Goal: Task Accomplishment & Management: Manage account settings

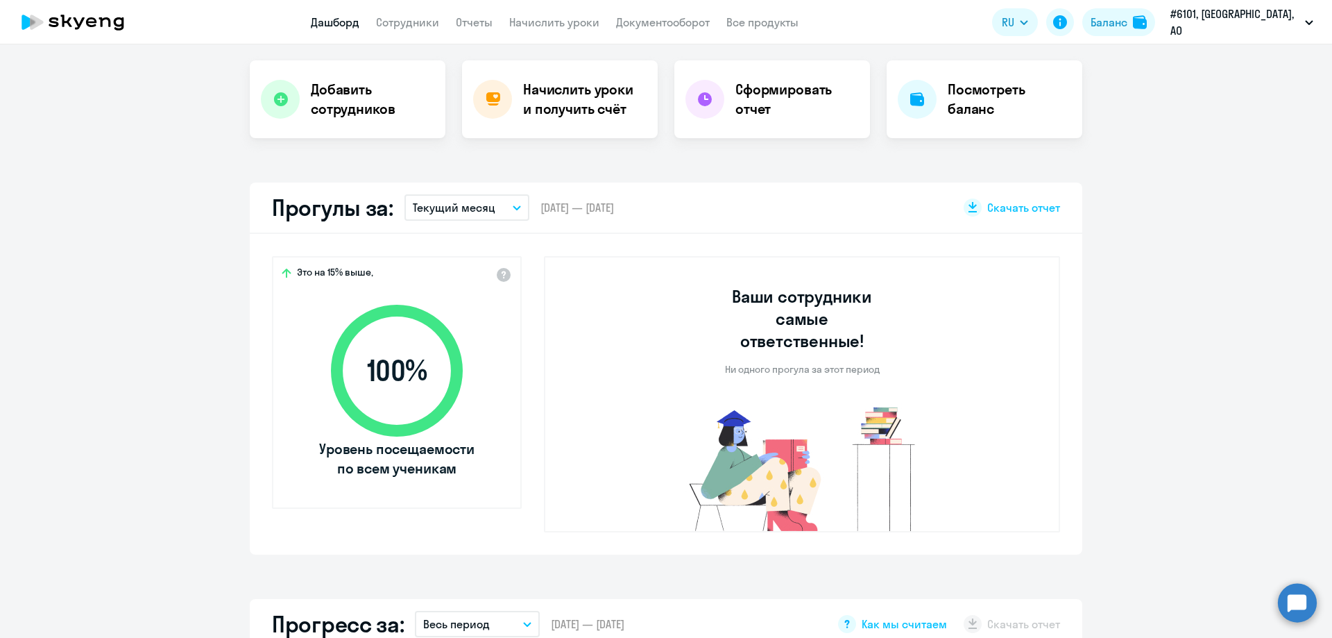
scroll to position [139, 0]
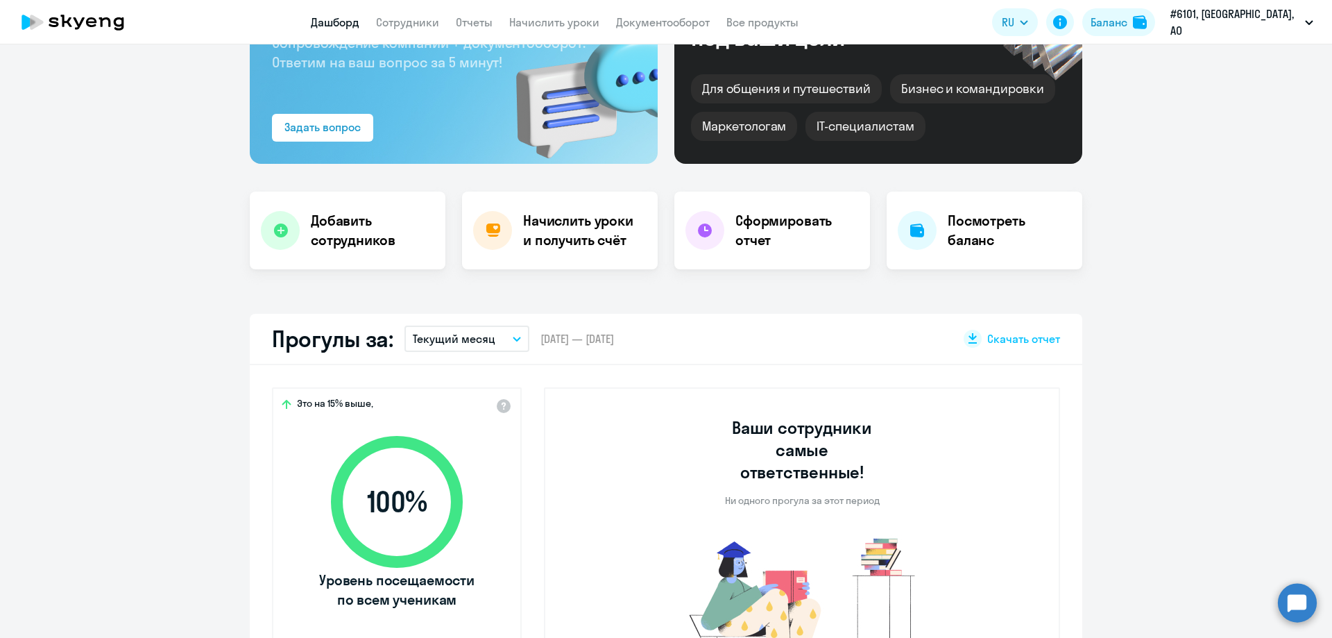
select select "30"
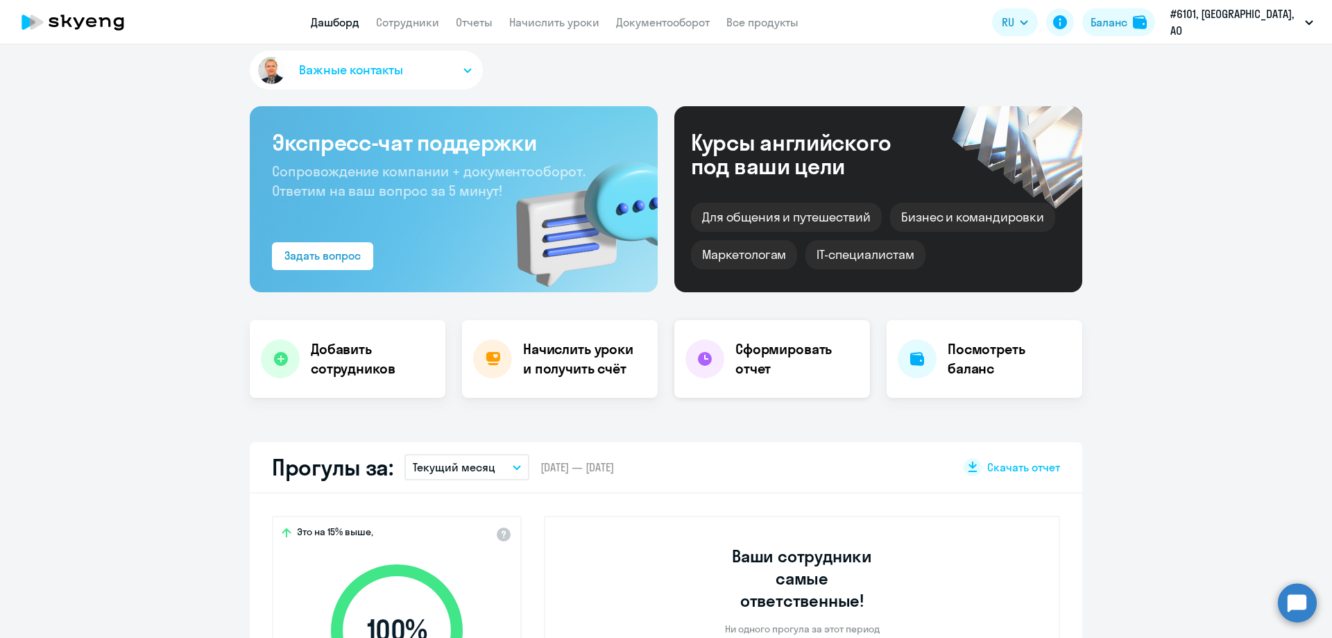
scroll to position [0, 0]
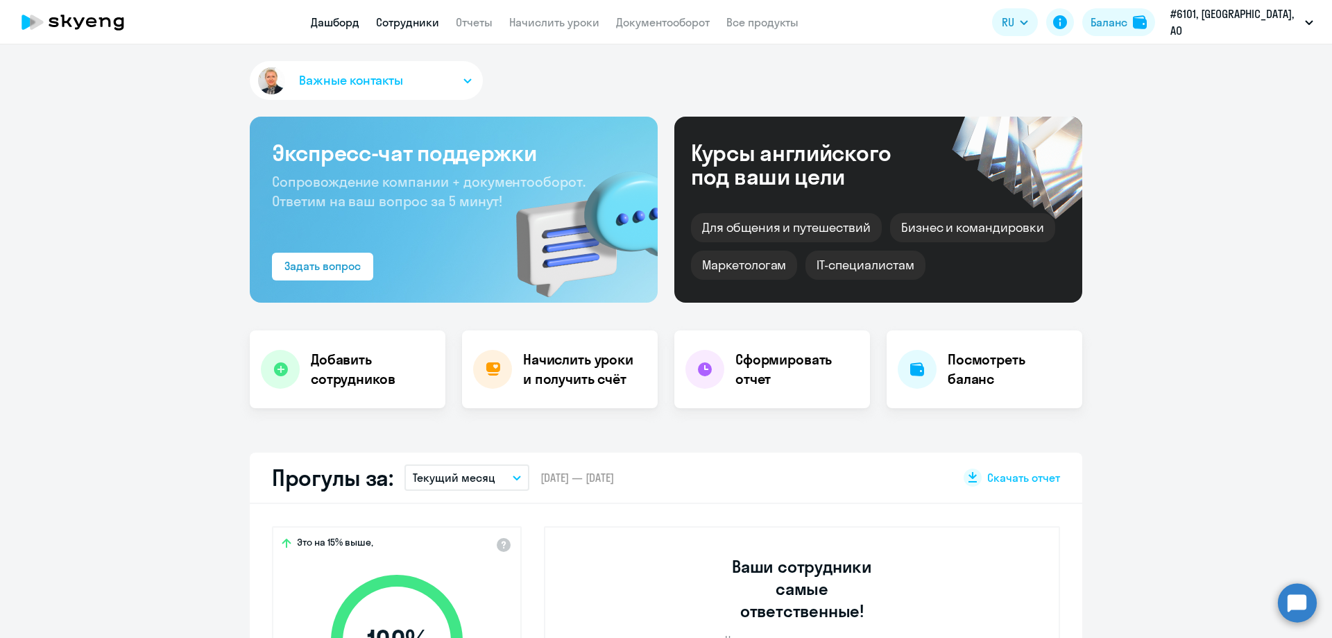
click at [407, 20] on link "Сотрудники" at bounding box center [407, 22] width 63 height 14
select select "30"
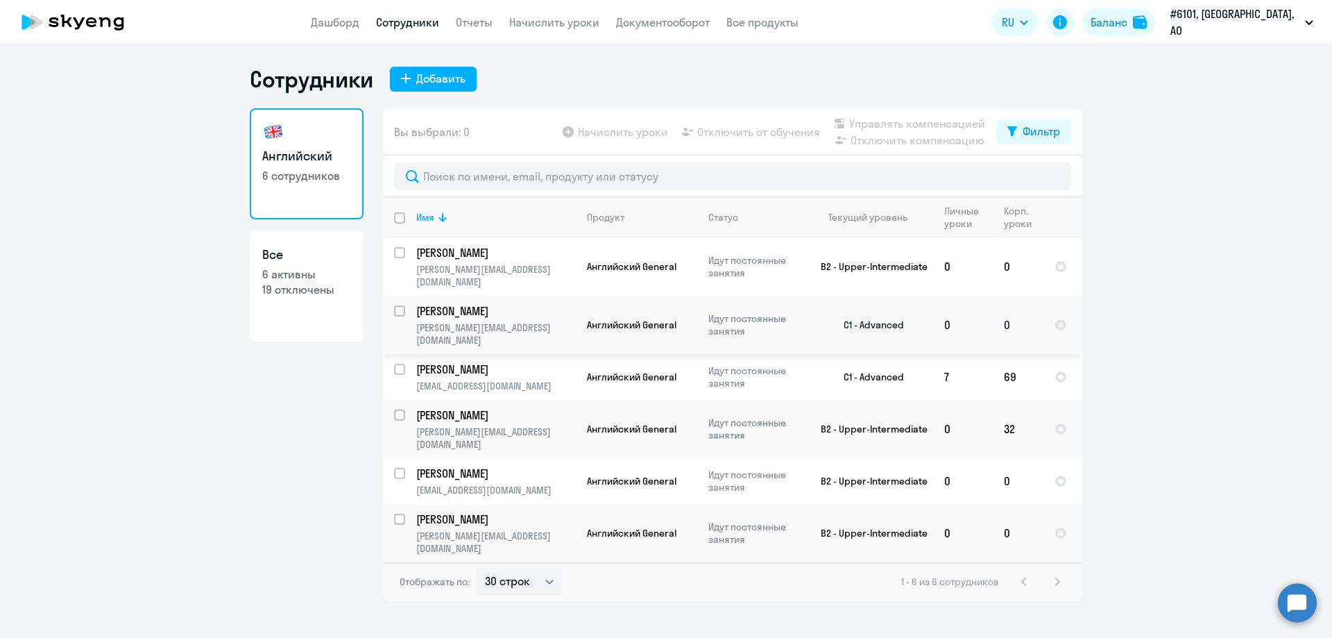
click at [985, 321] on td "0" at bounding box center [963, 325] width 60 height 58
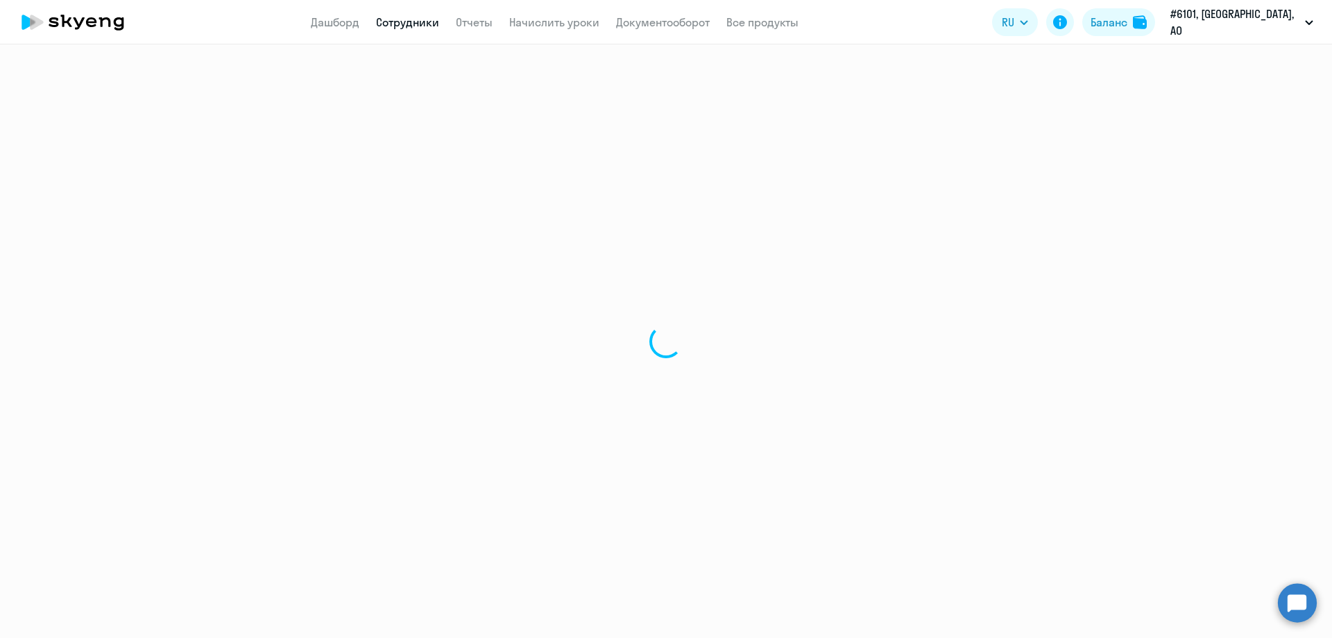
select select "english"
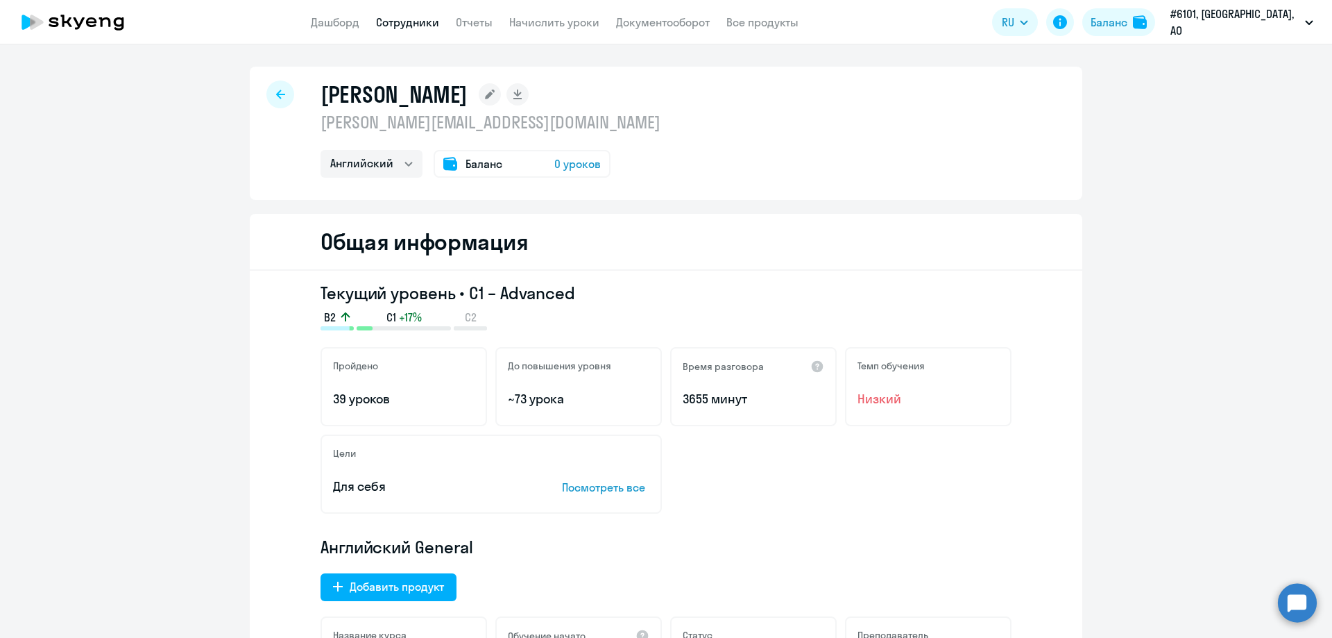
click at [276, 92] on icon at bounding box center [280, 94] width 9 height 10
select select "30"
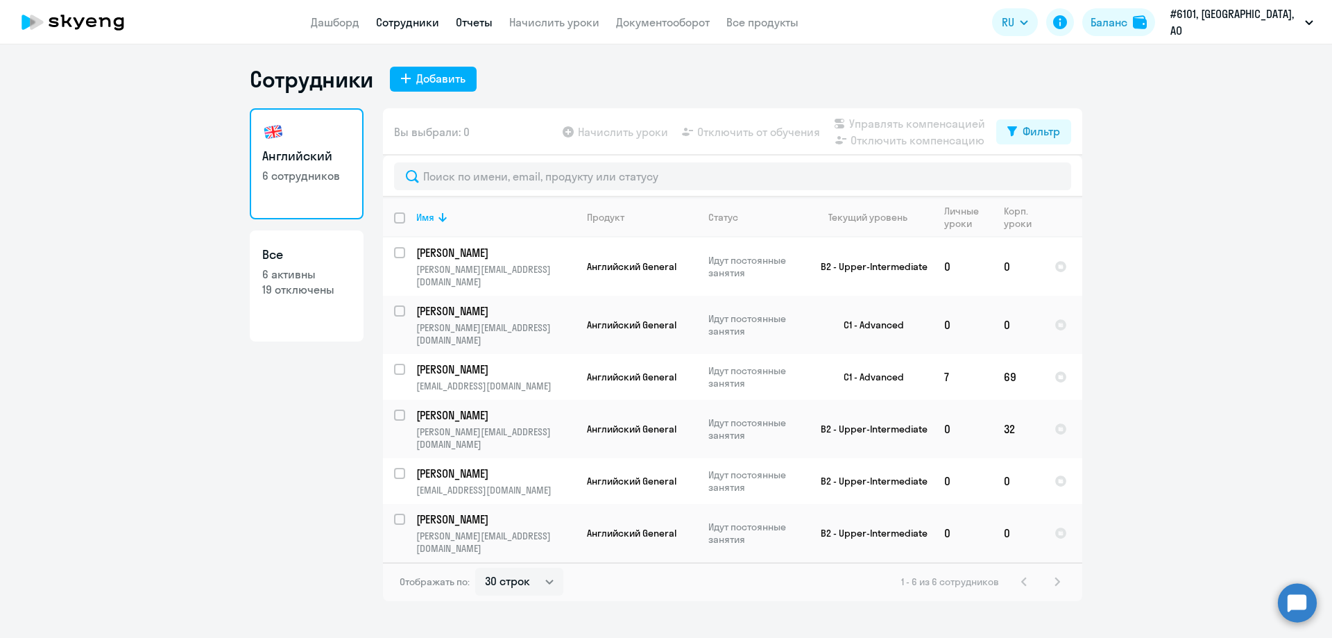
click at [475, 22] on link "Отчеты" at bounding box center [474, 22] width 37 height 14
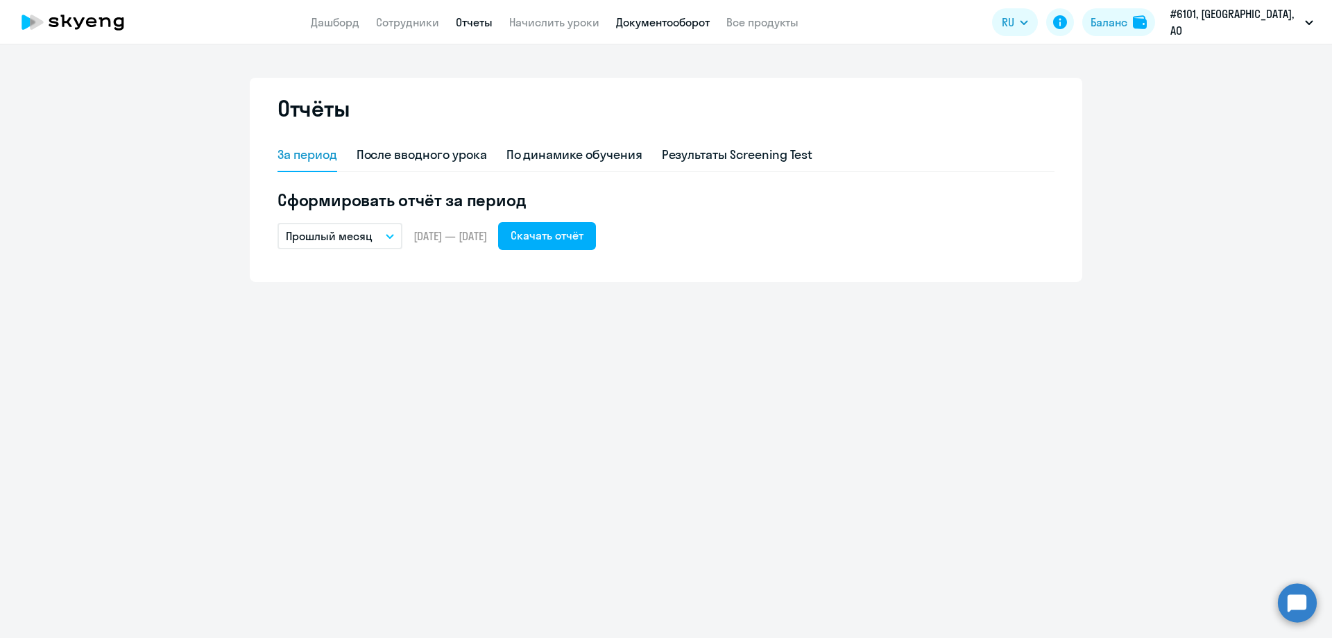
click at [634, 21] on link "Документооборот" at bounding box center [663, 22] width 94 height 14
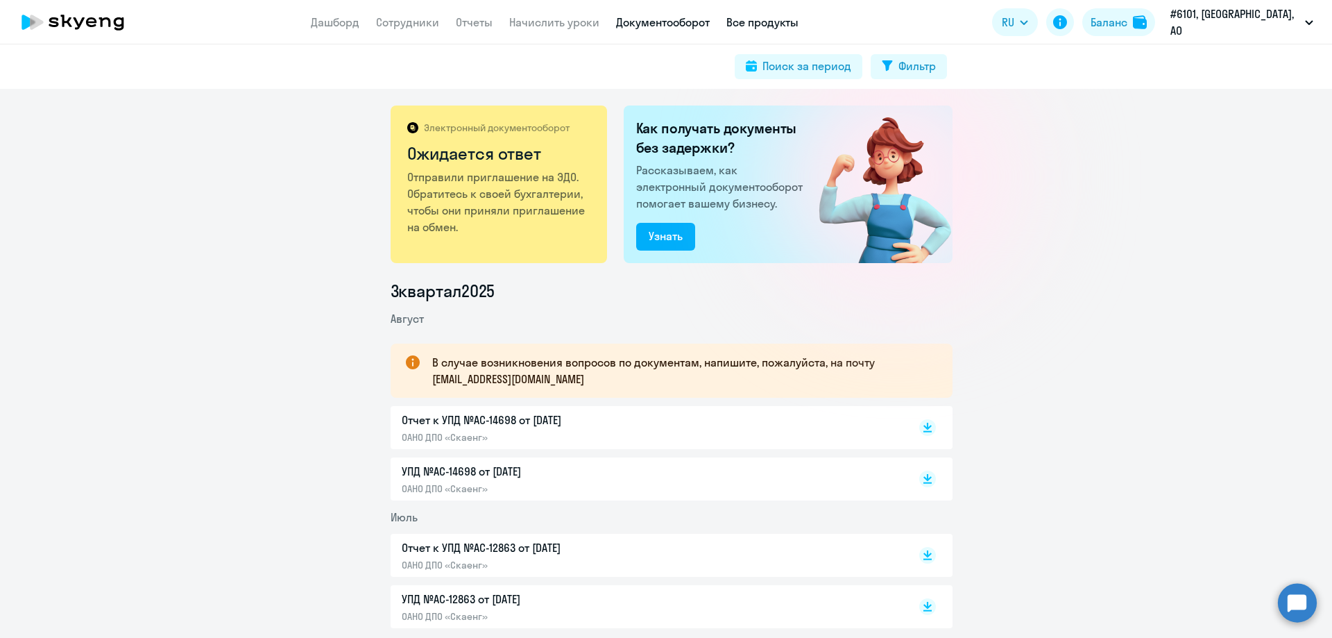
click at [737, 19] on link "Все продукты" at bounding box center [762, 22] width 72 height 14
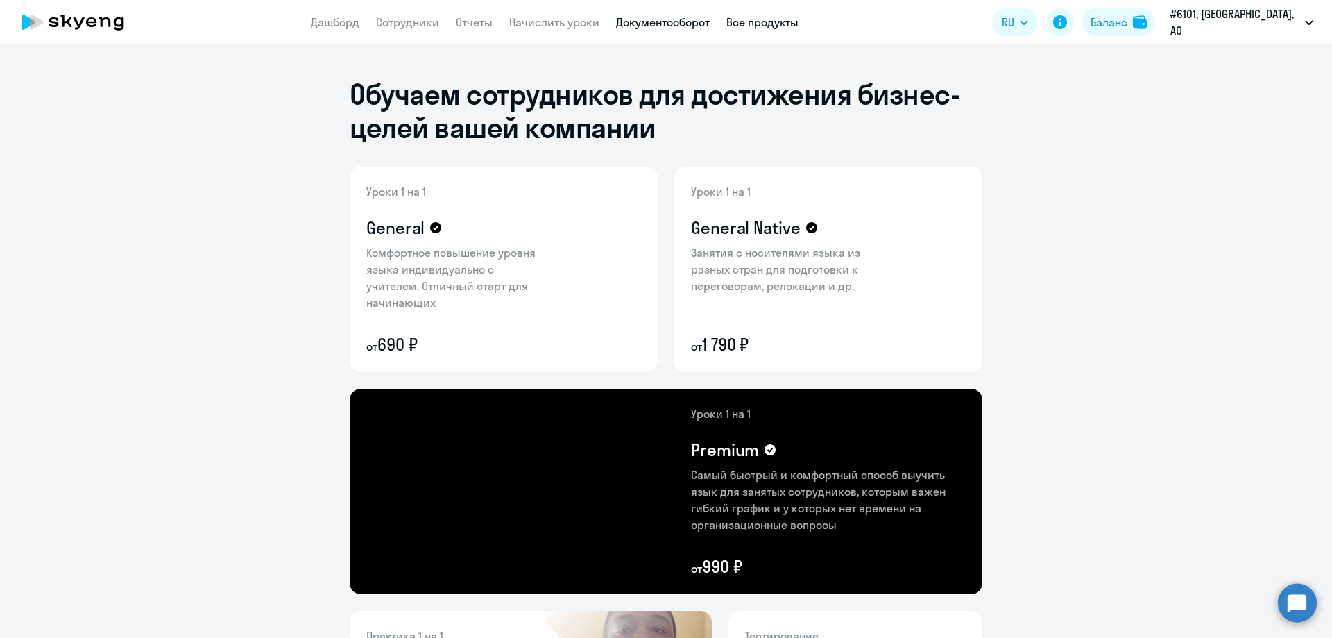
click at [646, 22] on link "Документооборот" at bounding box center [663, 22] width 94 height 14
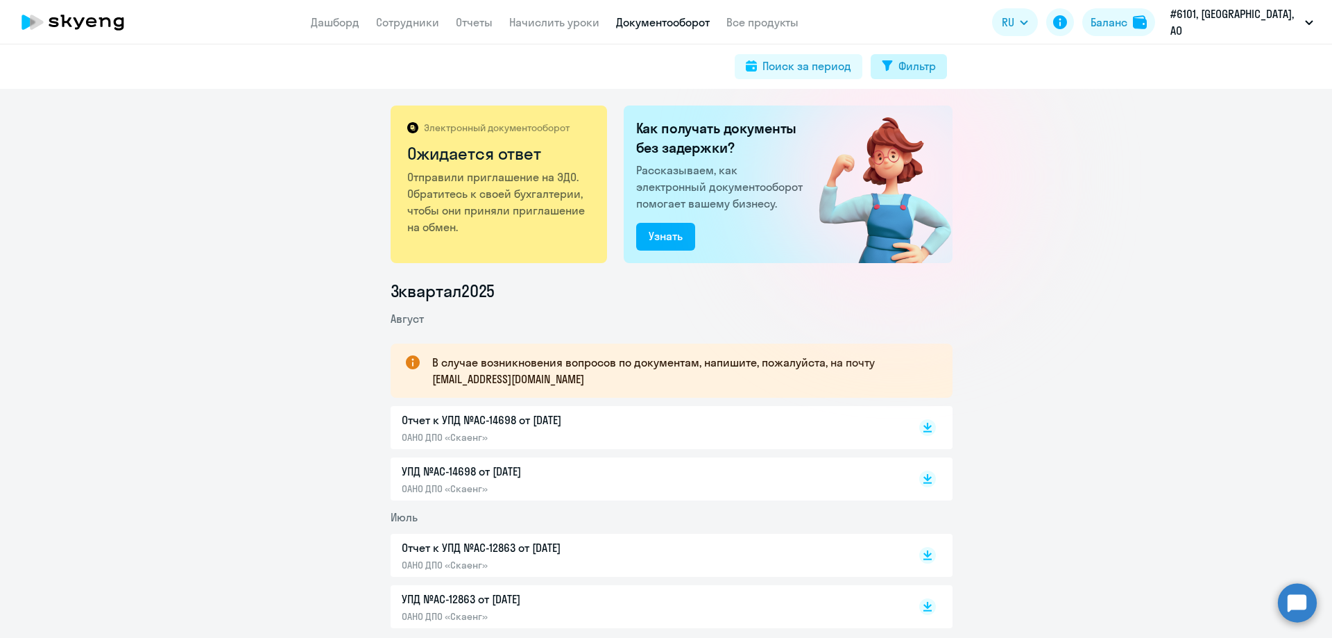
click at [904, 64] on div "Фильтр" at bounding box center [916, 66] width 37 height 17
select select "all"
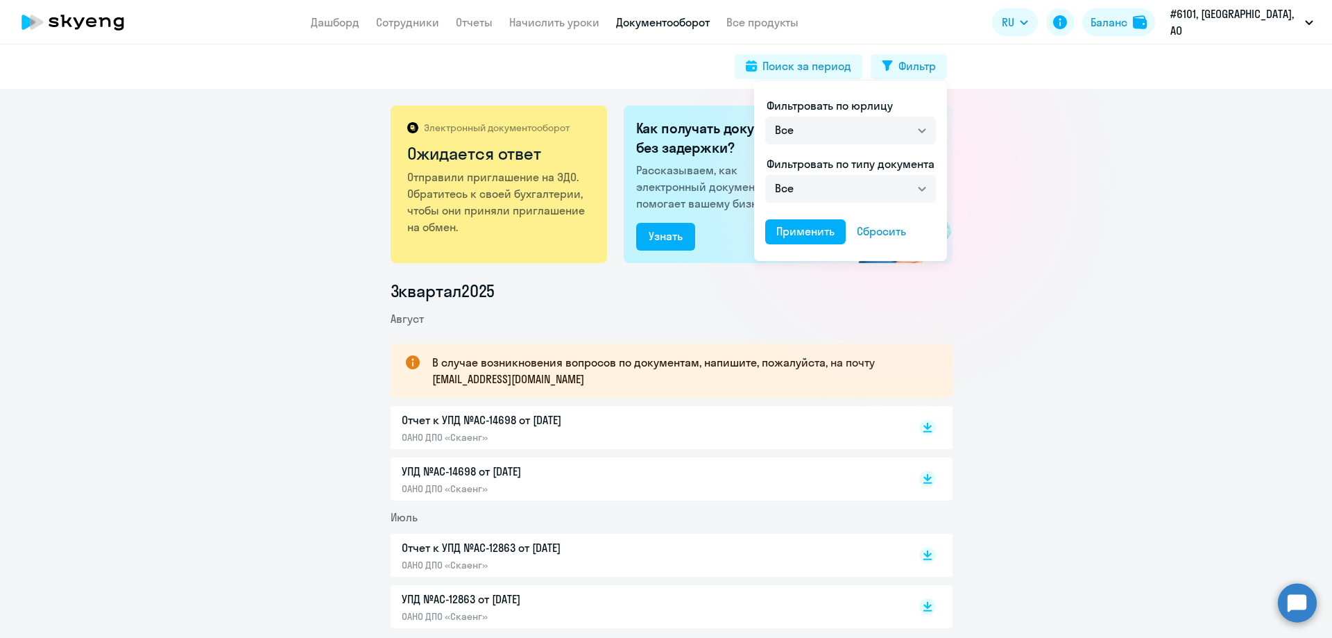
click at [1003, 143] on div at bounding box center [666, 319] width 1332 height 638
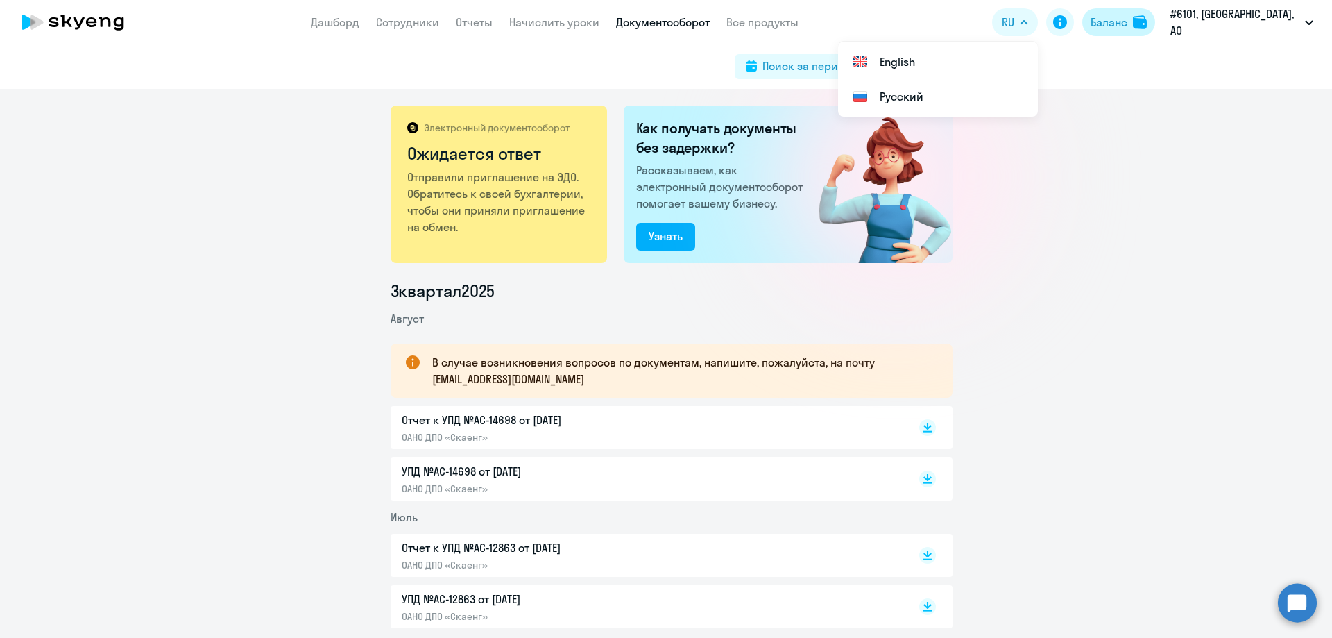
click at [1123, 25] on div "Баланс" at bounding box center [1109, 22] width 37 height 17
drag, startPoint x: 420, startPoint y: 360, endPoint x: 394, endPoint y: 346, distance: 30.1
click at [420, 360] on div "В случае возникновения вопросов по документам, напишите, пожалуйста, на почту […" at bounding box center [672, 370] width 562 height 54
click at [327, 24] on link "Дашборд" at bounding box center [335, 22] width 49 height 14
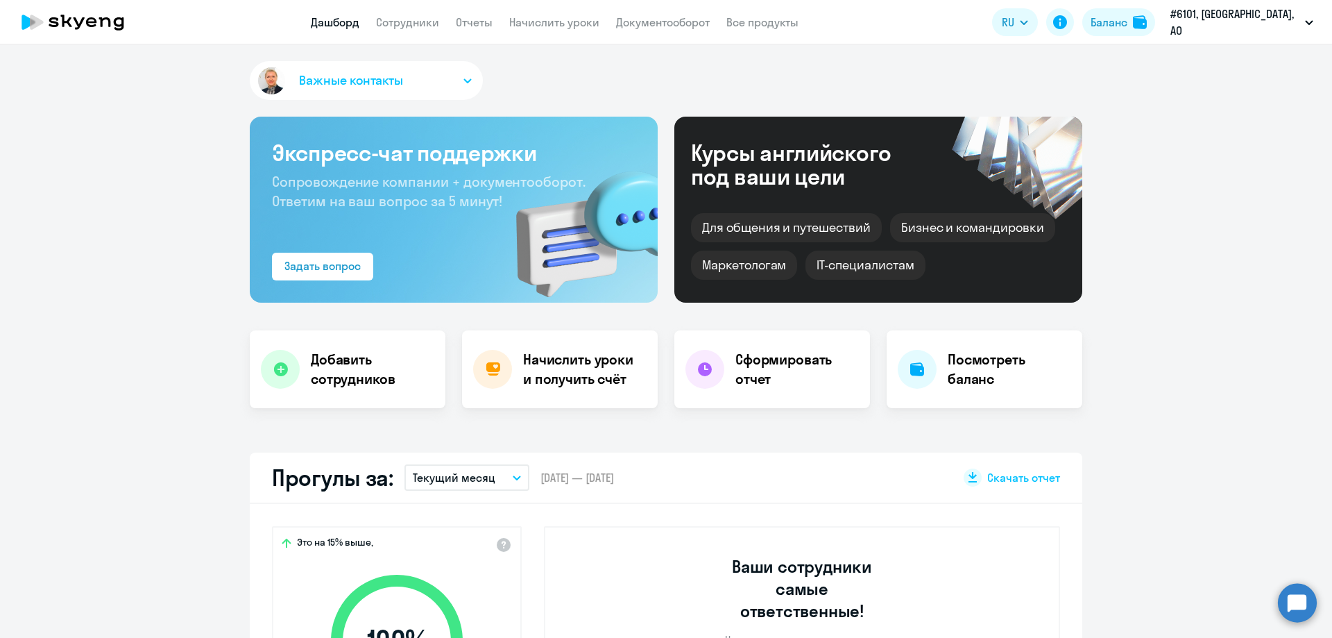
select select "30"
click at [389, 24] on link "Сотрудники" at bounding box center [407, 22] width 63 height 14
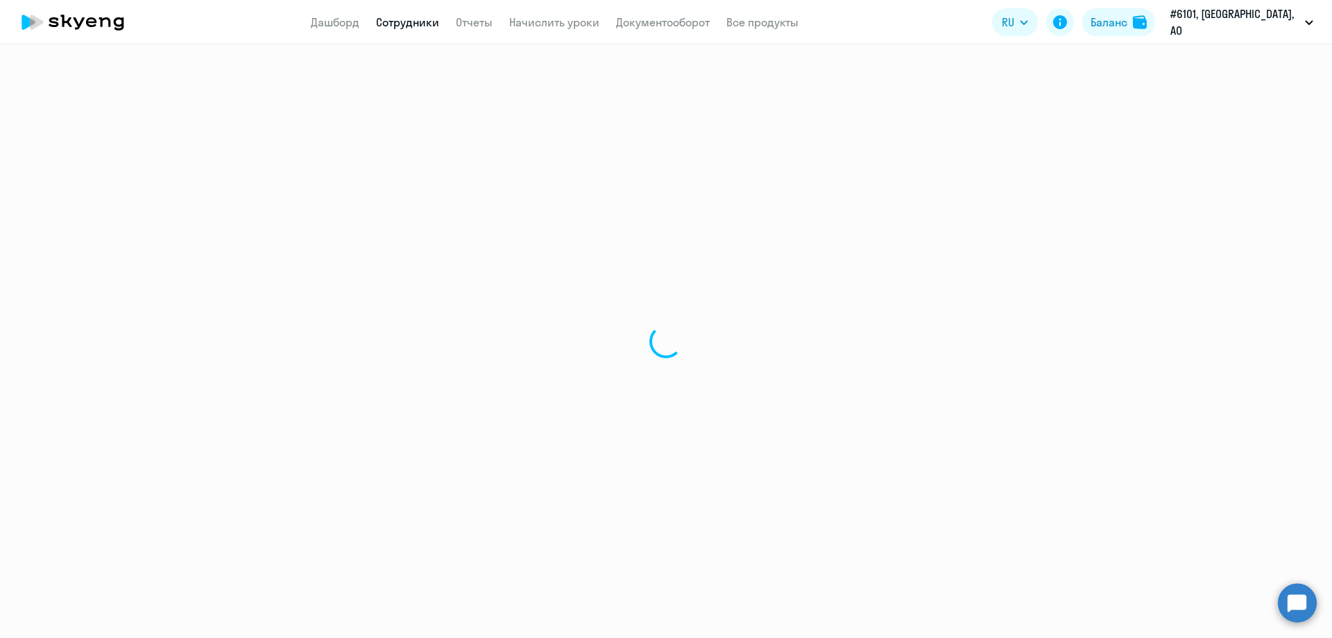
select select "30"
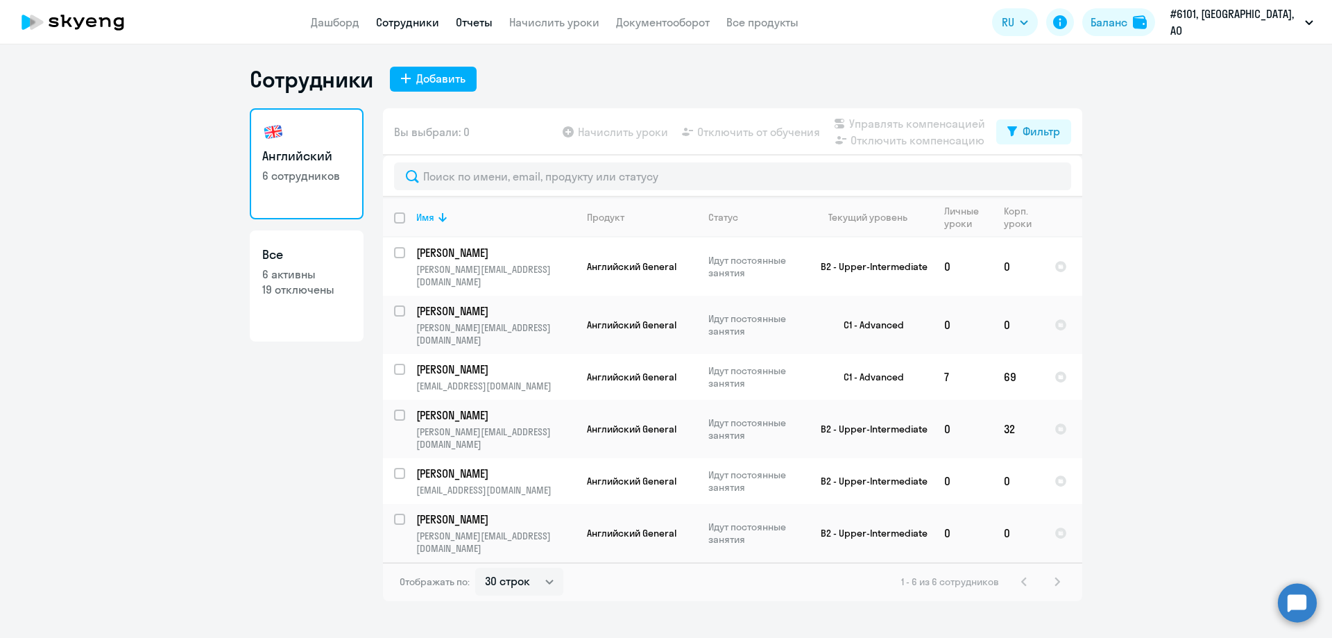
click at [483, 25] on link "Отчеты" at bounding box center [474, 22] width 37 height 14
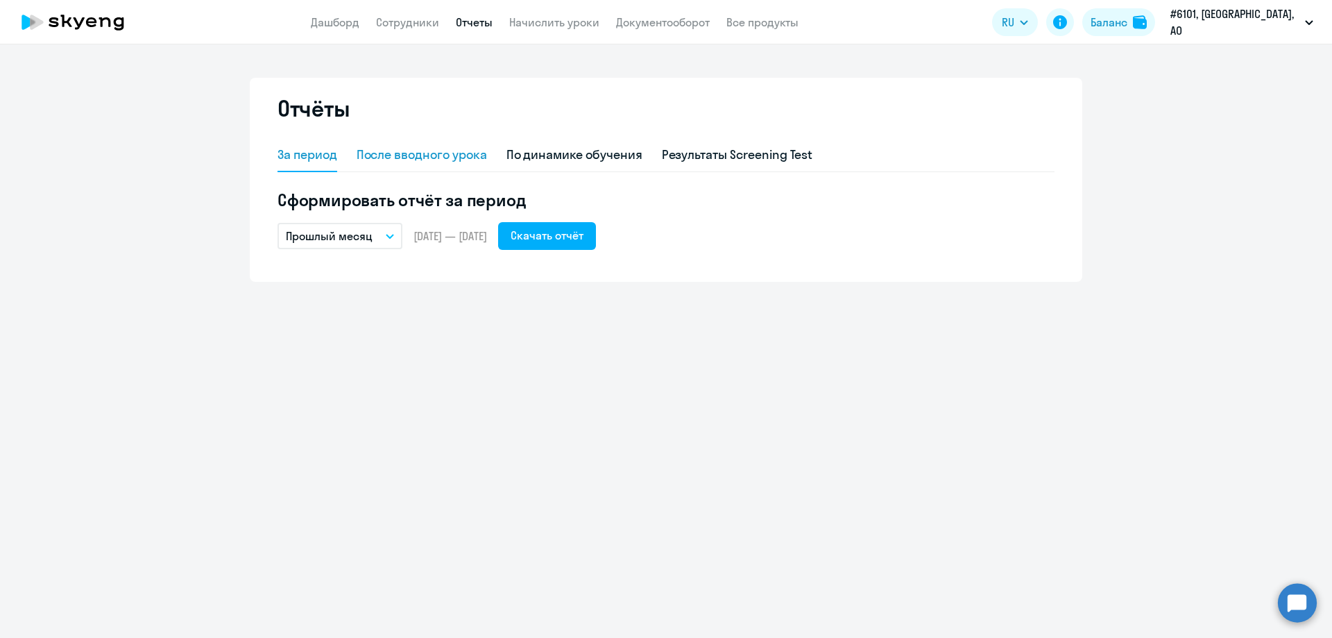
click at [393, 154] on div "После вводного урока" at bounding box center [422, 155] width 130 height 18
select select "10"
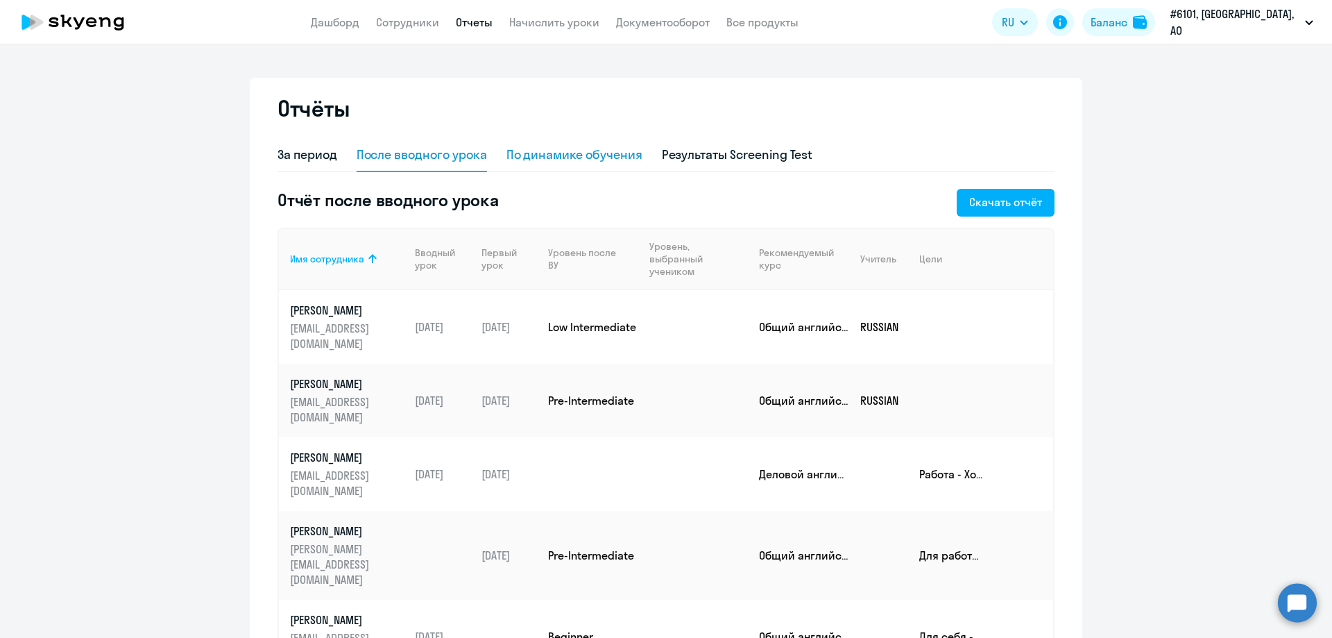
click at [541, 153] on div "По динамике обучения" at bounding box center [574, 155] width 136 height 18
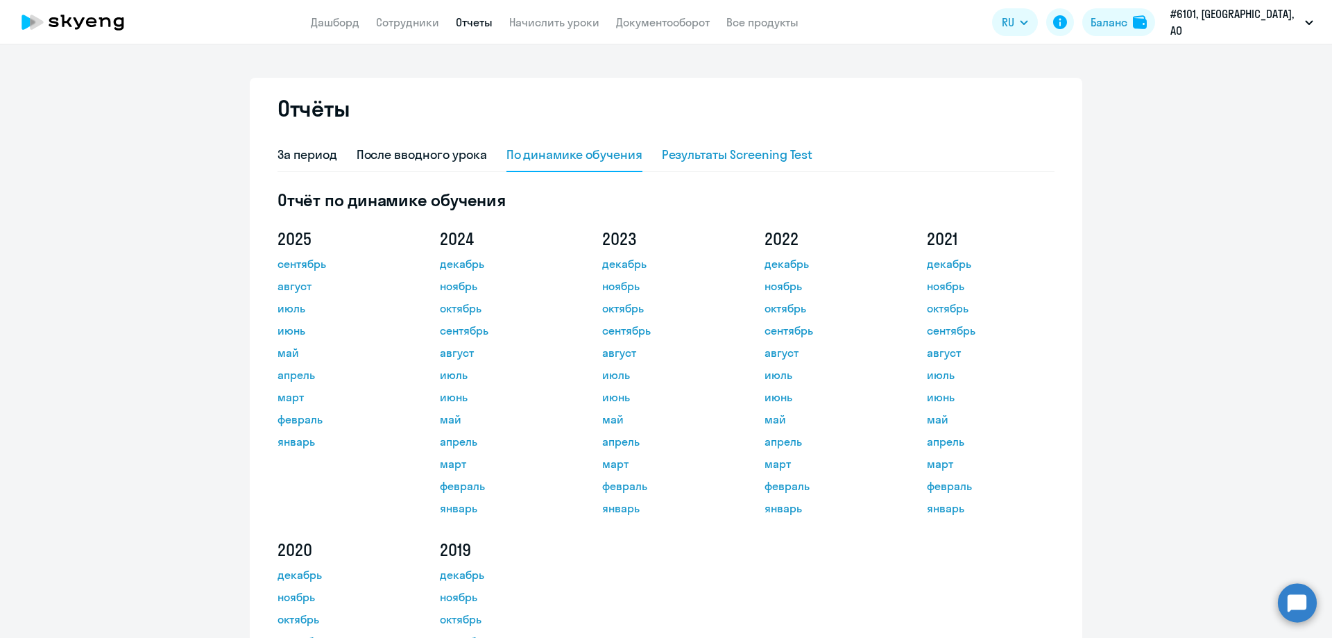
click at [728, 148] on div "Результаты Screening Test" at bounding box center [737, 155] width 151 height 18
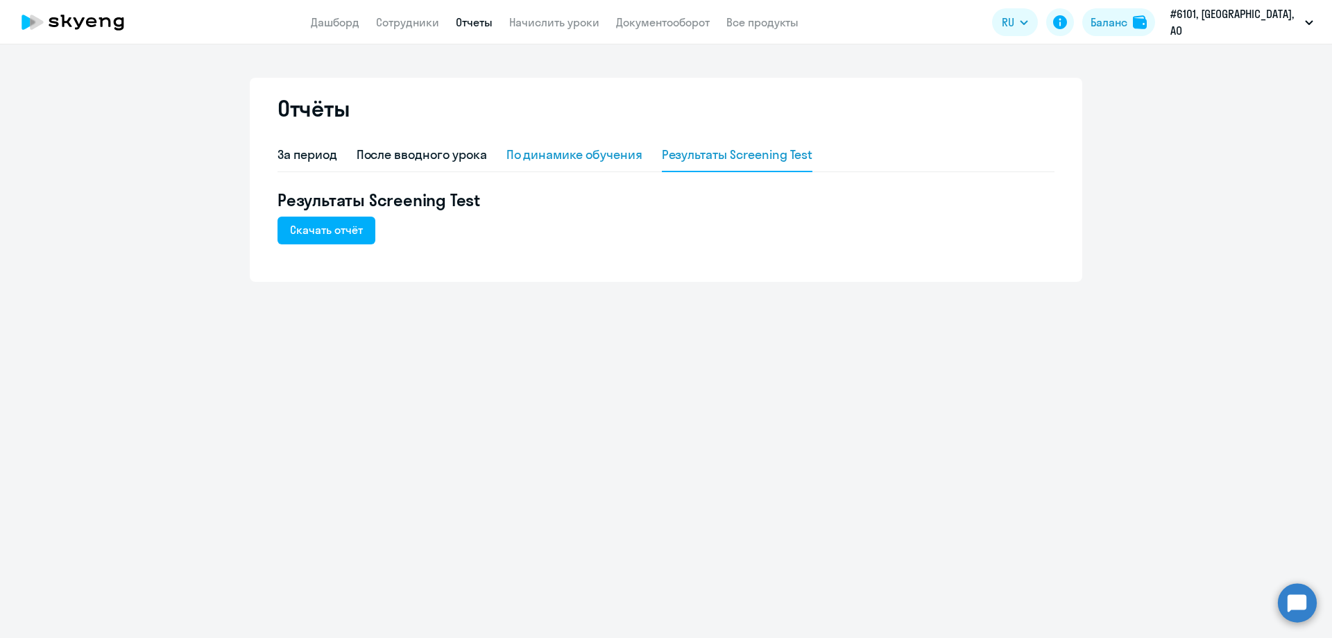
click at [534, 154] on div "По динамике обучения" at bounding box center [574, 155] width 136 height 18
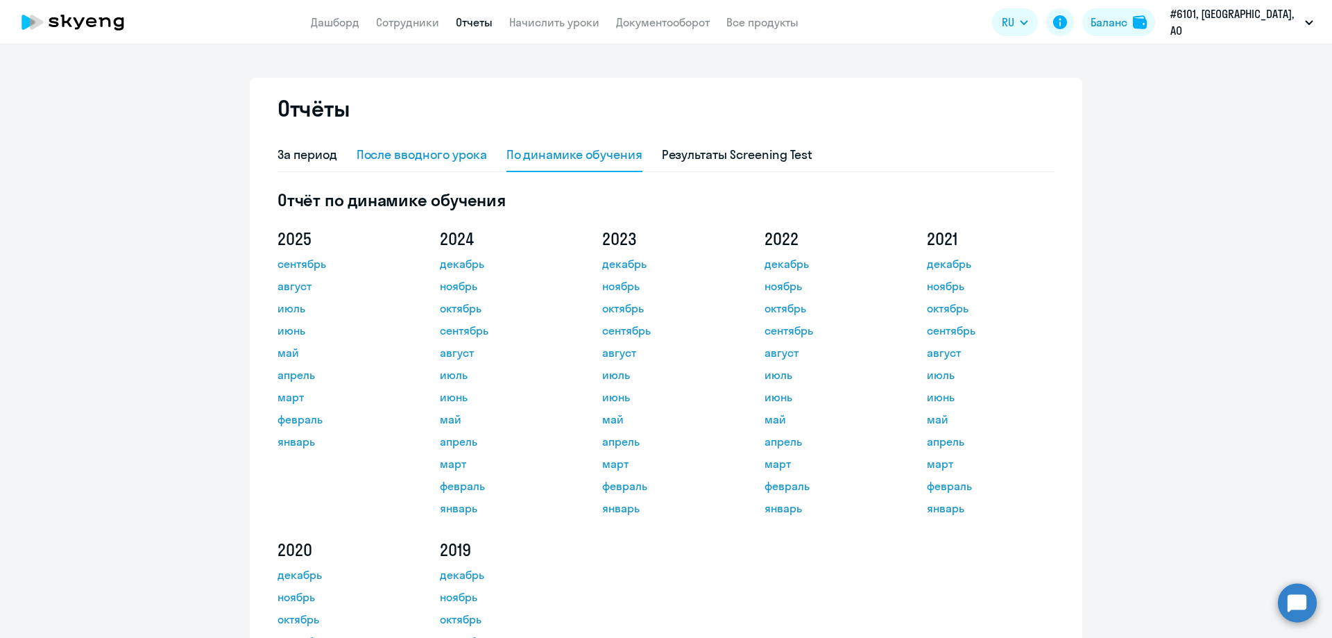
click at [392, 156] on div "После вводного урока" at bounding box center [422, 155] width 130 height 18
select select "10"
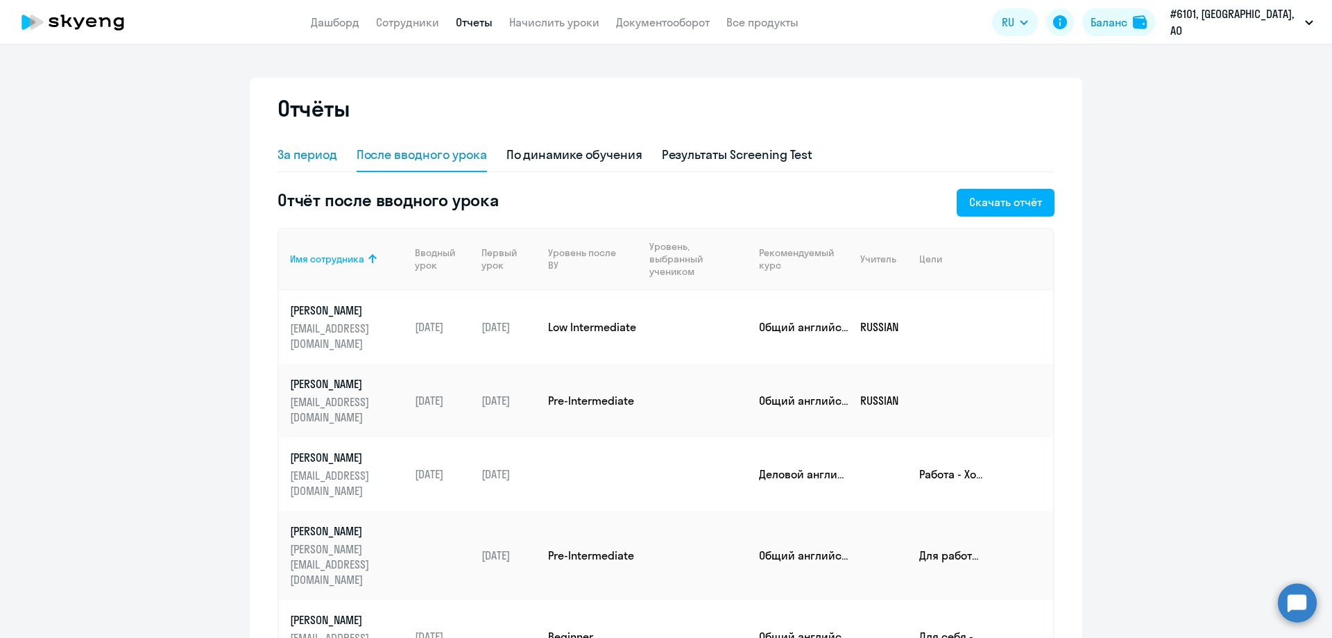
click at [299, 153] on div "За период" at bounding box center [308, 155] width 60 height 18
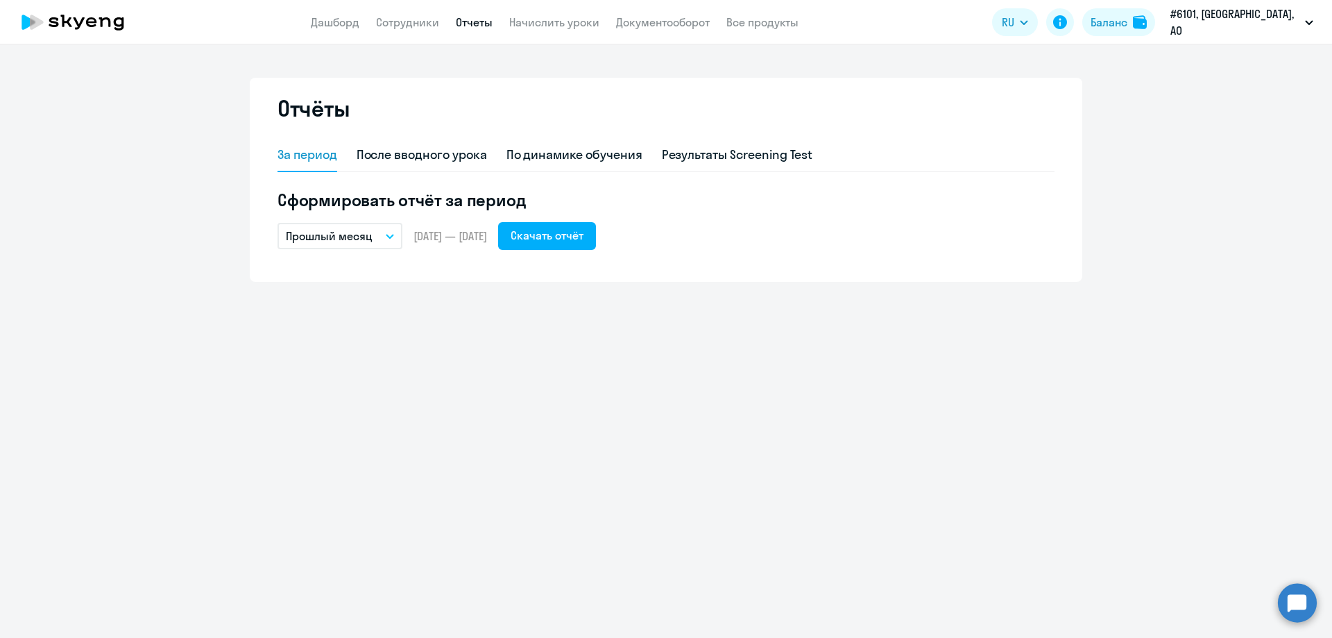
click at [390, 236] on icon "button" at bounding box center [390, 236] width 8 height 5
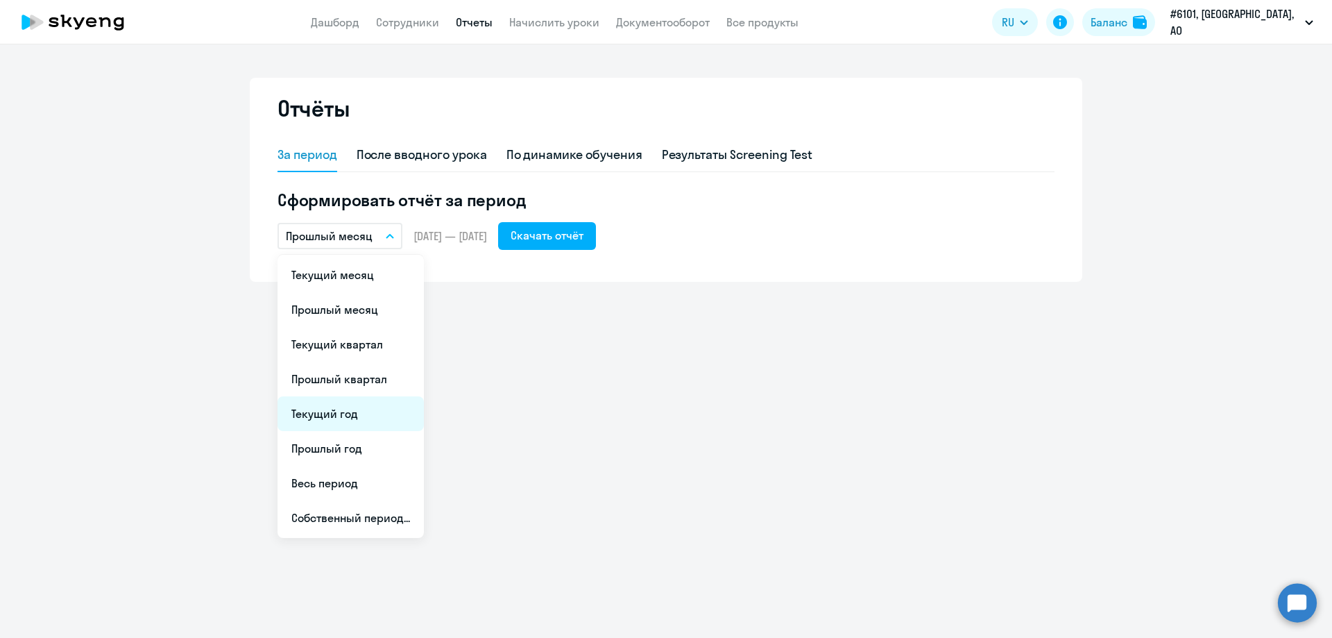
click at [318, 409] on li "Текущий год" at bounding box center [351, 413] width 146 height 35
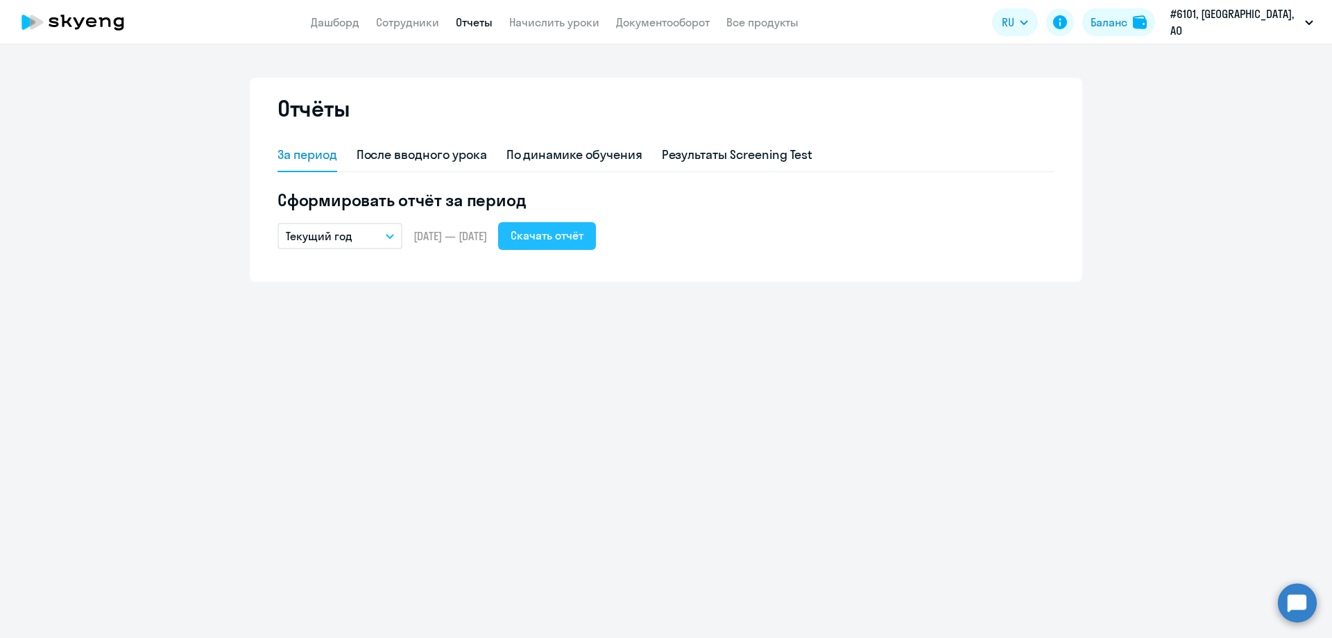
click at [560, 237] on div "Скачать отчёт" at bounding box center [547, 235] width 73 height 17
click at [538, 153] on div "По динамике обучения" at bounding box center [574, 155] width 136 height 18
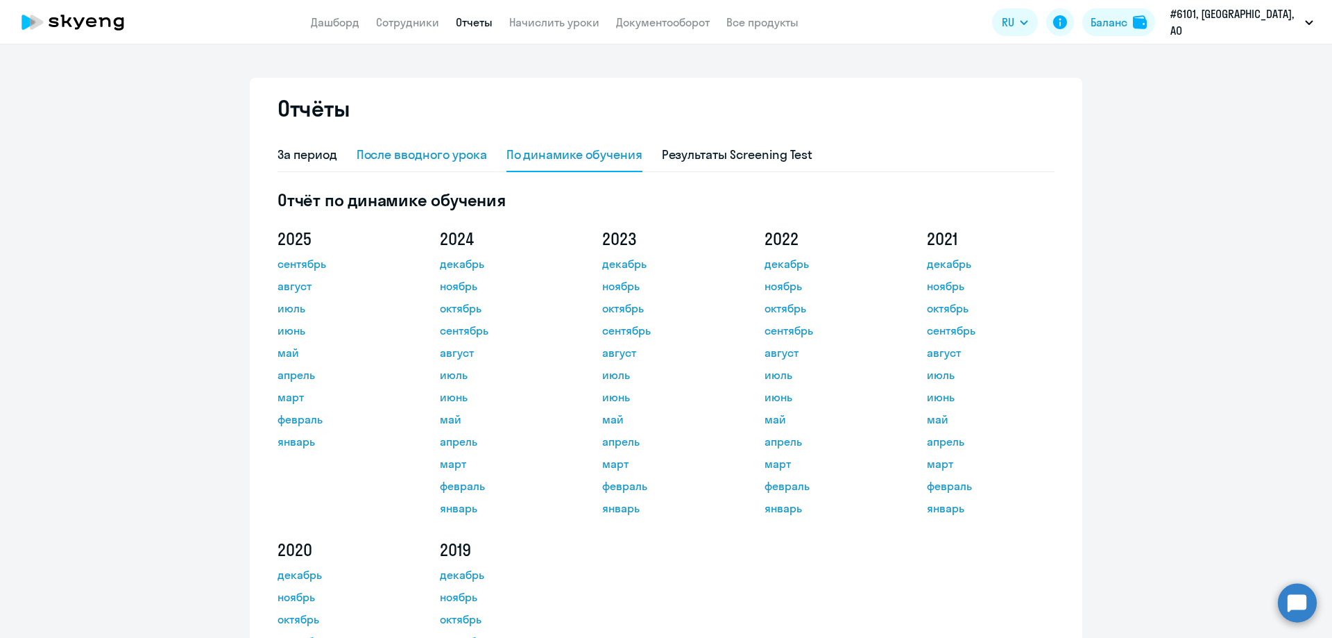
click at [416, 153] on div "После вводного урока" at bounding box center [422, 155] width 130 height 18
select select "10"
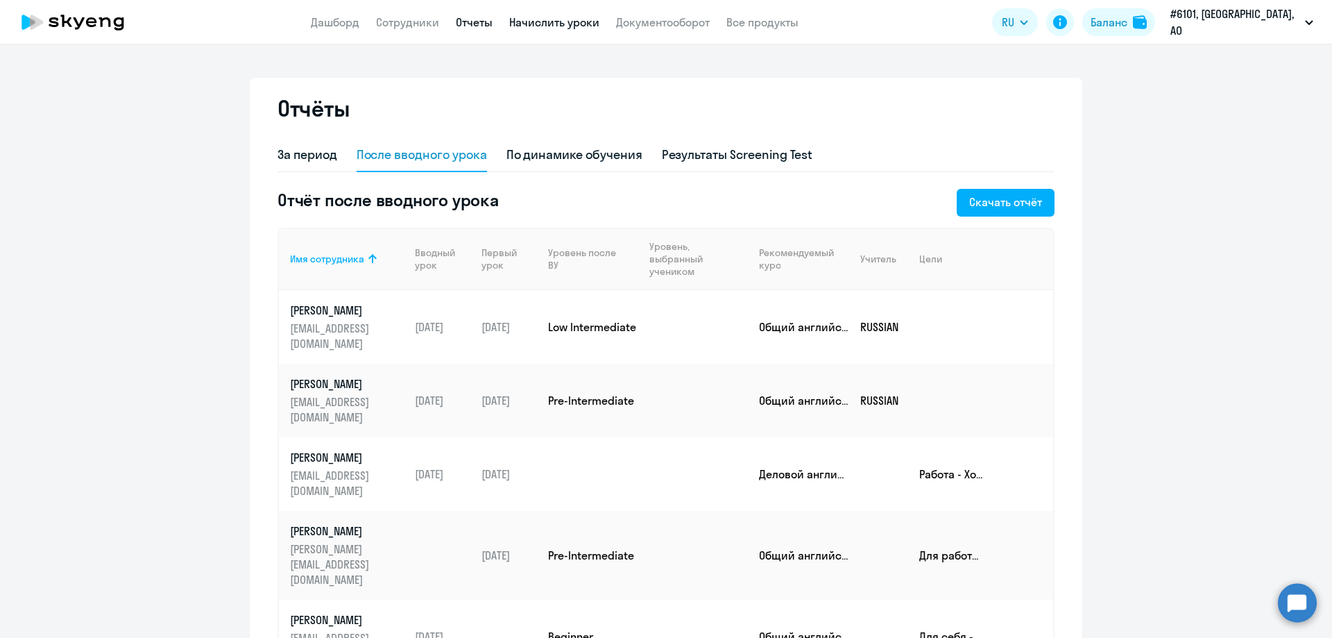
click at [540, 22] on link "Начислить уроки" at bounding box center [554, 22] width 90 height 14
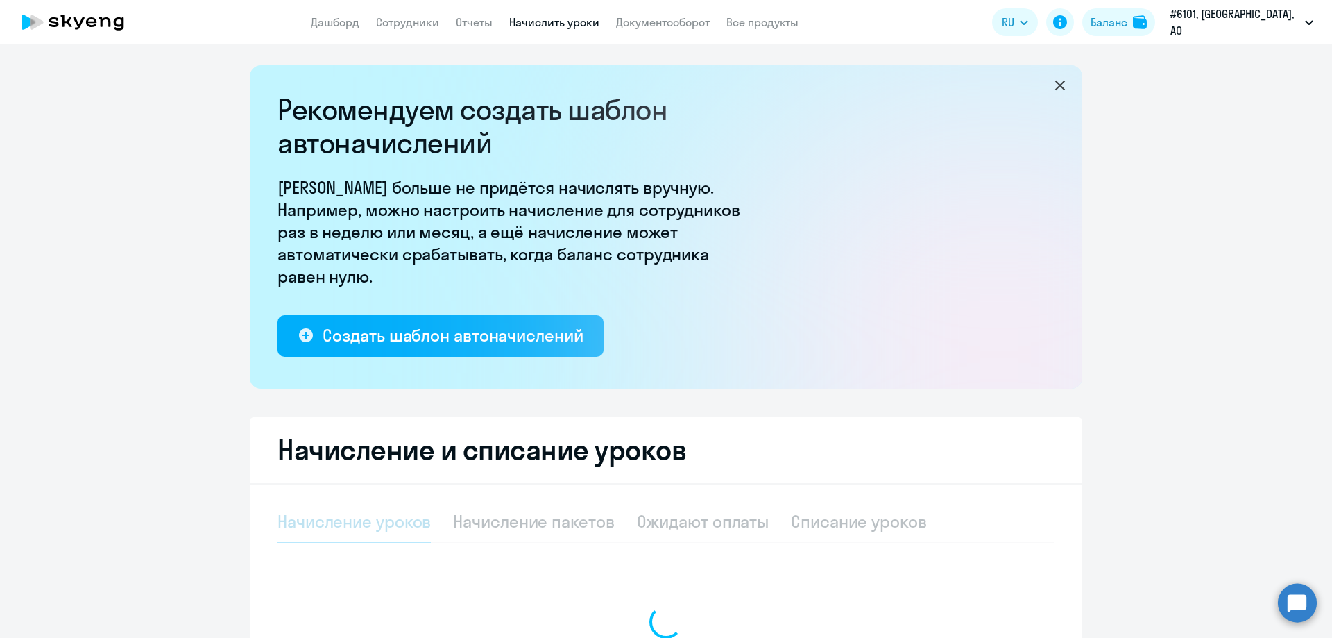
select select "10"
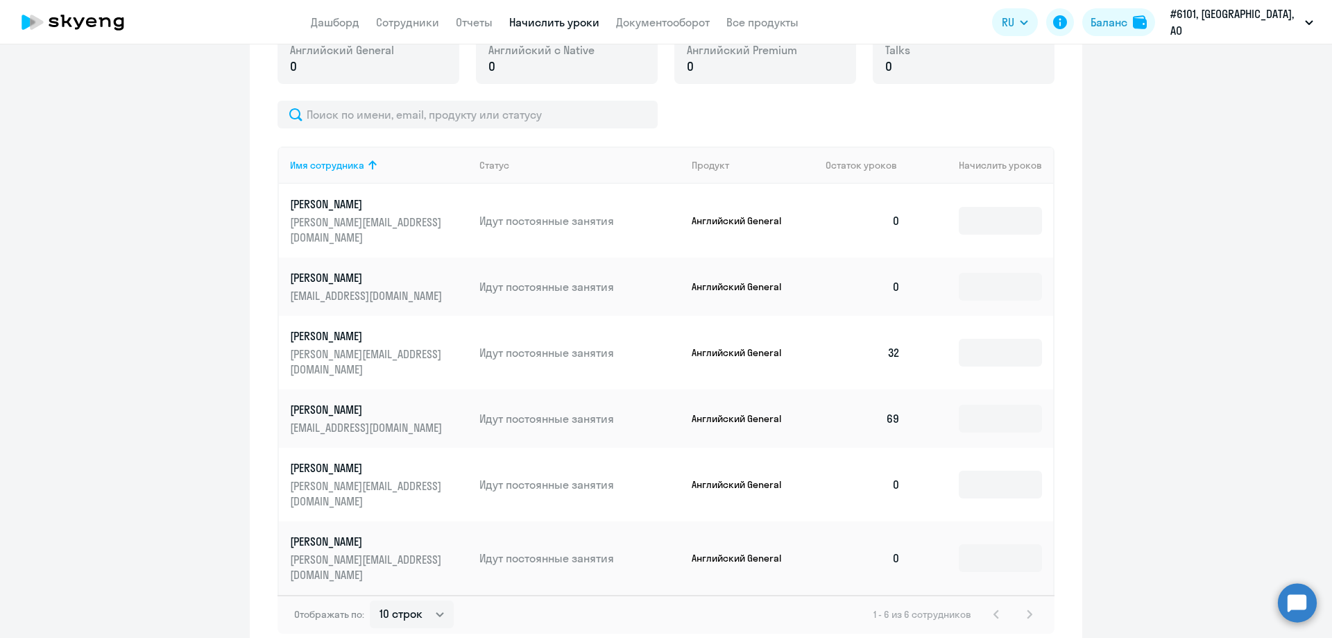
scroll to position [529, 0]
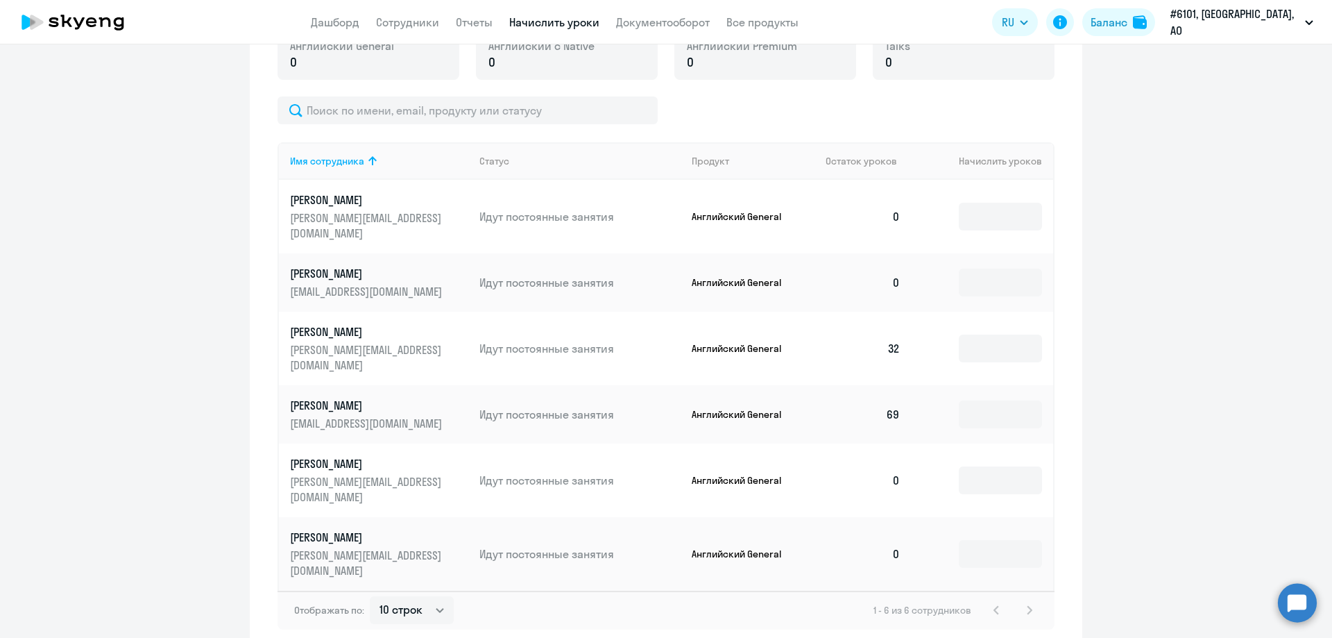
click at [886, 348] on td "32" at bounding box center [863, 349] width 97 height 74
click at [323, 333] on p "[PERSON_NAME]" at bounding box center [367, 331] width 155 height 15
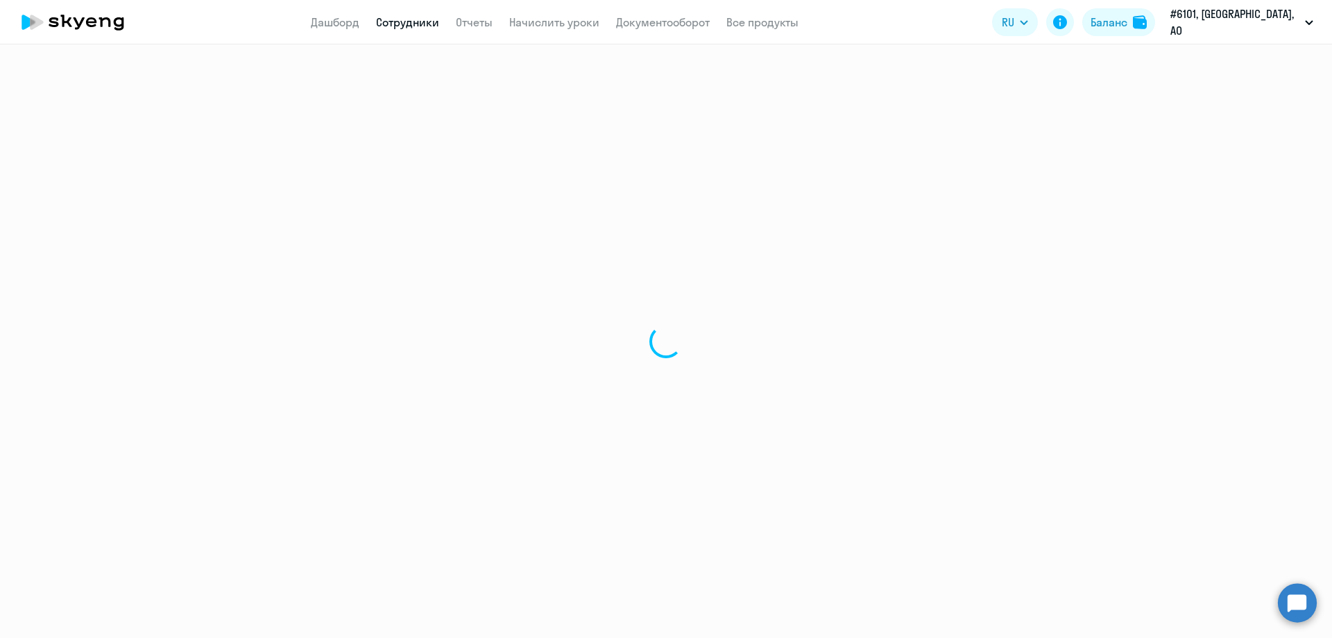
select select "english"
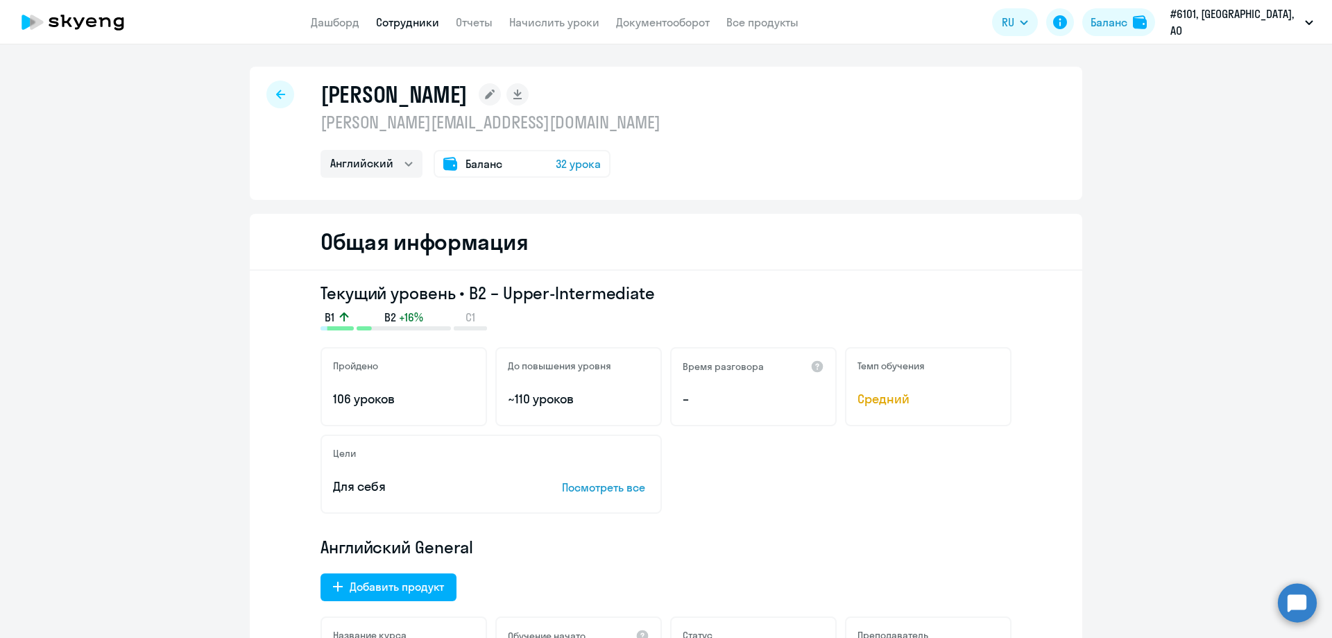
click at [276, 94] on icon at bounding box center [280, 93] width 9 height 9
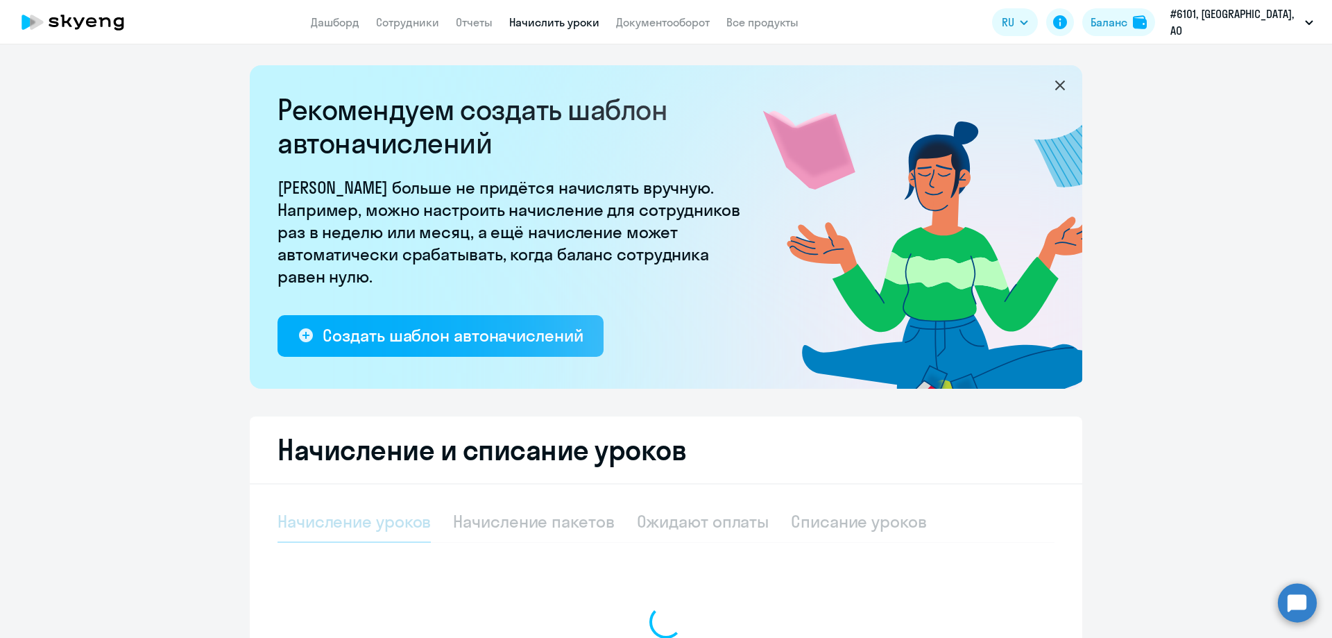
select select "10"
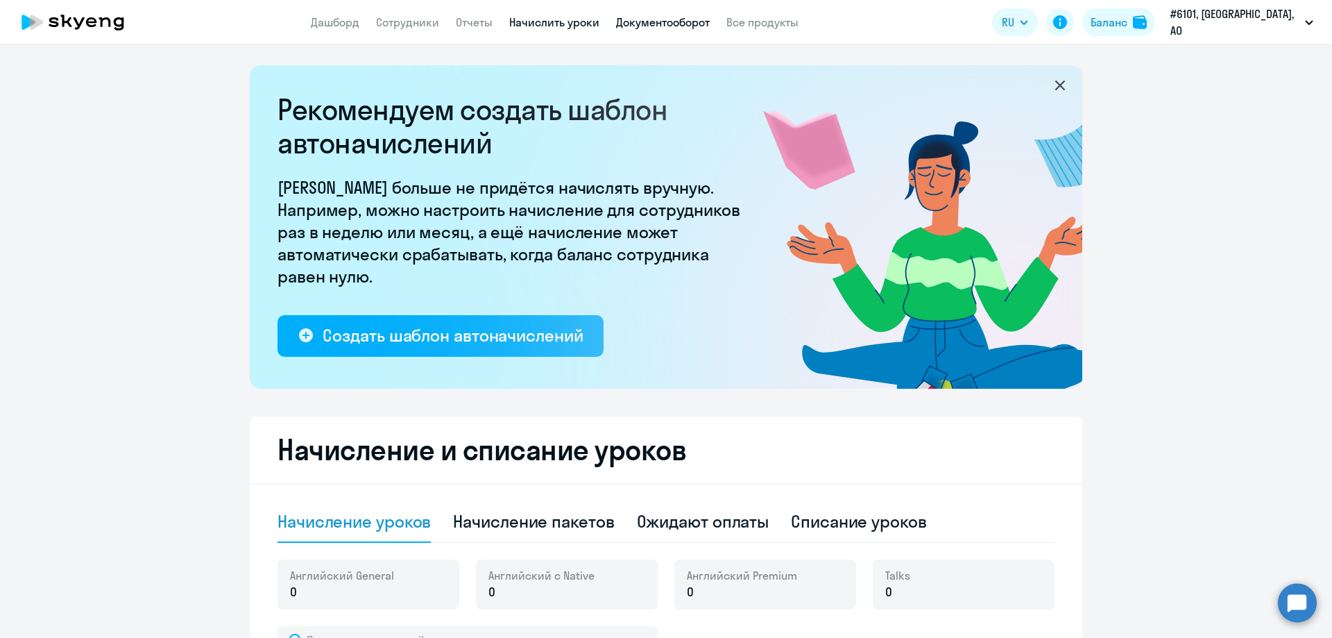
click at [648, 24] on link "Документооборот" at bounding box center [663, 22] width 94 height 14
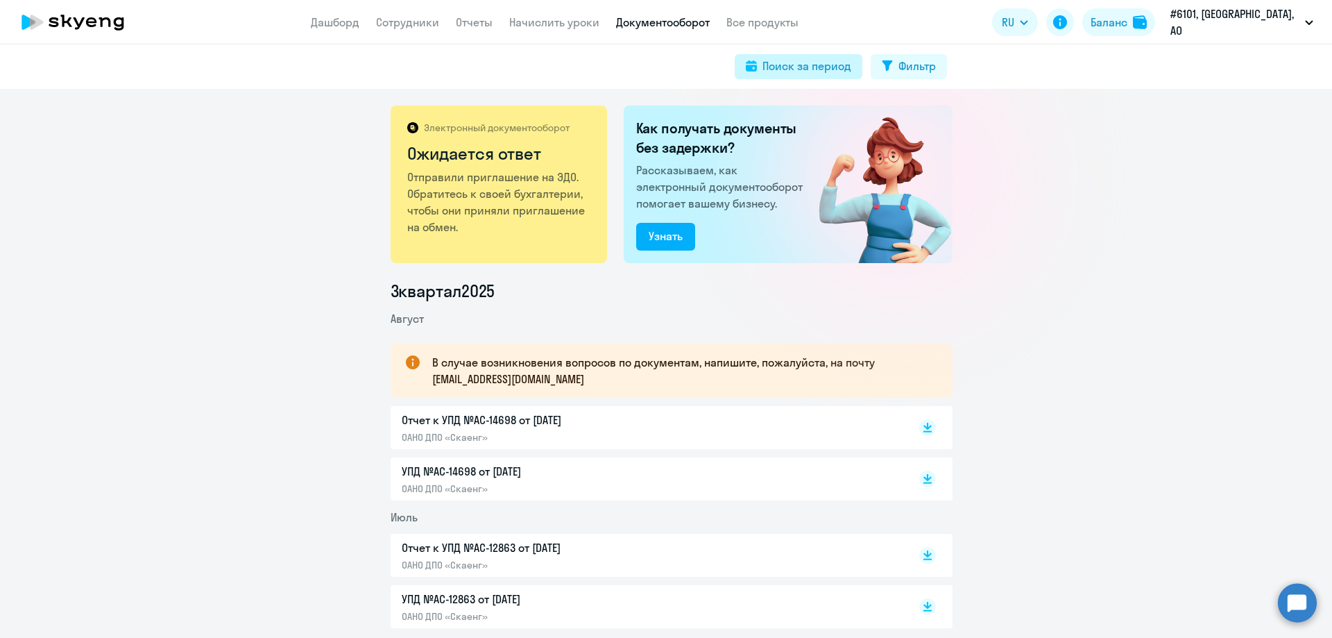
click at [846, 67] on div "Поиск за период" at bounding box center [806, 66] width 89 height 17
select select "all"
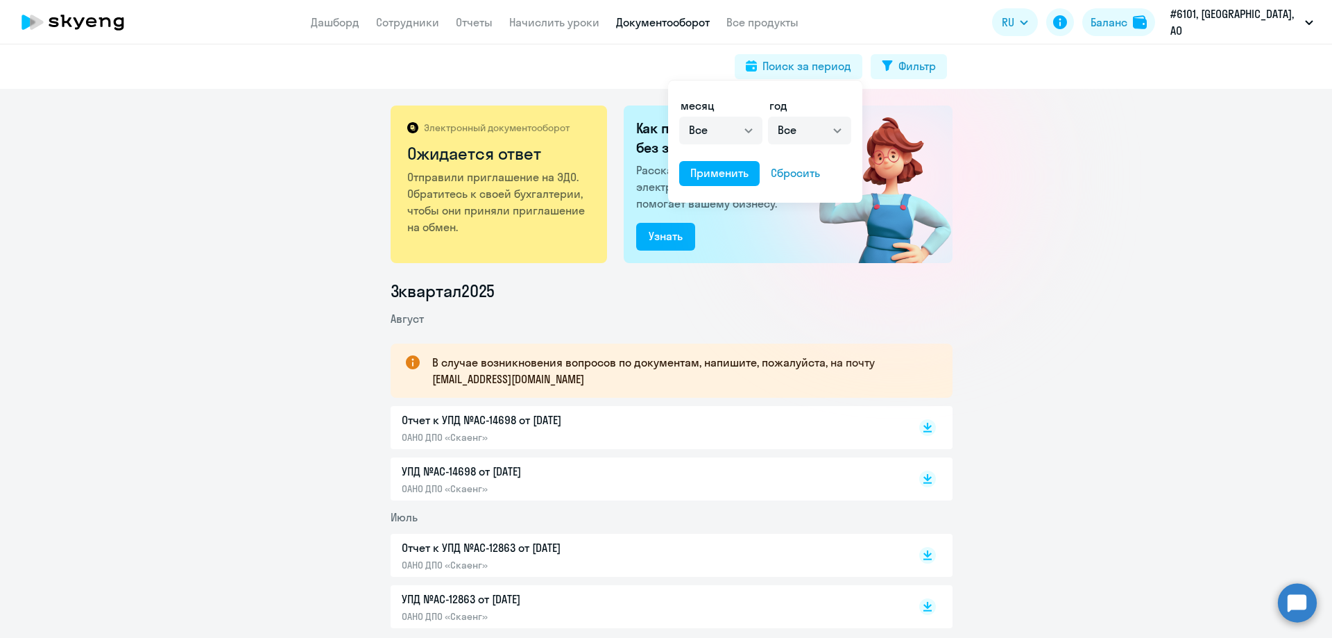
click at [905, 67] on div at bounding box center [666, 319] width 1332 height 638
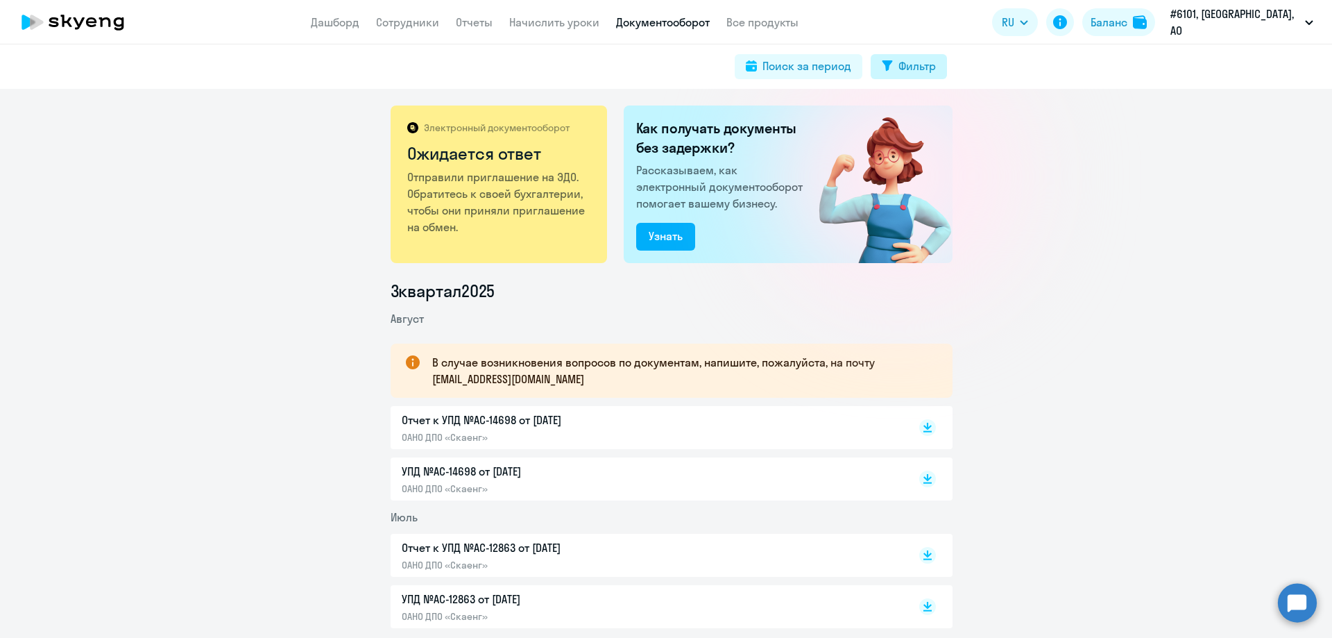
click at [905, 66] on div "Фильтр" at bounding box center [916, 66] width 37 height 17
select select "all"
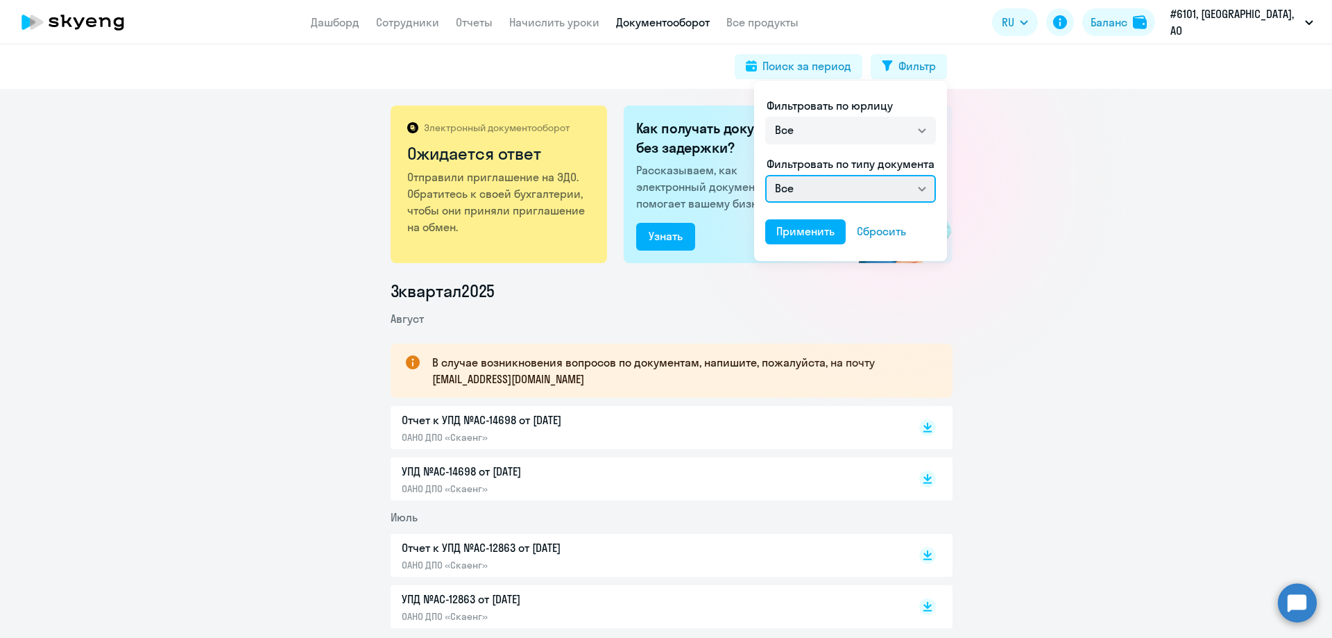
click at [924, 190] on select "Все Счет на оплату покупателю Отчет к УПД УПД Акт сверки взаиморасчетов" at bounding box center [850, 189] width 171 height 28
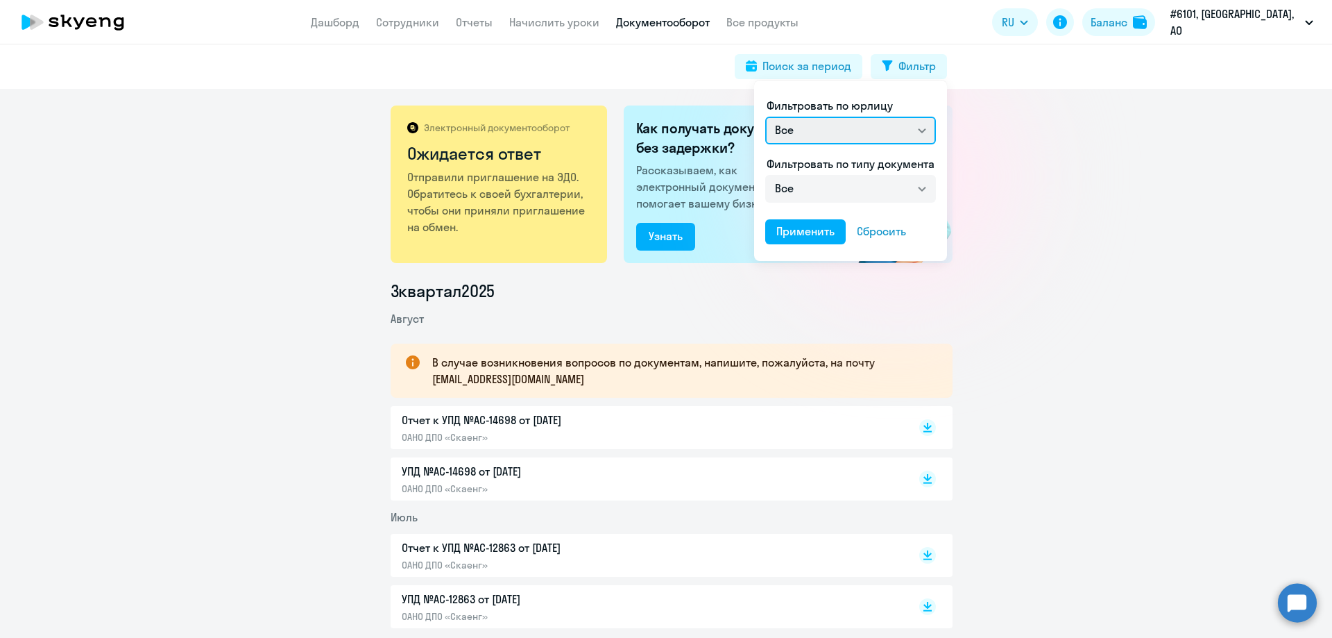
click at [921, 128] on select "Все ОАНО ДПО «Скаенг»" at bounding box center [850, 131] width 171 height 28
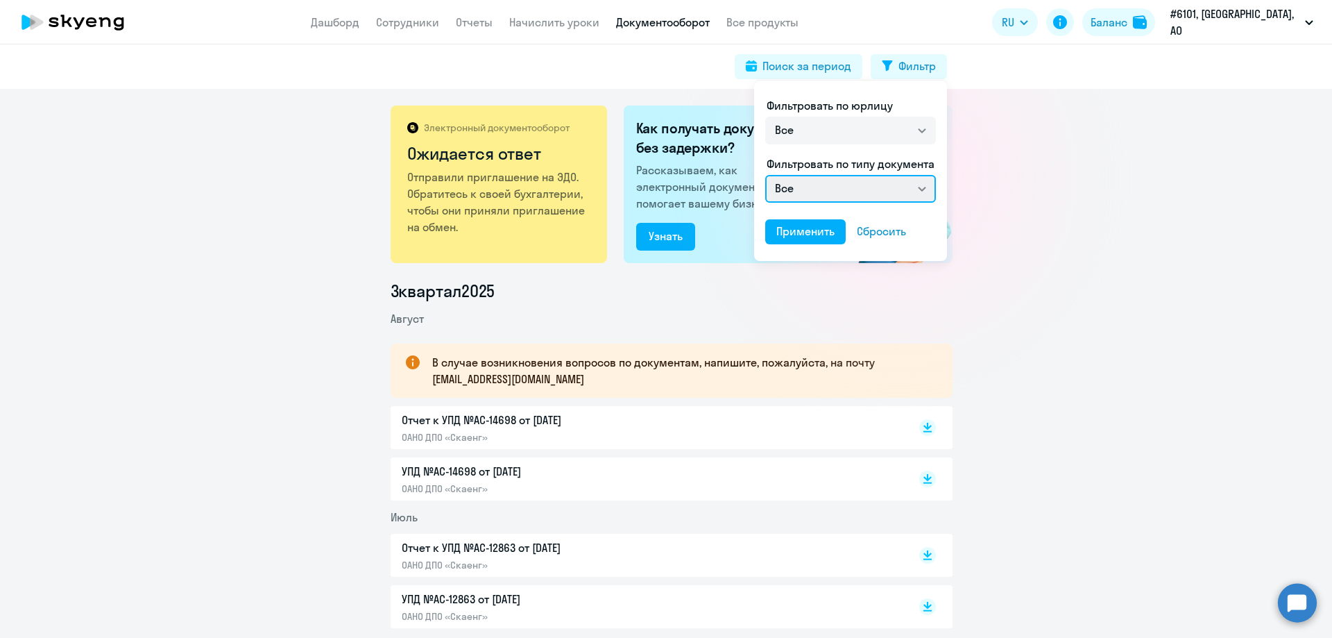
click at [923, 188] on select "Все Счет на оплату покупателю Отчет к УПД УПД Акт сверки взаиморасчетов" at bounding box center [850, 189] width 171 height 28
click at [1102, 243] on div at bounding box center [666, 319] width 1332 height 638
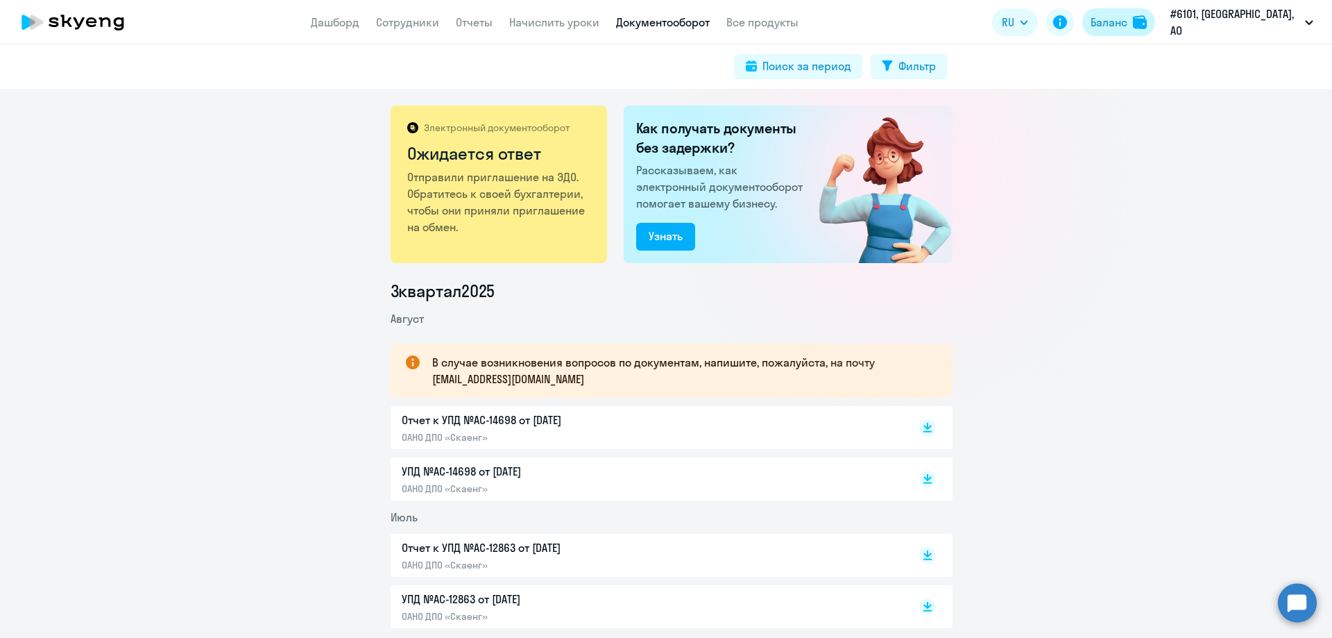
click at [1132, 19] on button "Баланс" at bounding box center [1118, 22] width 73 height 28
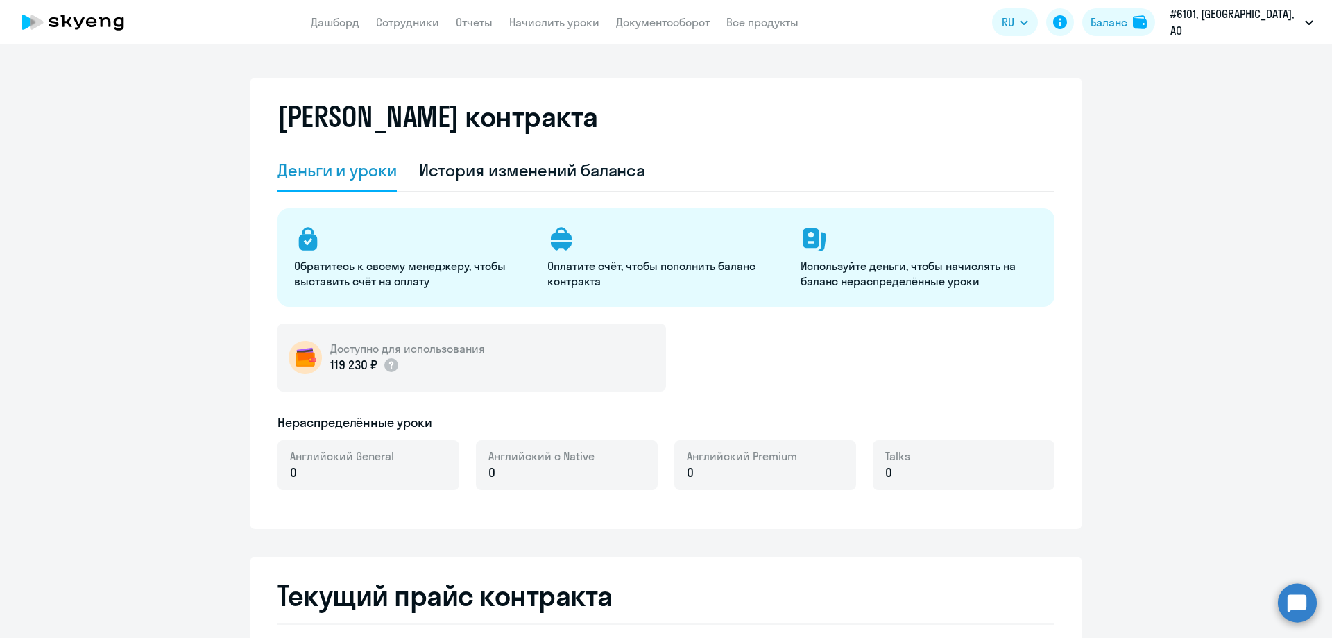
select select "english_adult_not_native_speaker"
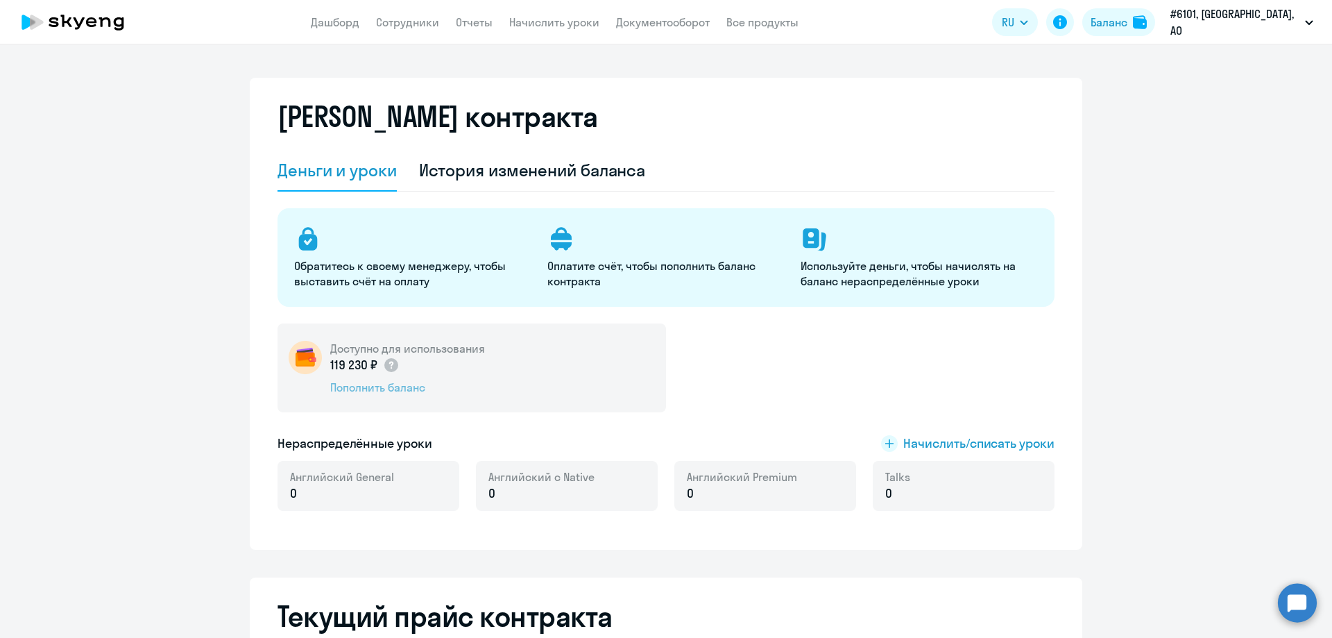
click at [357, 385] on div "Пополнить баланс" at bounding box center [407, 386] width 155 height 15
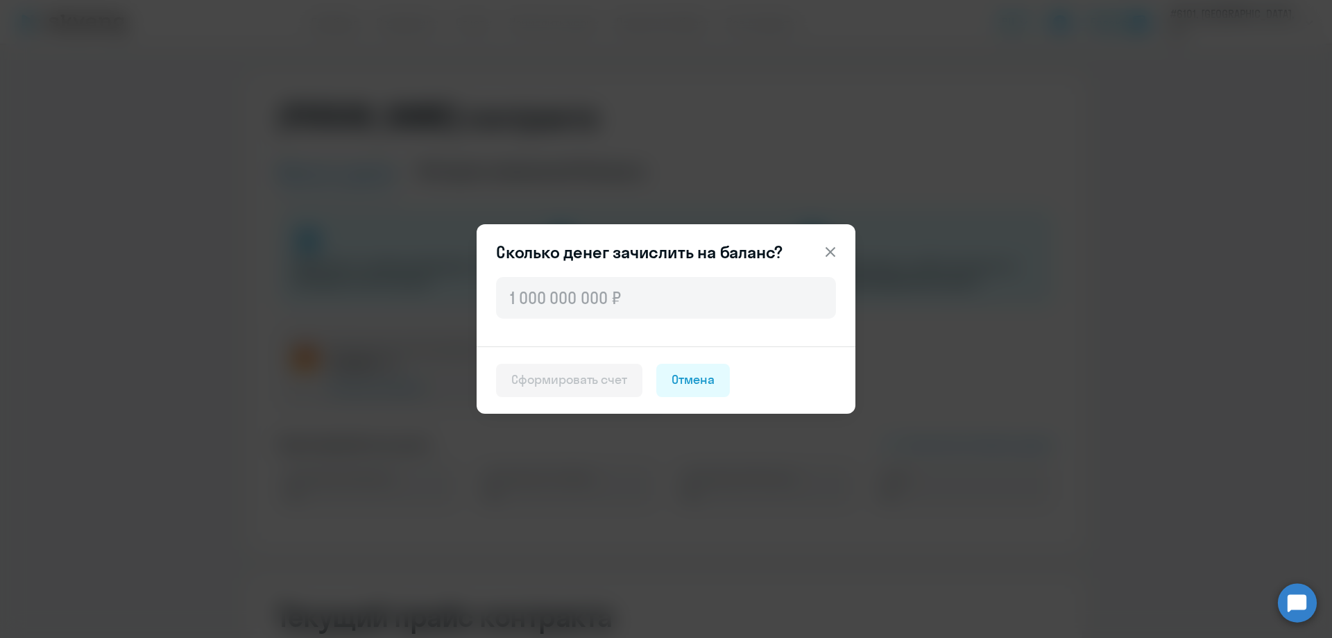
click at [837, 249] on icon at bounding box center [830, 252] width 17 height 17
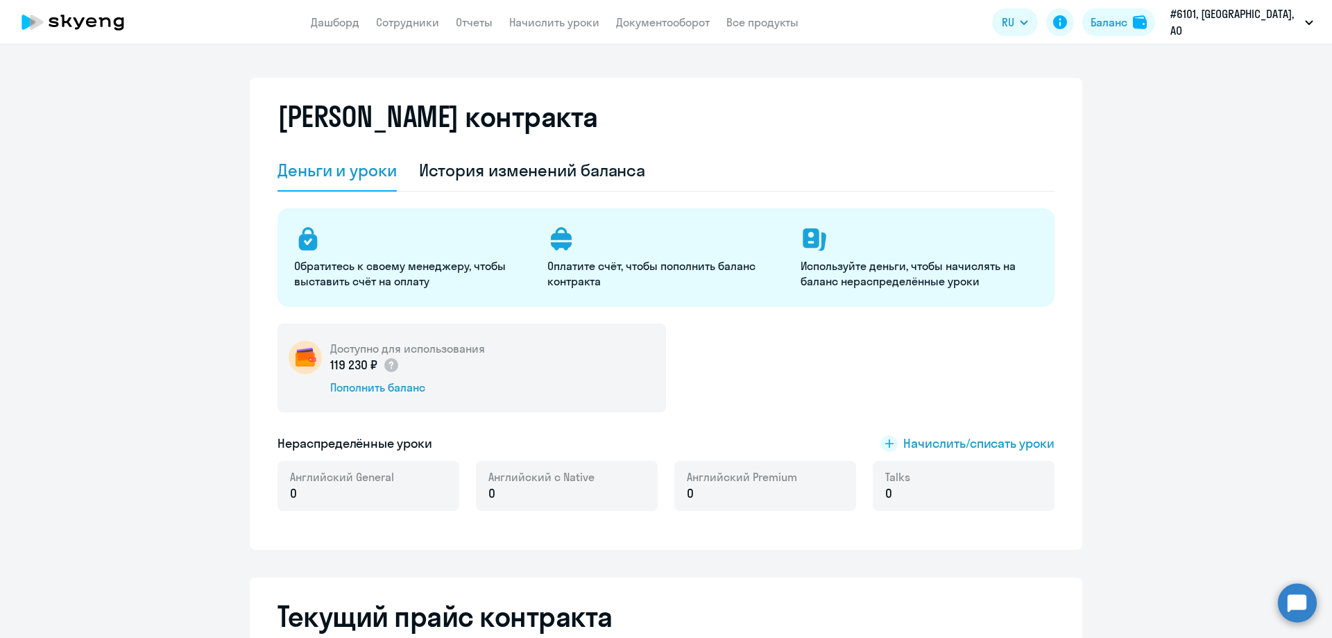
click at [295, 355] on img at bounding box center [305, 357] width 33 height 33
click at [341, 169] on div "Деньги и уроки" at bounding box center [337, 170] width 119 height 22
click at [350, 171] on div "Деньги и уроки" at bounding box center [337, 170] width 119 height 22
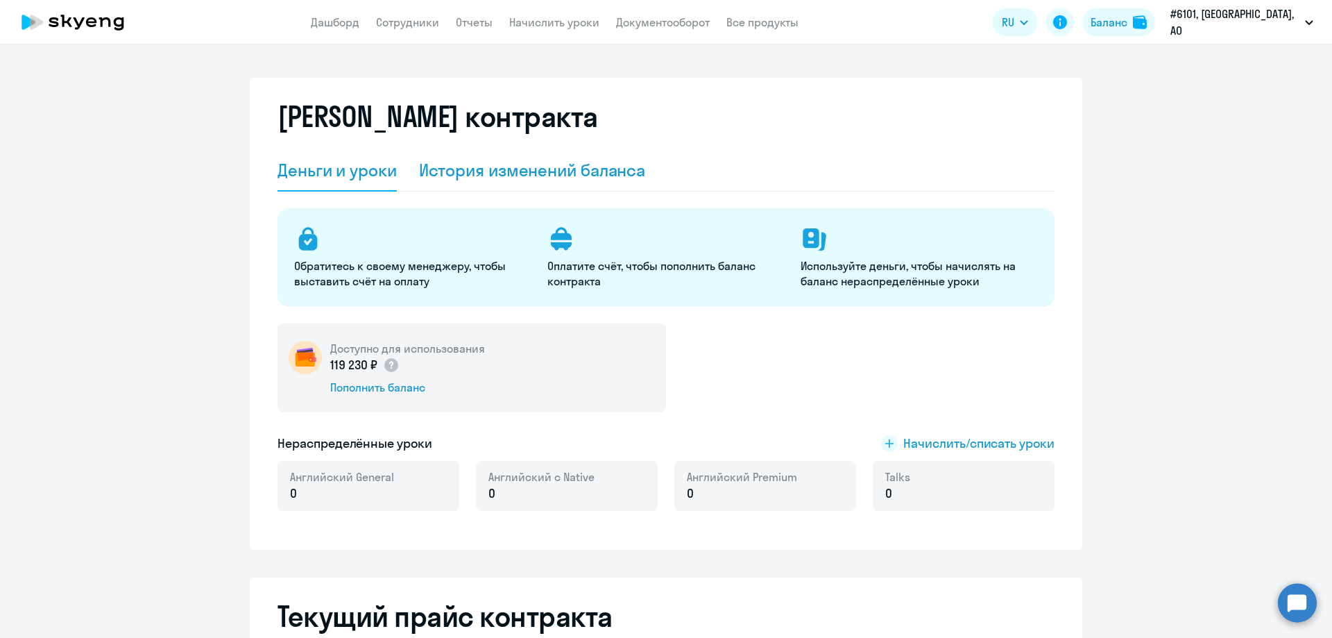
click at [517, 171] on div "История изменений баланса" at bounding box center [532, 170] width 227 height 22
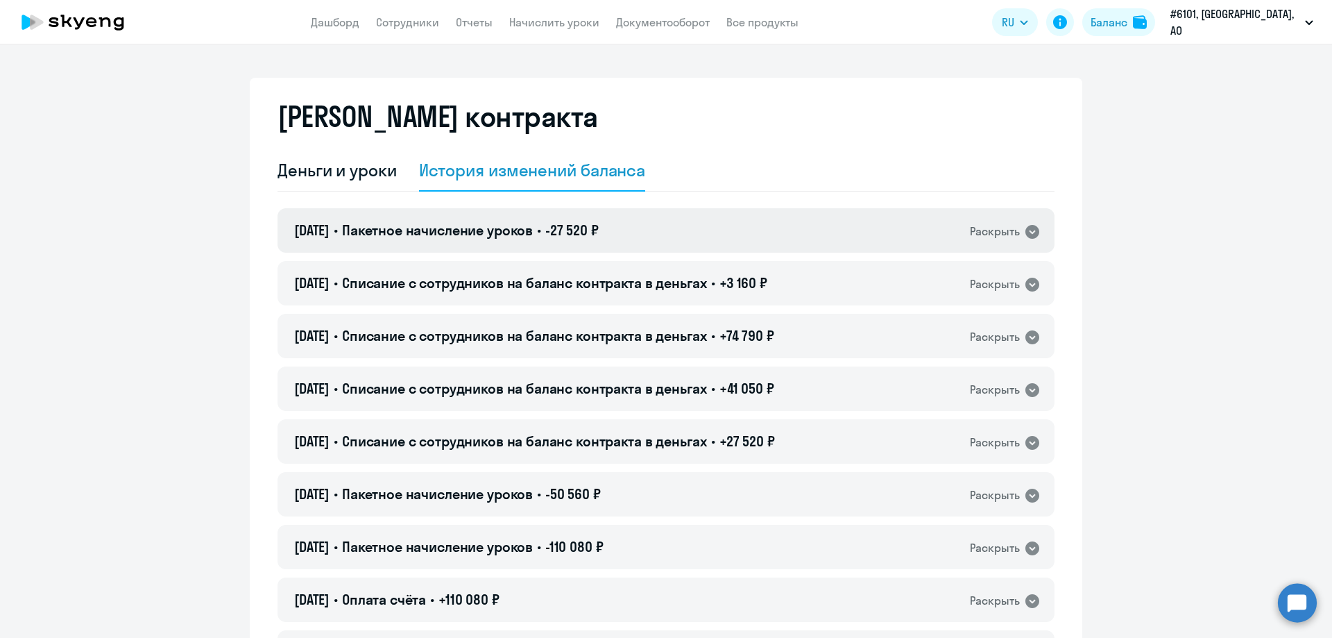
click at [1025, 231] on icon at bounding box center [1032, 231] width 17 height 17
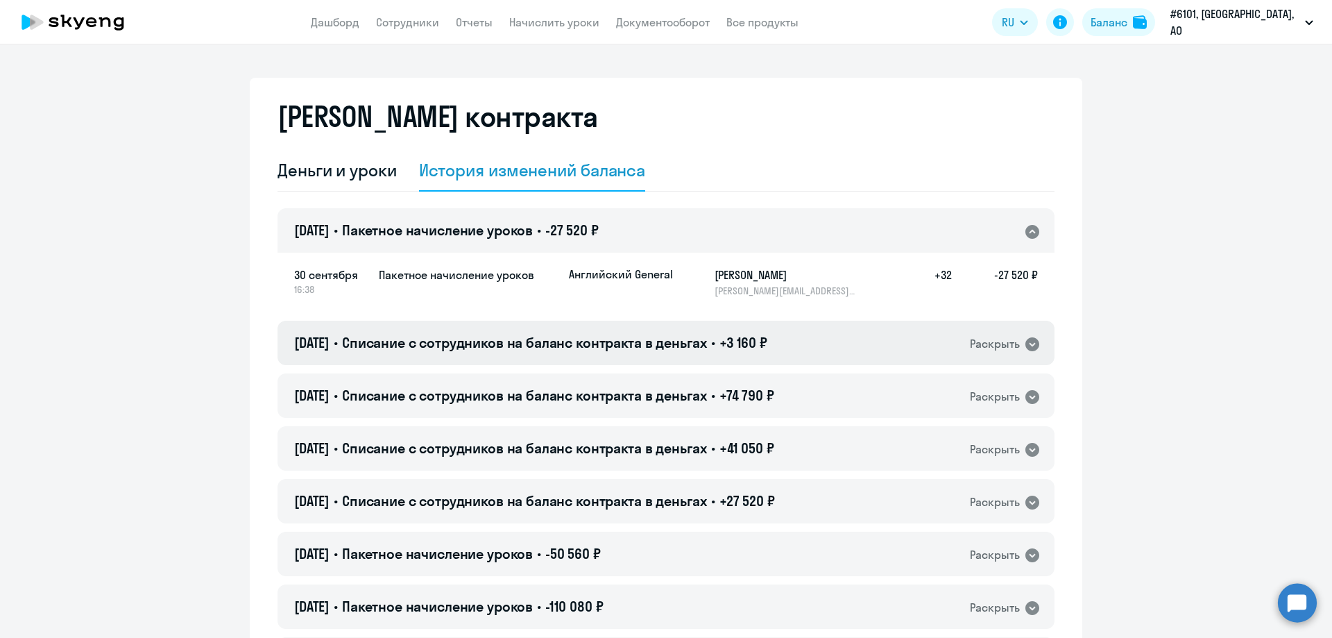
click at [1029, 345] on icon at bounding box center [1032, 344] width 17 height 17
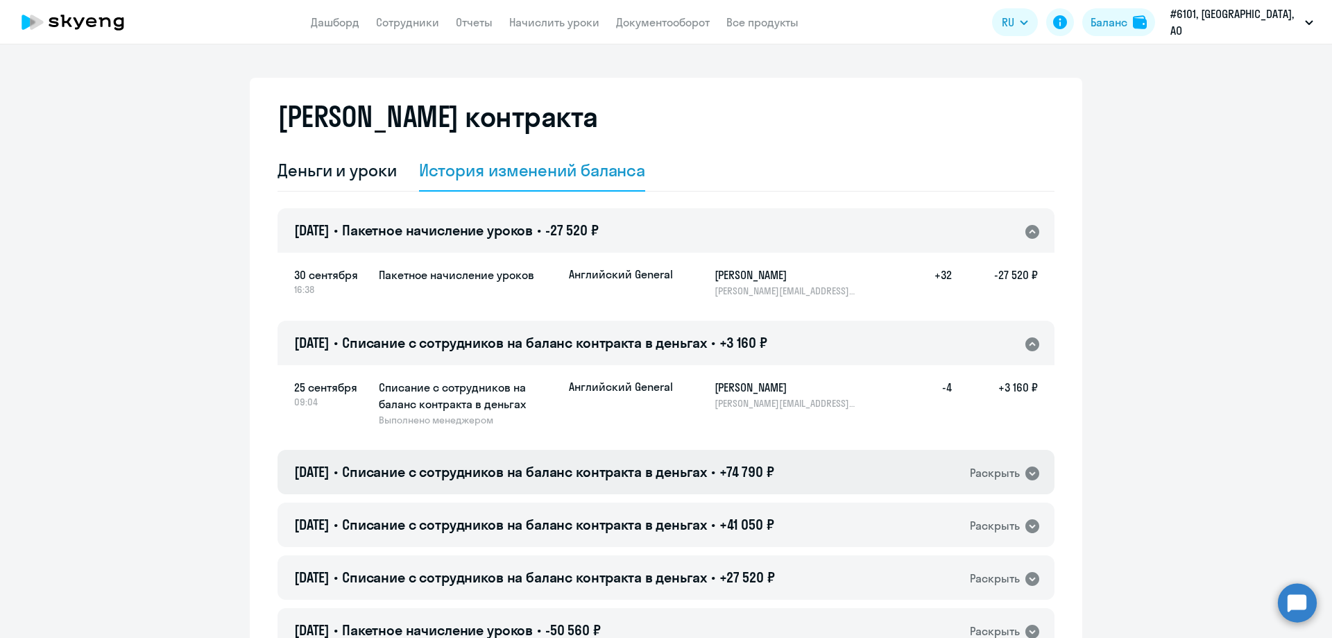
click at [1029, 473] on icon at bounding box center [1032, 473] width 17 height 17
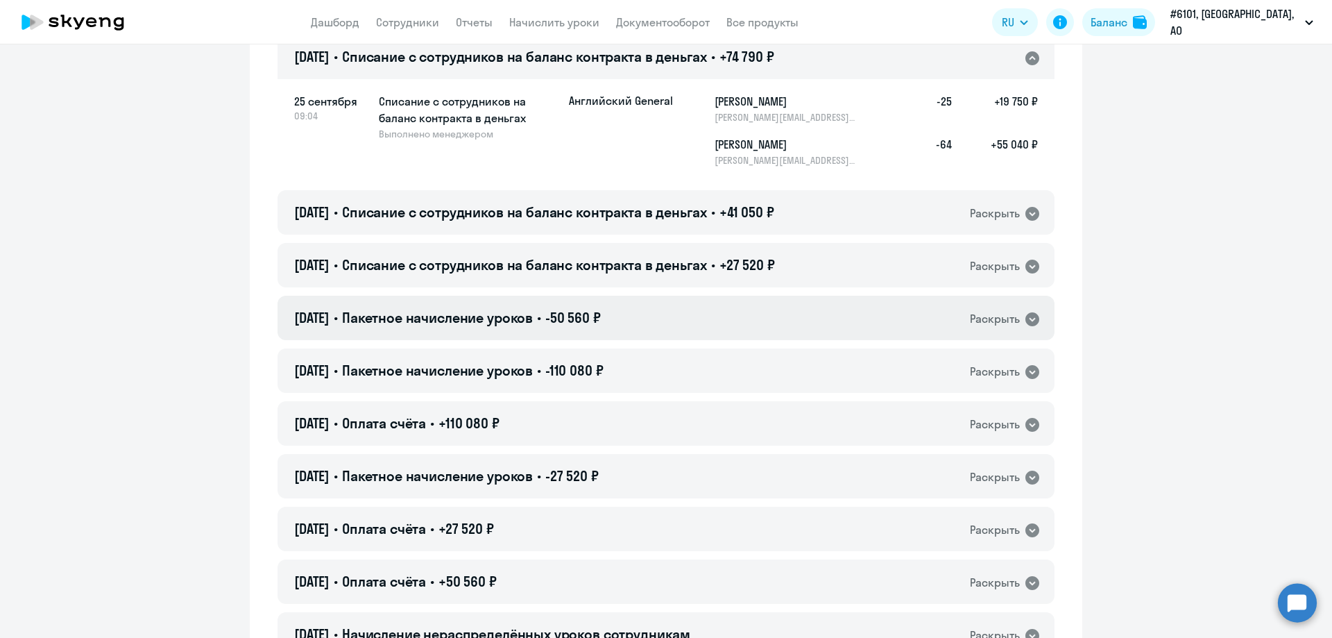
scroll to position [416, 0]
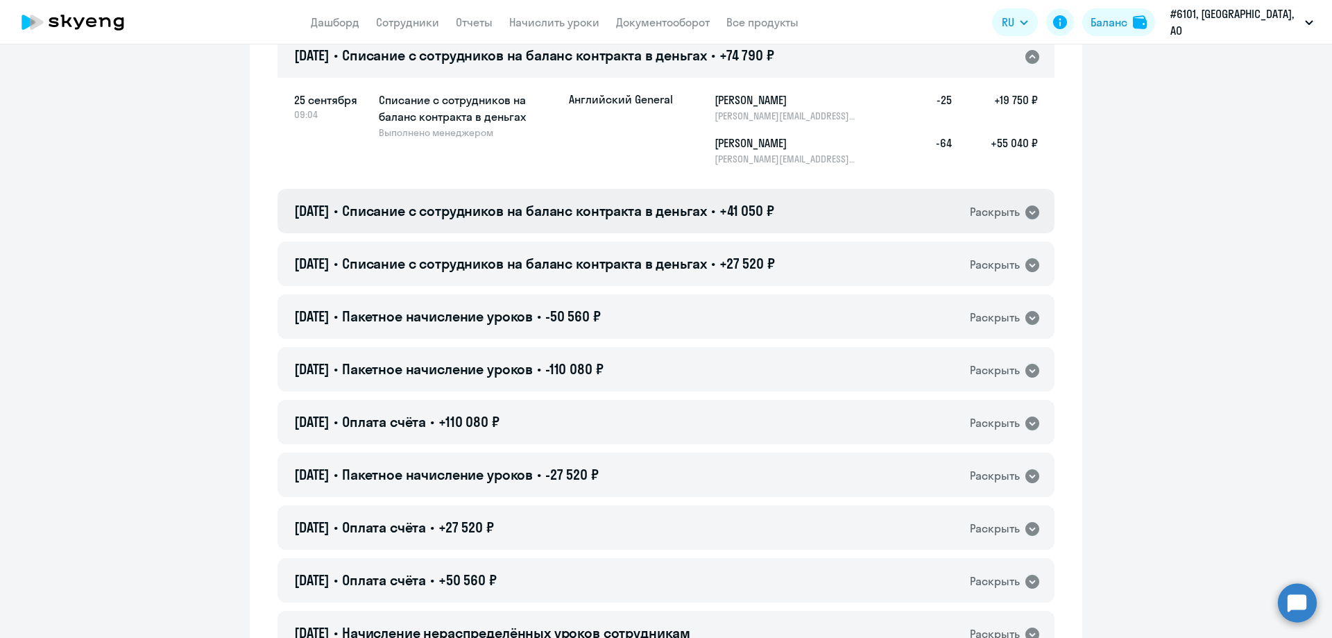
click at [1027, 211] on icon at bounding box center [1032, 212] width 14 height 14
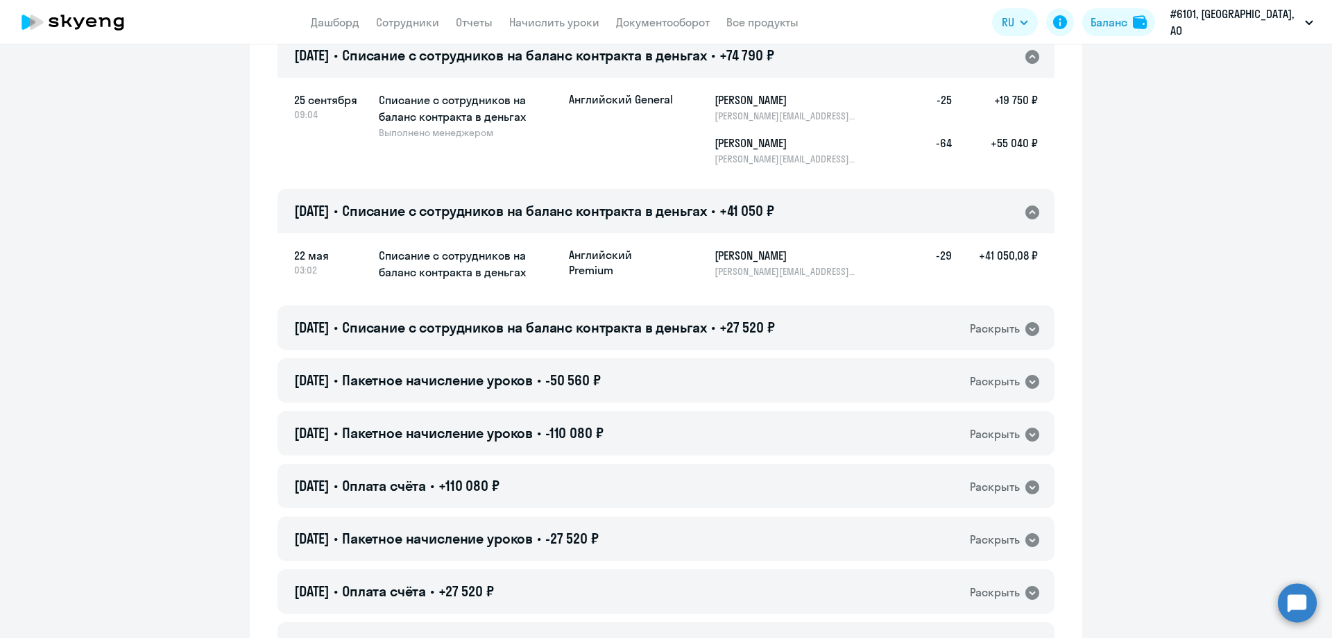
click at [1005, 254] on h5 "+41 050,08 ₽" at bounding box center [995, 262] width 86 height 31
click at [463, 264] on h5 "Списание с сотрудников на баланс контракта в деньгах" at bounding box center [468, 263] width 179 height 33
click at [942, 259] on h5 "-29" at bounding box center [929, 262] width 44 height 31
click at [769, 257] on h5 "[PERSON_NAME]" at bounding box center [786, 255] width 143 height 17
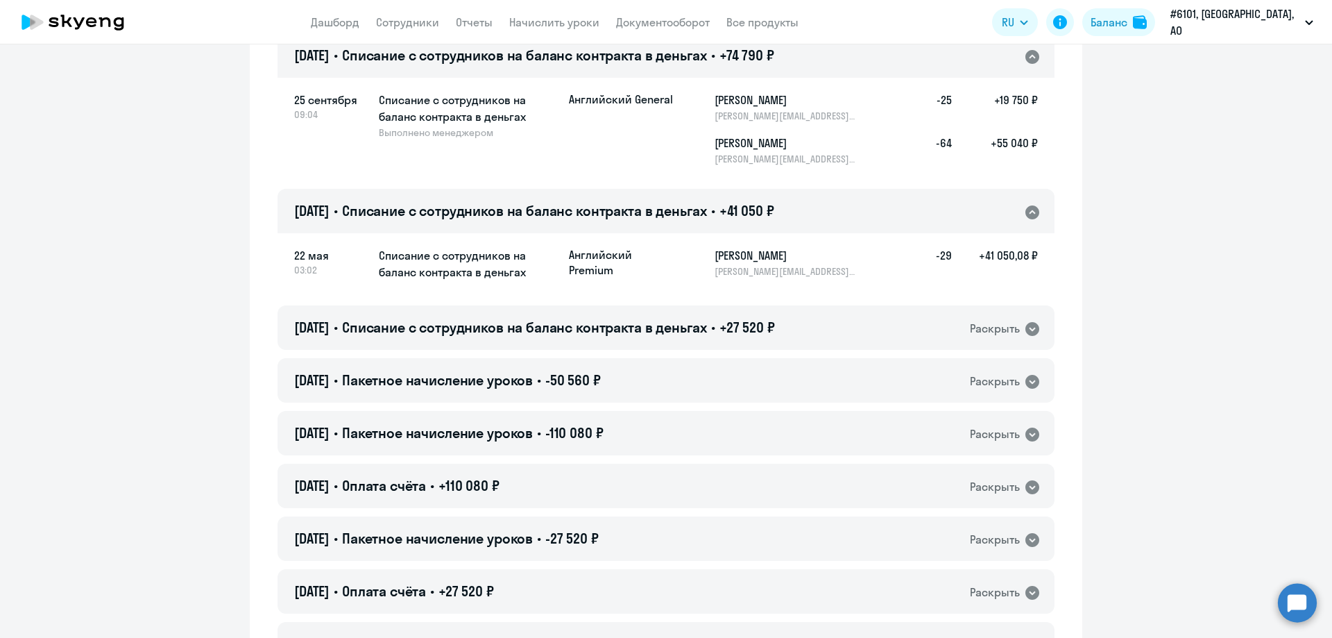
click at [769, 257] on h5 "[PERSON_NAME]" at bounding box center [786, 255] width 143 height 17
click at [298, 260] on span "22 мая" at bounding box center [331, 255] width 74 height 17
click at [600, 212] on span "Списание с сотрудников на баланс контракта в деньгах" at bounding box center [524, 210] width 365 height 17
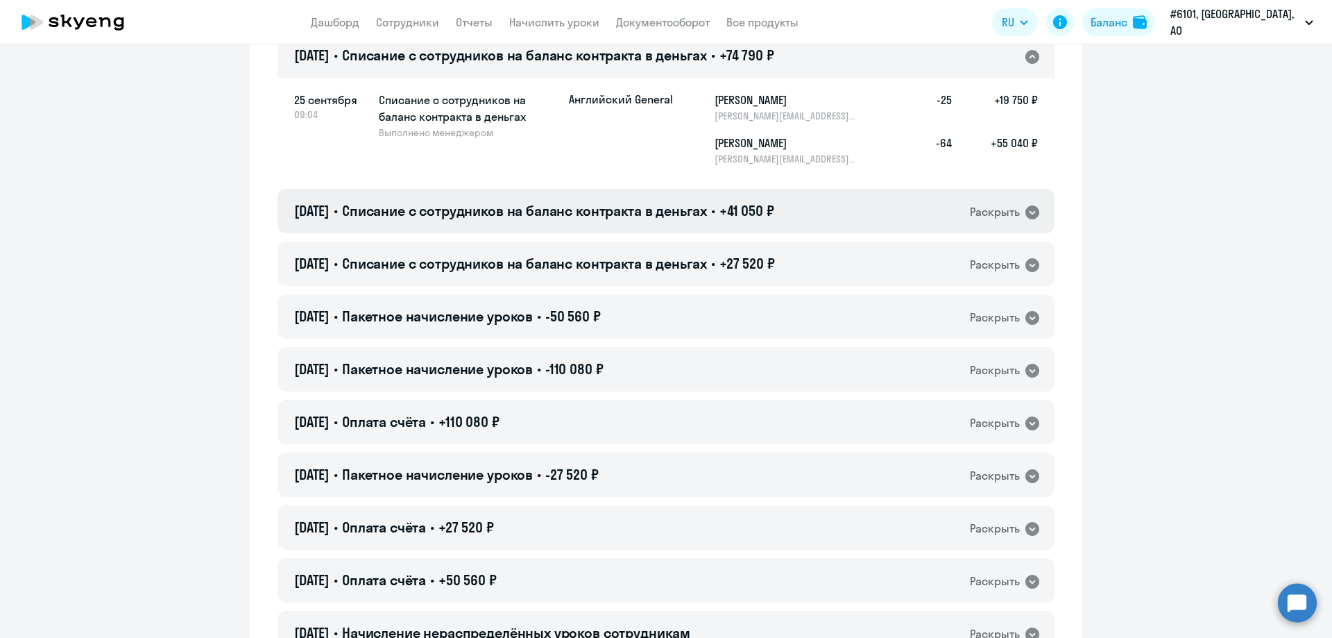
click at [1026, 213] on icon at bounding box center [1032, 212] width 17 height 17
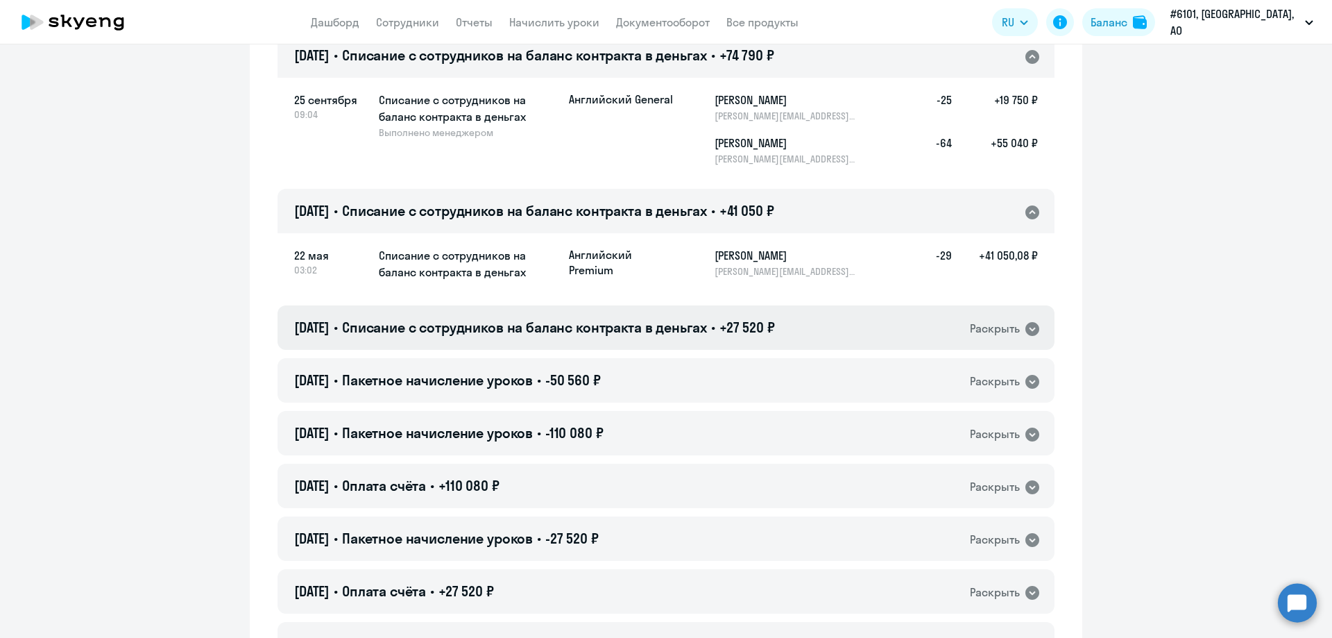
click at [1028, 327] on icon at bounding box center [1032, 329] width 14 height 14
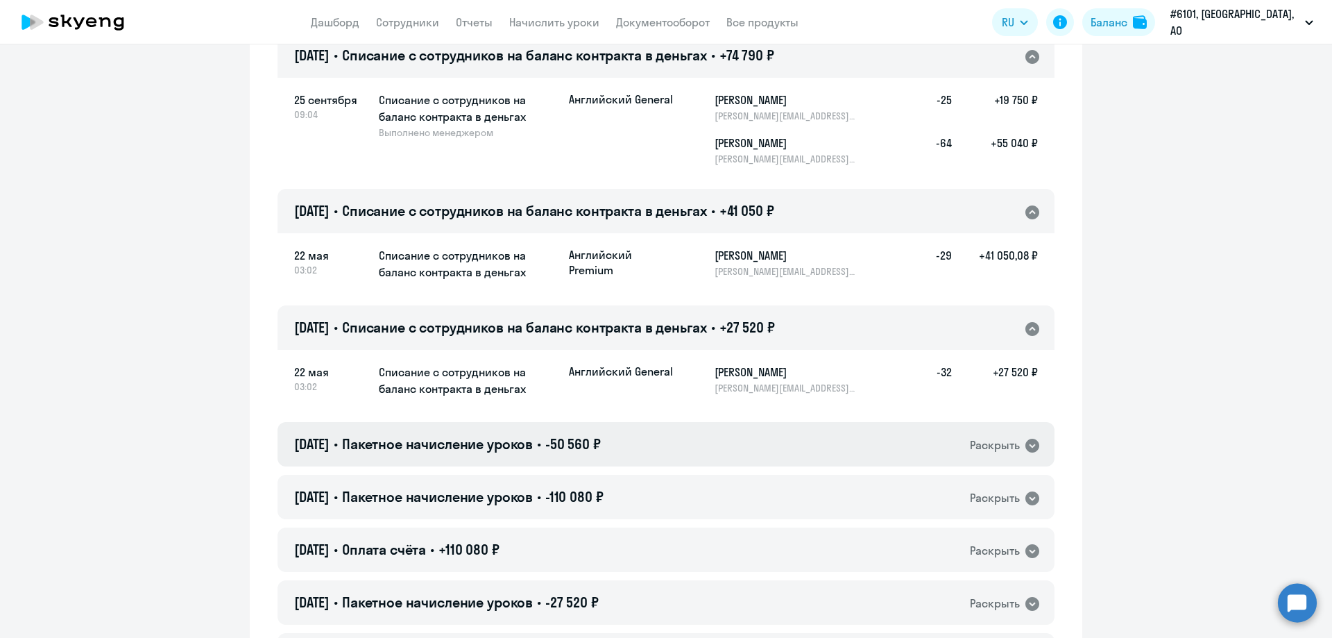
click at [1027, 445] on icon at bounding box center [1032, 445] width 14 height 14
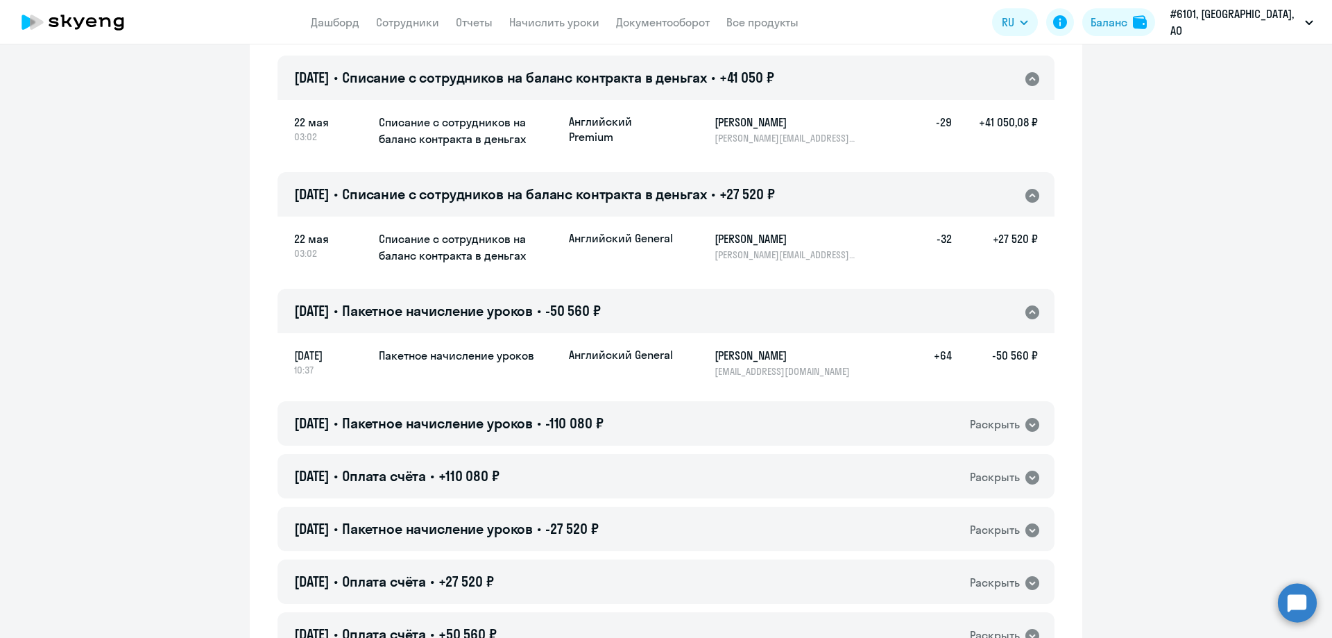
scroll to position [555, 0]
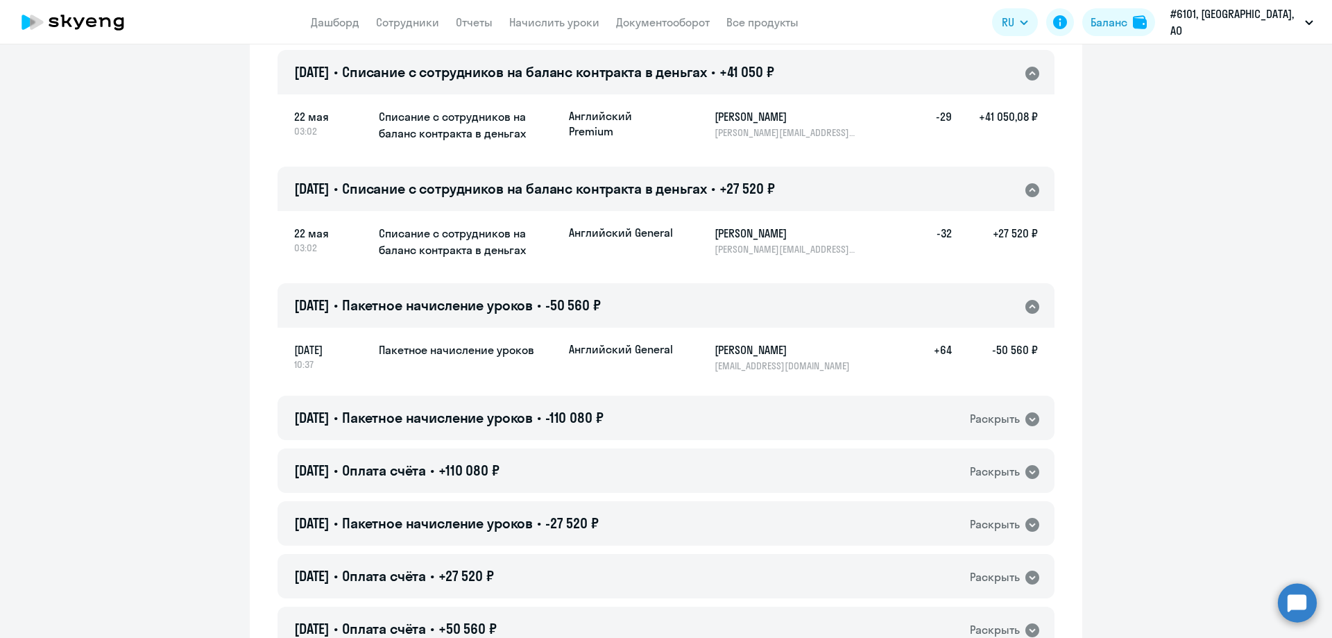
click at [938, 232] on h5 "-32" at bounding box center [929, 240] width 44 height 31
click at [742, 241] on div "[PERSON_NAME] [PERSON_NAME][EMAIL_ADDRESS][DOMAIN_NAME]" at bounding box center [786, 240] width 143 height 31
click at [633, 236] on p "Английский General" at bounding box center [621, 232] width 104 height 15
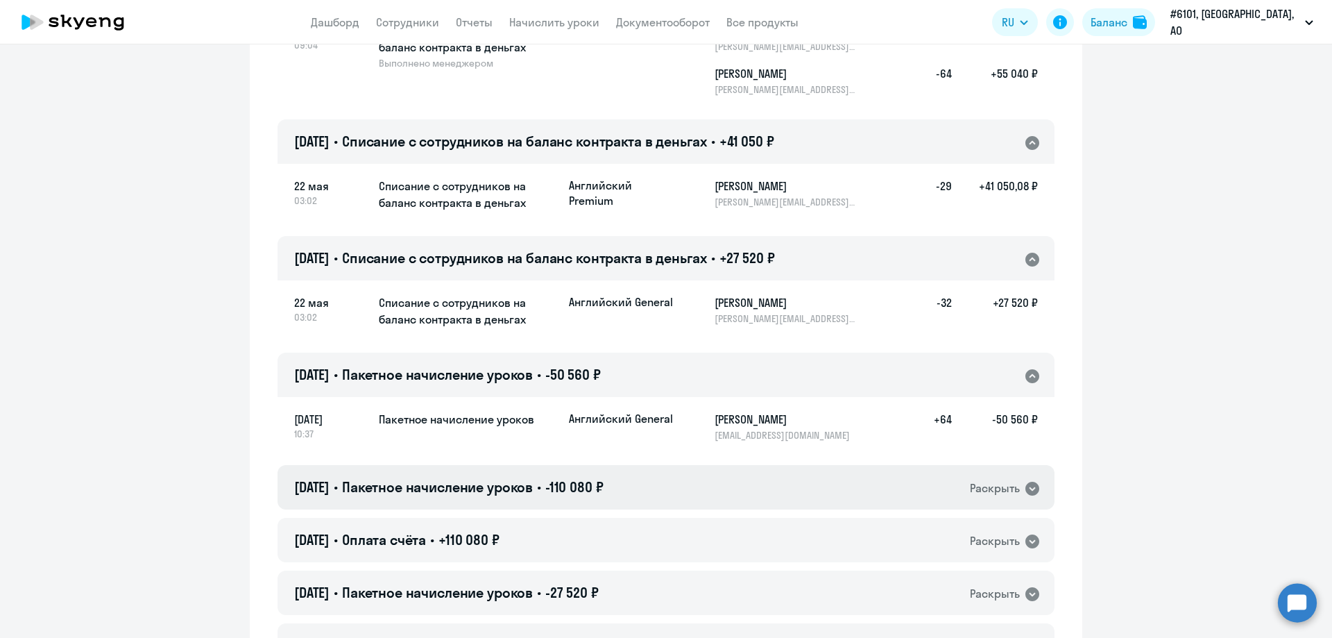
click at [1027, 489] on icon at bounding box center [1032, 488] width 17 height 17
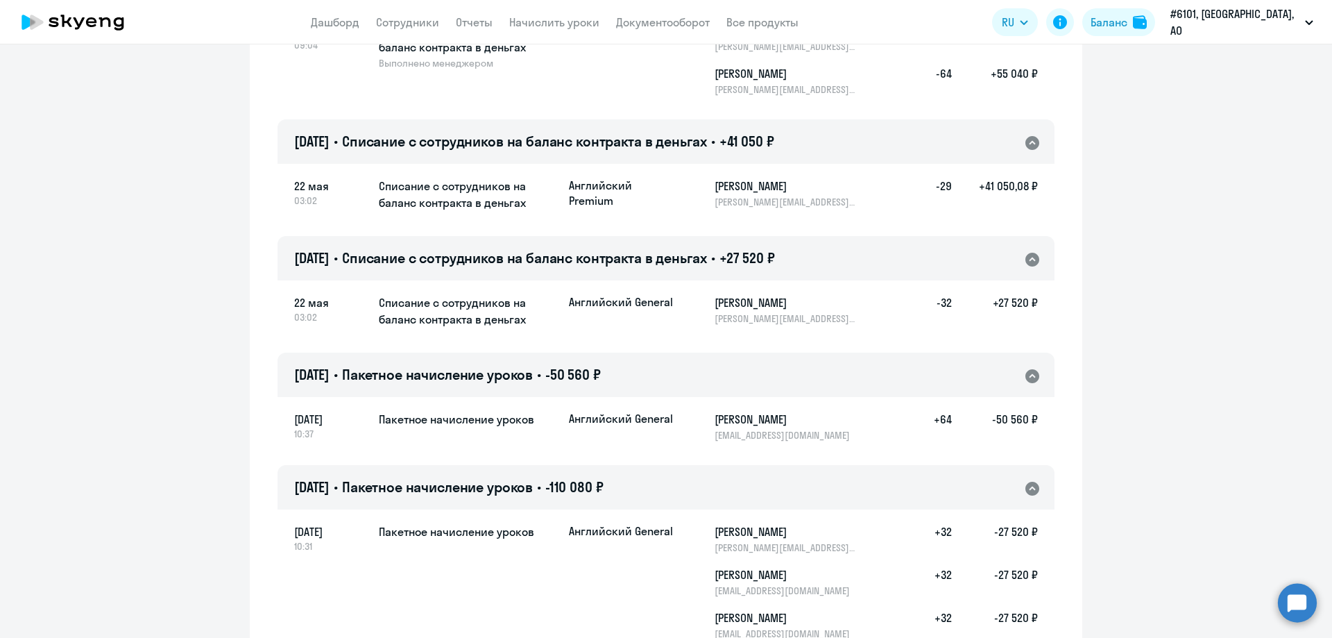
click at [916, 309] on h5 "-32" at bounding box center [929, 309] width 44 height 31
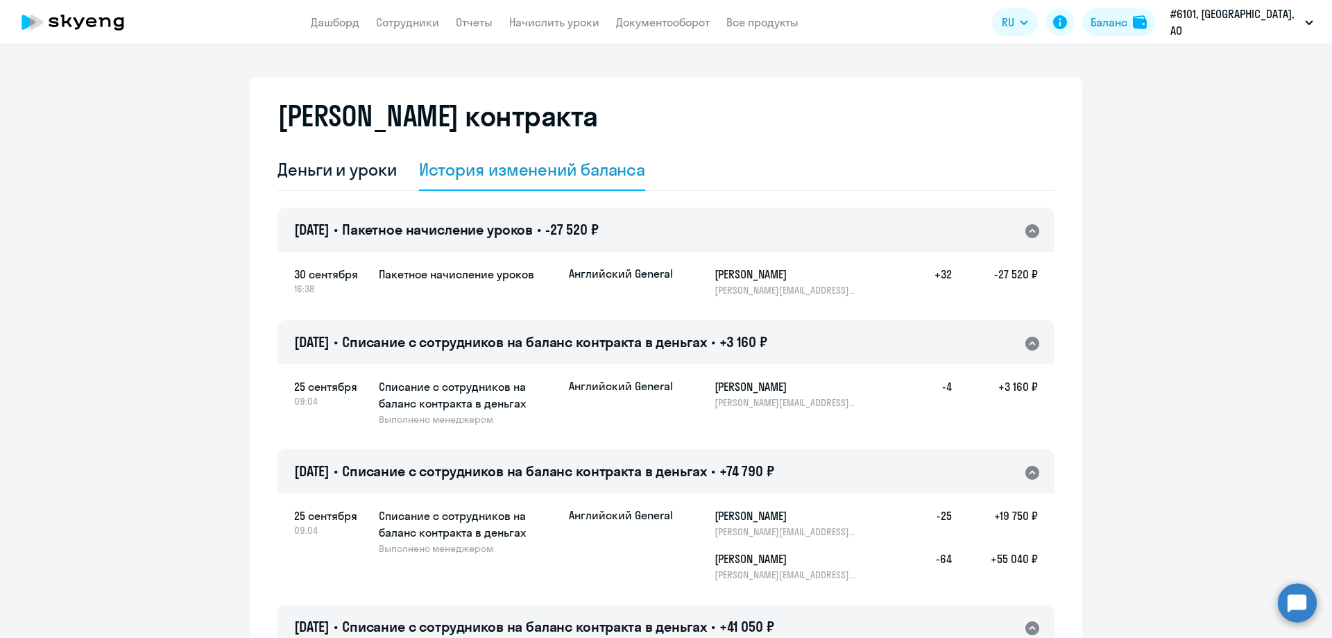
scroll to position [0, 0]
click at [318, 171] on div "Деньги и уроки" at bounding box center [337, 170] width 119 height 22
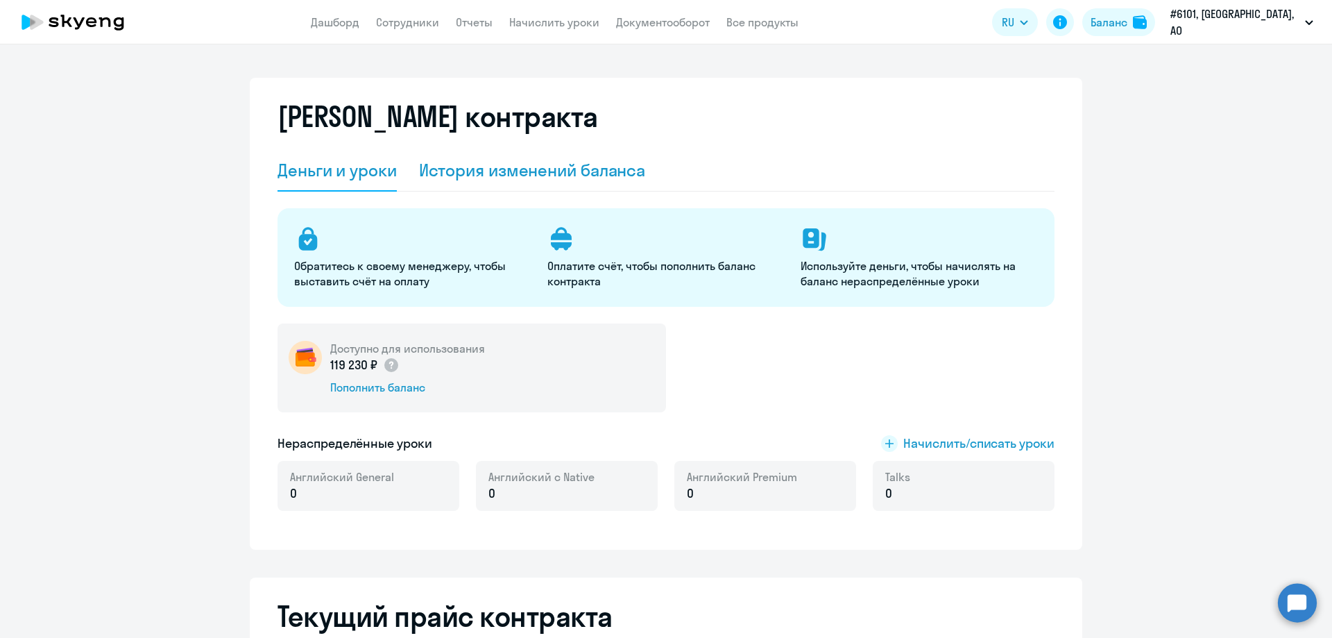
click at [457, 166] on div "История изменений баланса" at bounding box center [532, 170] width 227 height 22
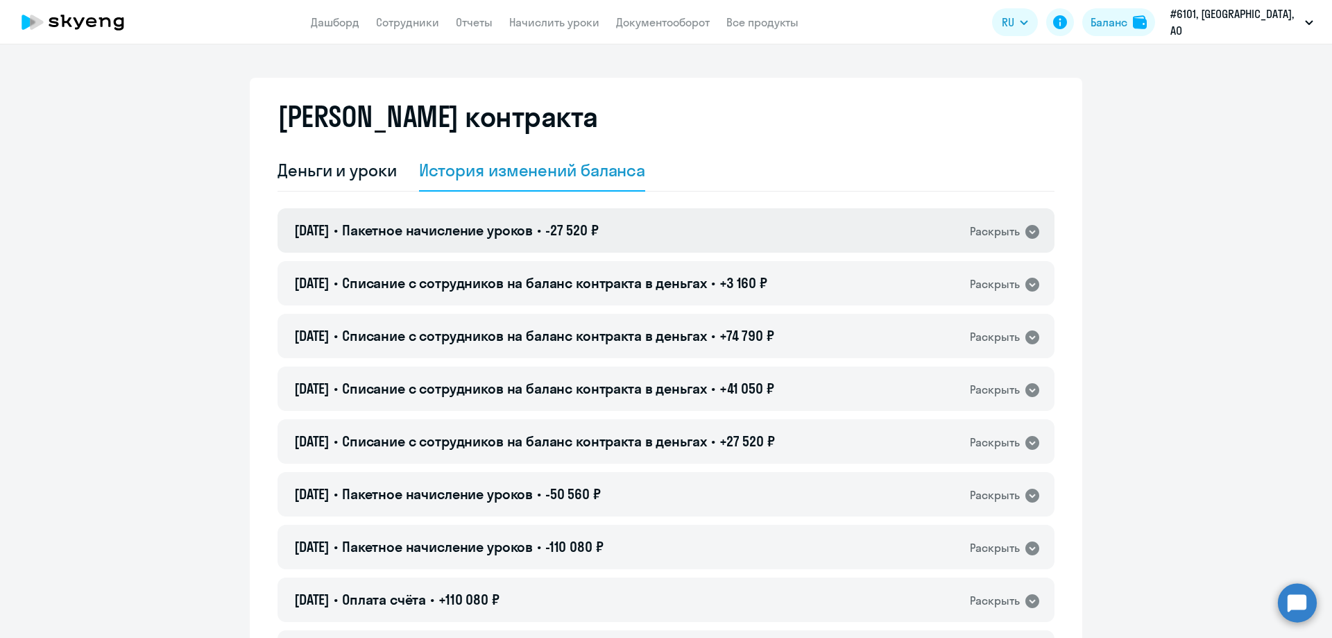
click at [1025, 232] on icon at bounding box center [1032, 232] width 14 height 14
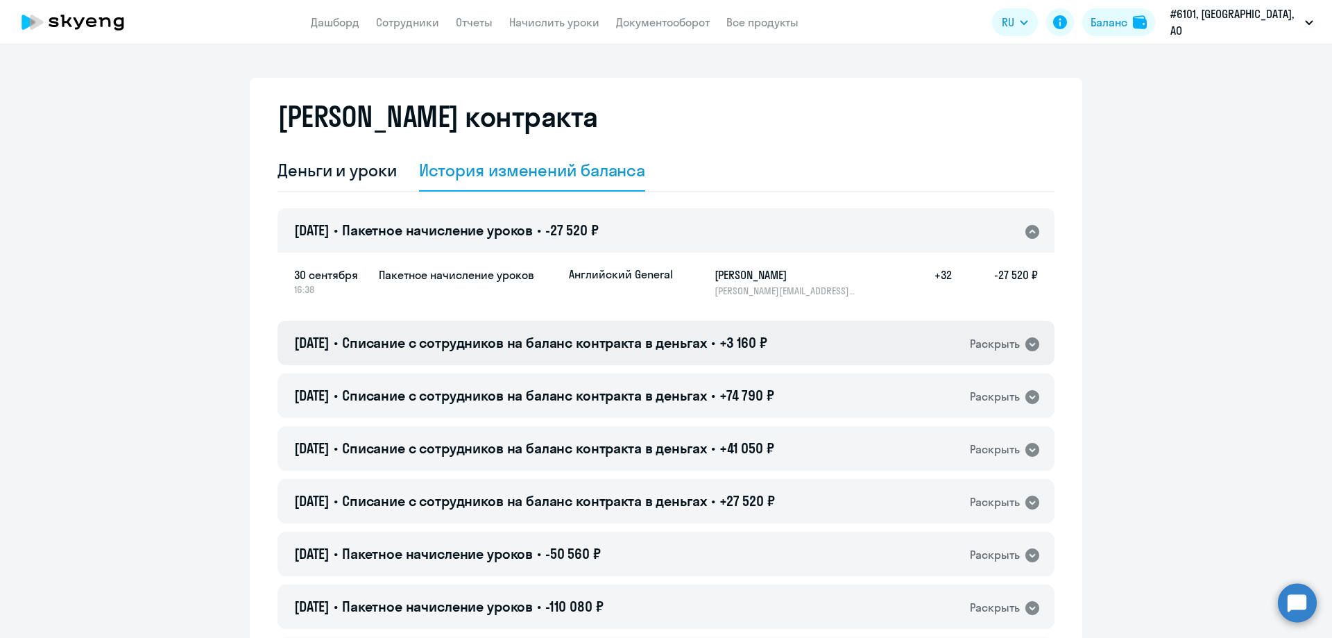
drag, startPoint x: 1028, startPoint y: 344, endPoint x: 1008, endPoint y: 370, distance: 33.2
click at [1027, 344] on icon at bounding box center [1032, 344] width 17 height 17
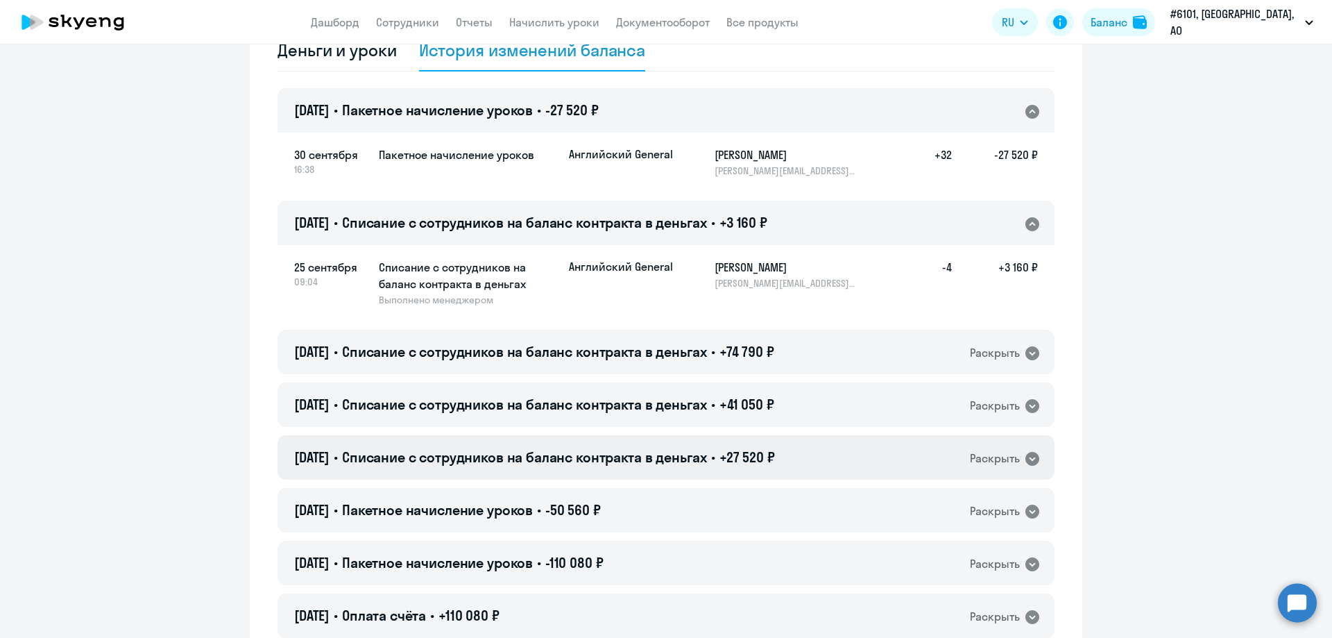
scroll to position [139, 0]
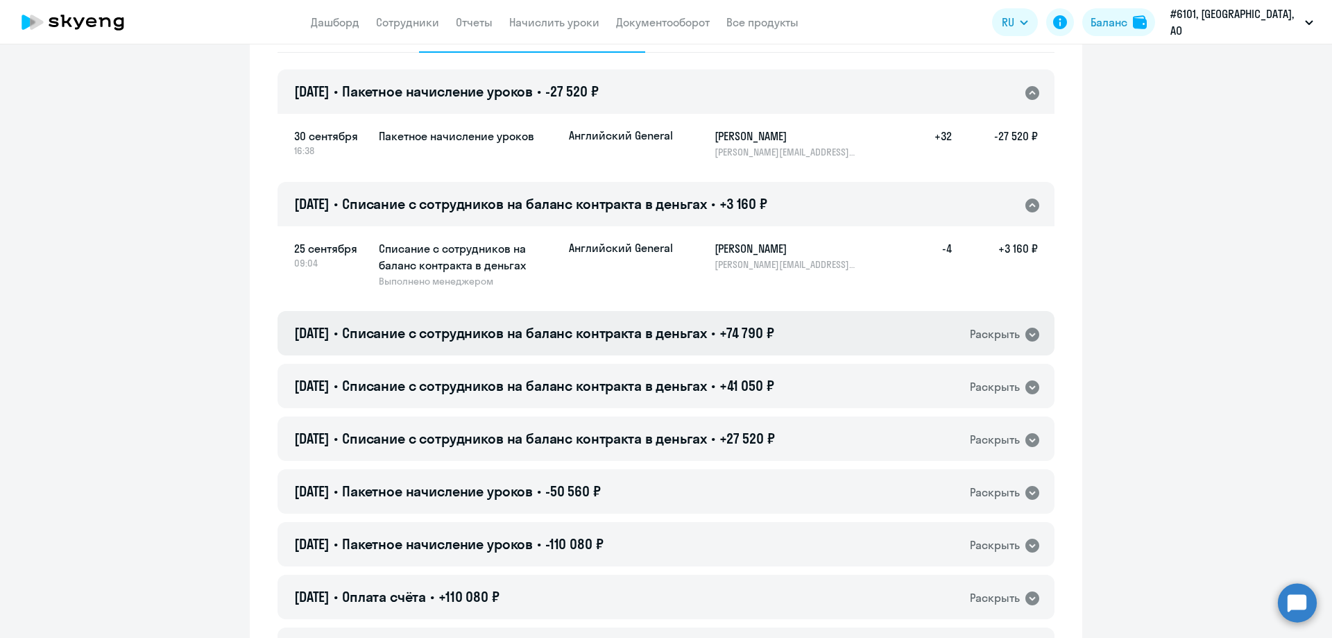
click at [1025, 334] on icon at bounding box center [1032, 334] width 14 height 14
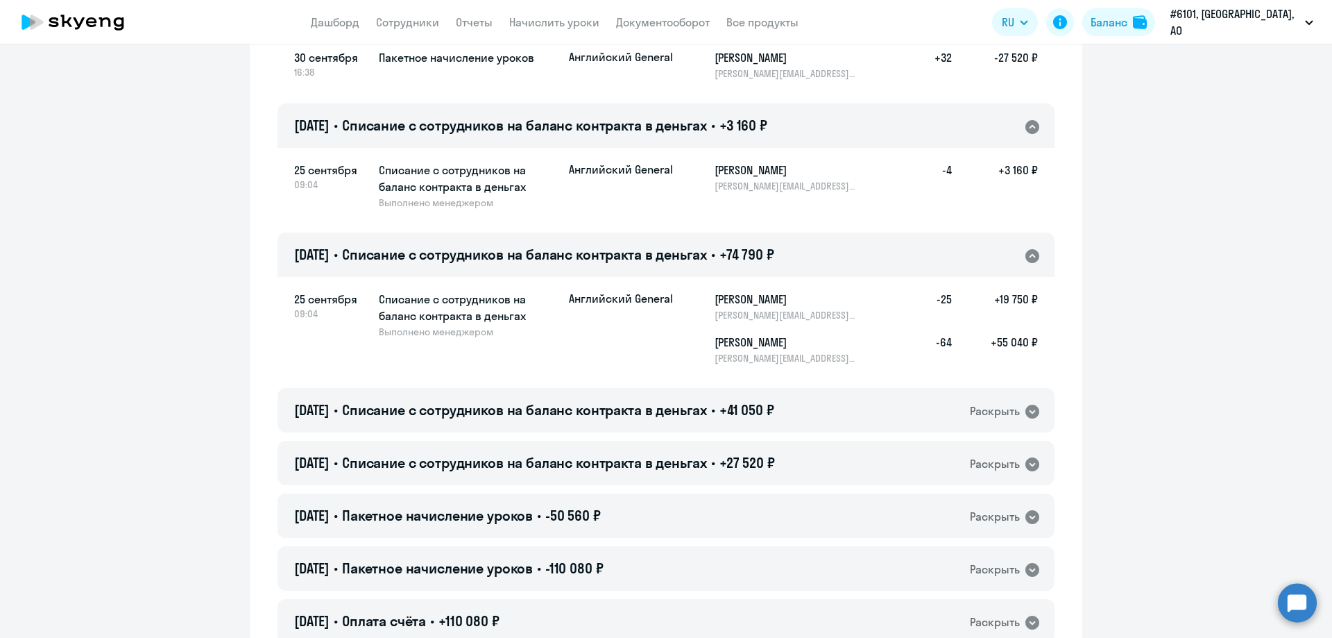
scroll to position [416, 0]
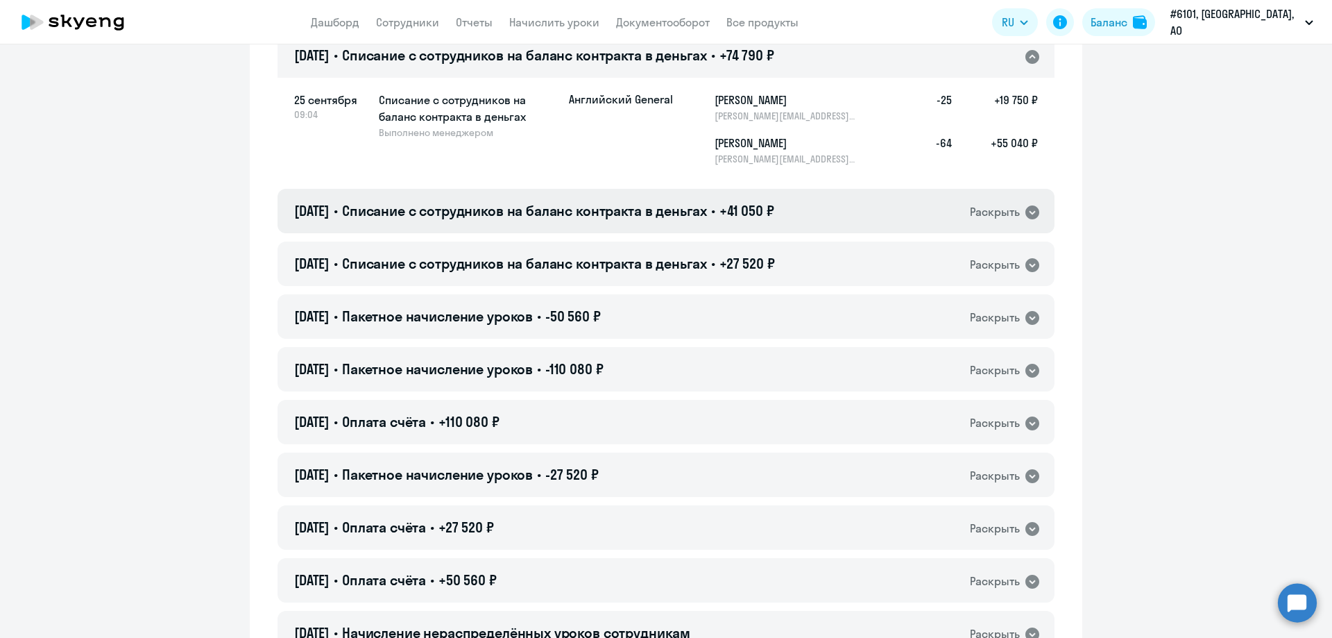
click at [1026, 213] on icon at bounding box center [1032, 212] width 17 height 17
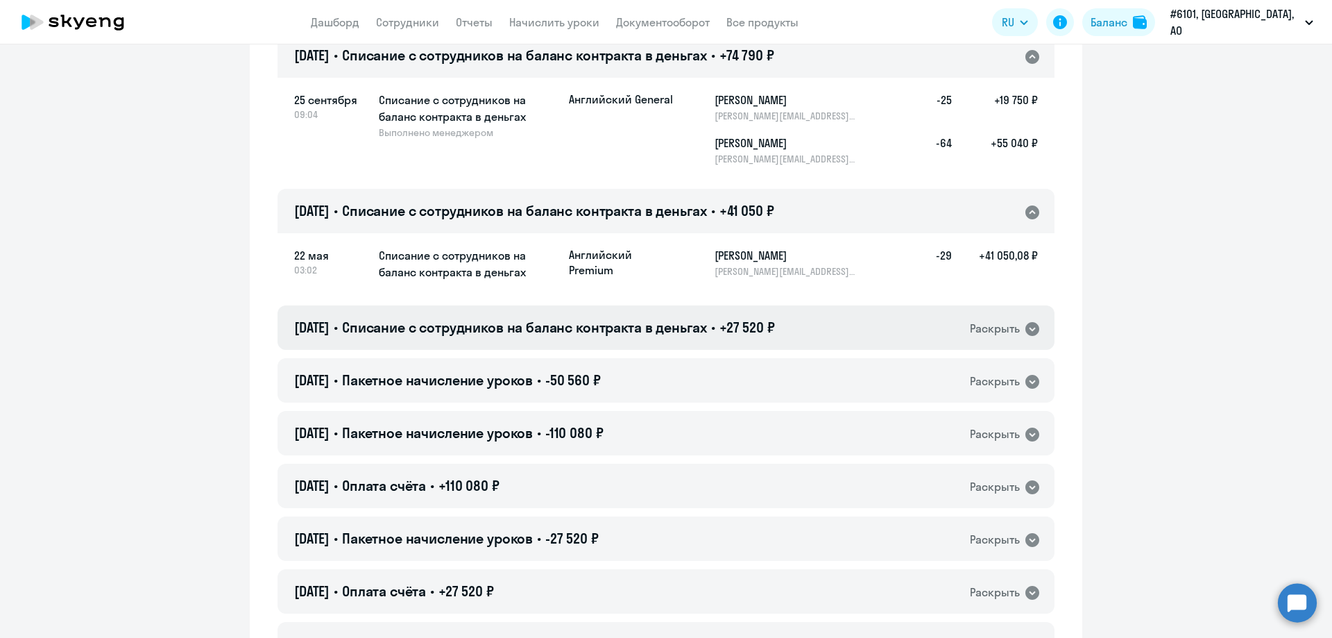
click at [1025, 330] on icon at bounding box center [1032, 329] width 14 height 14
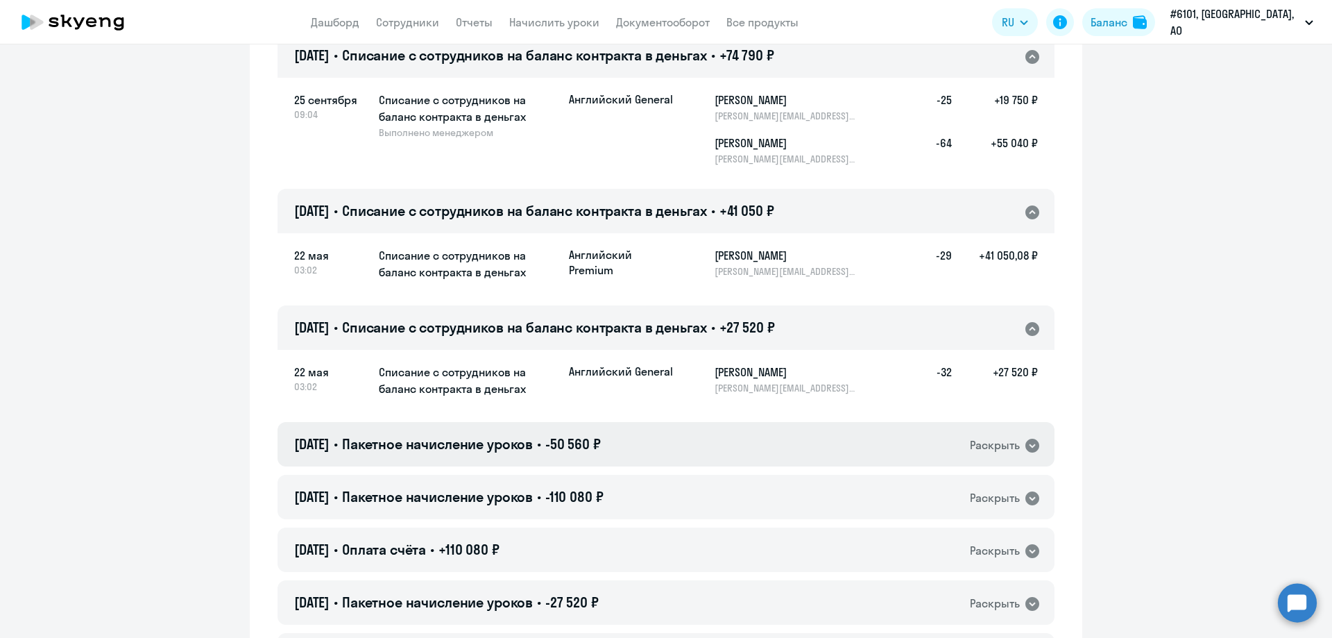
click at [1026, 445] on icon at bounding box center [1032, 445] width 17 height 17
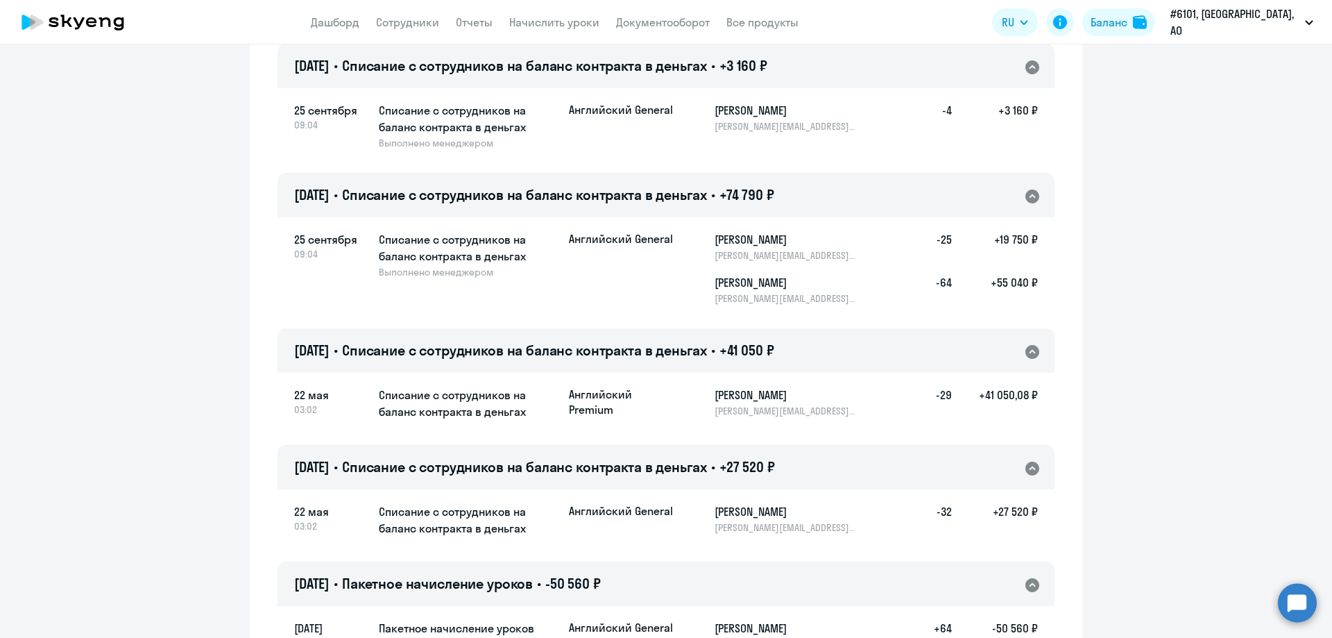
scroll to position [278, 0]
click at [784, 403] on div "[PERSON_NAME] [PERSON_NAME][EMAIL_ADDRESS][DOMAIN_NAME]" at bounding box center [786, 401] width 143 height 31
click at [495, 350] on span "Списание с сотрудников на баланс контракта в деньгах" at bounding box center [524, 349] width 365 height 17
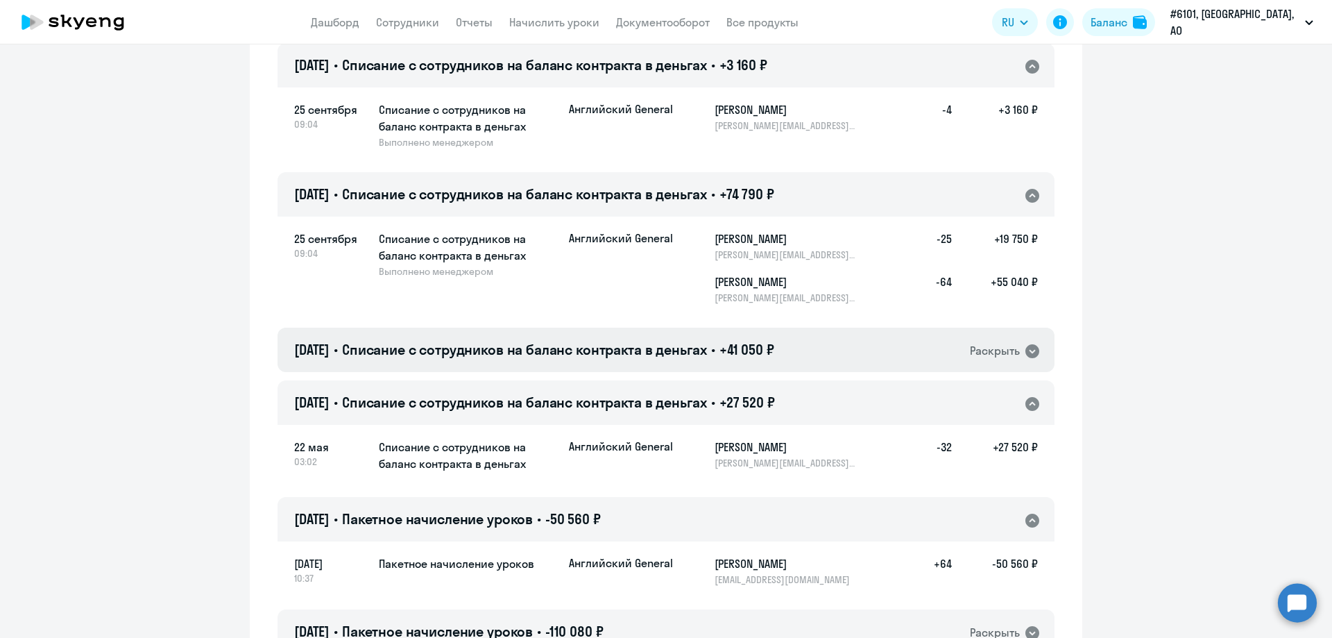
click at [1027, 350] on icon at bounding box center [1032, 351] width 14 height 14
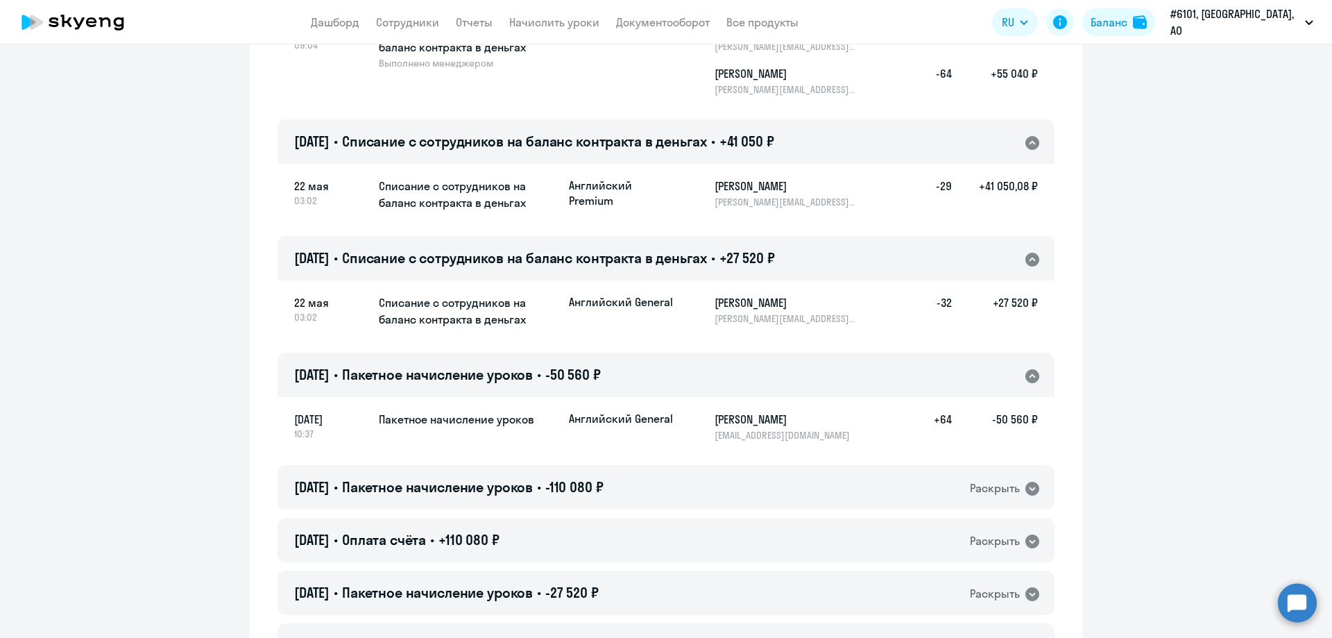
scroll to position [416, 0]
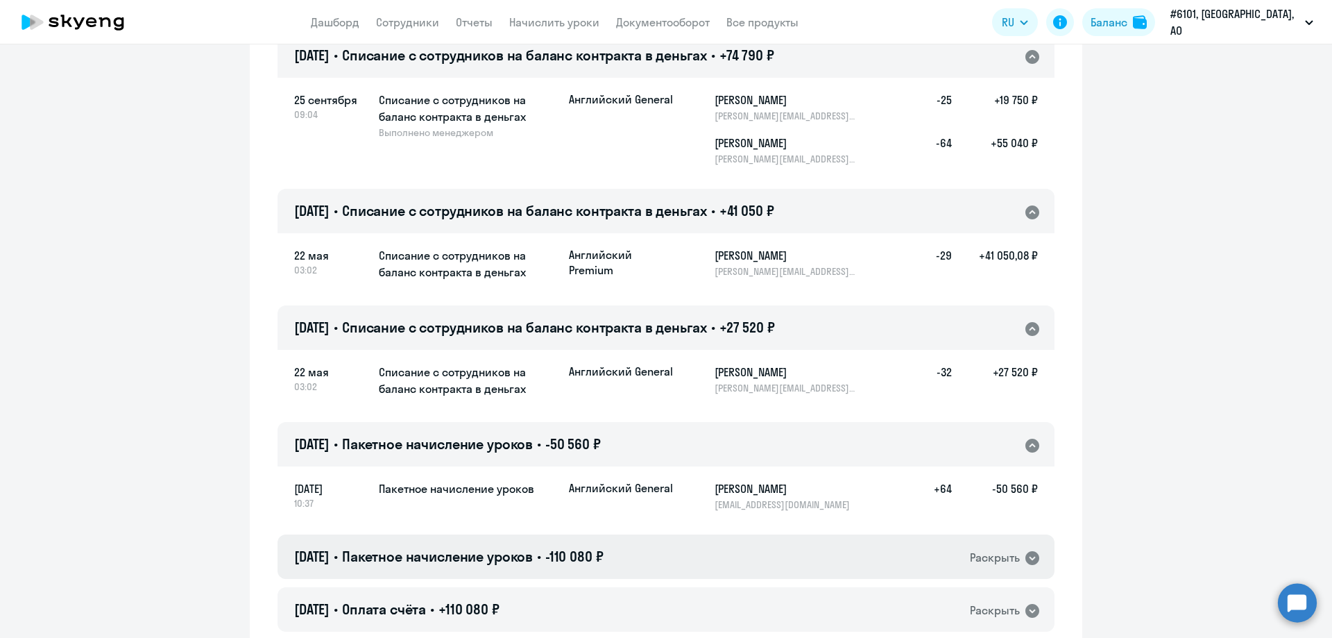
drag, startPoint x: 1027, startPoint y: 558, endPoint x: 1021, endPoint y: 568, distance: 11.9
click at [1027, 559] on icon at bounding box center [1032, 557] width 17 height 17
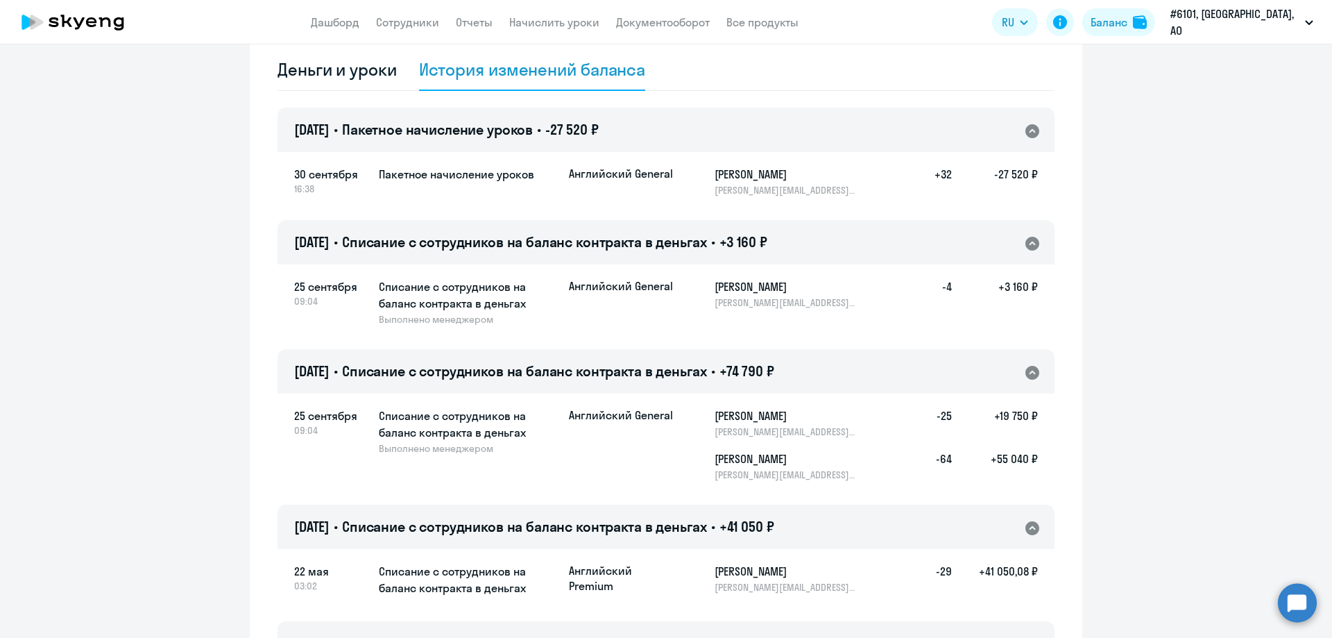
scroll to position [0, 0]
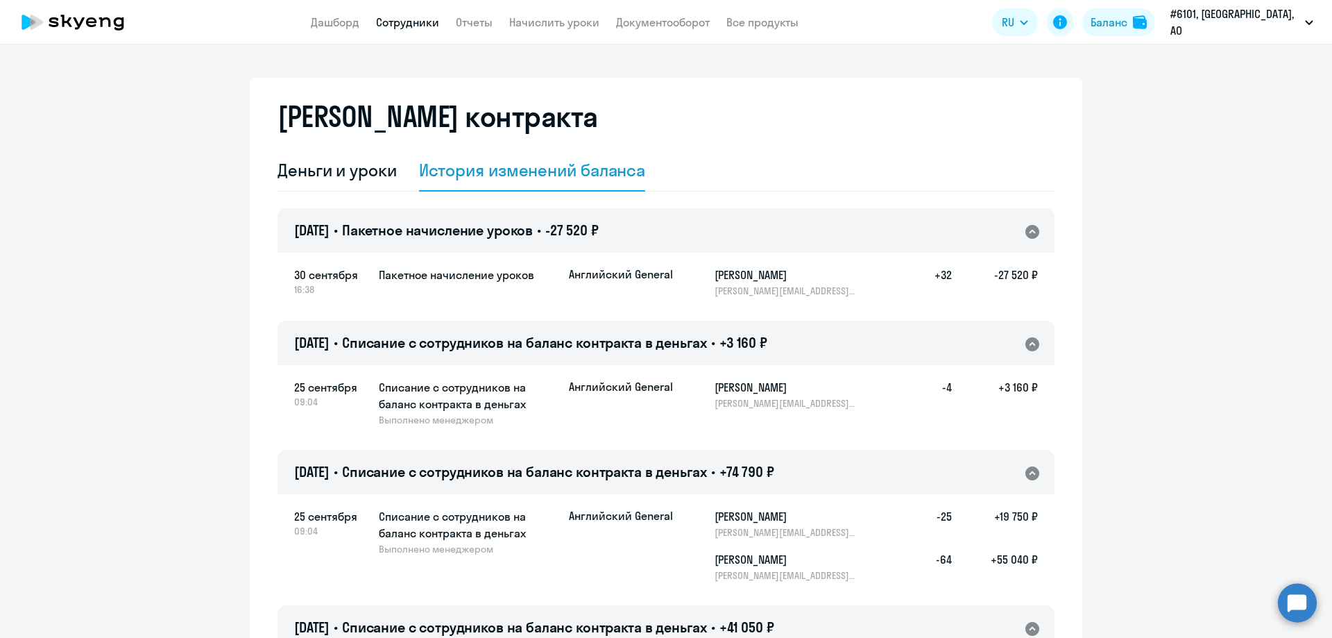
click at [416, 24] on link "Сотрудники" at bounding box center [407, 22] width 63 height 14
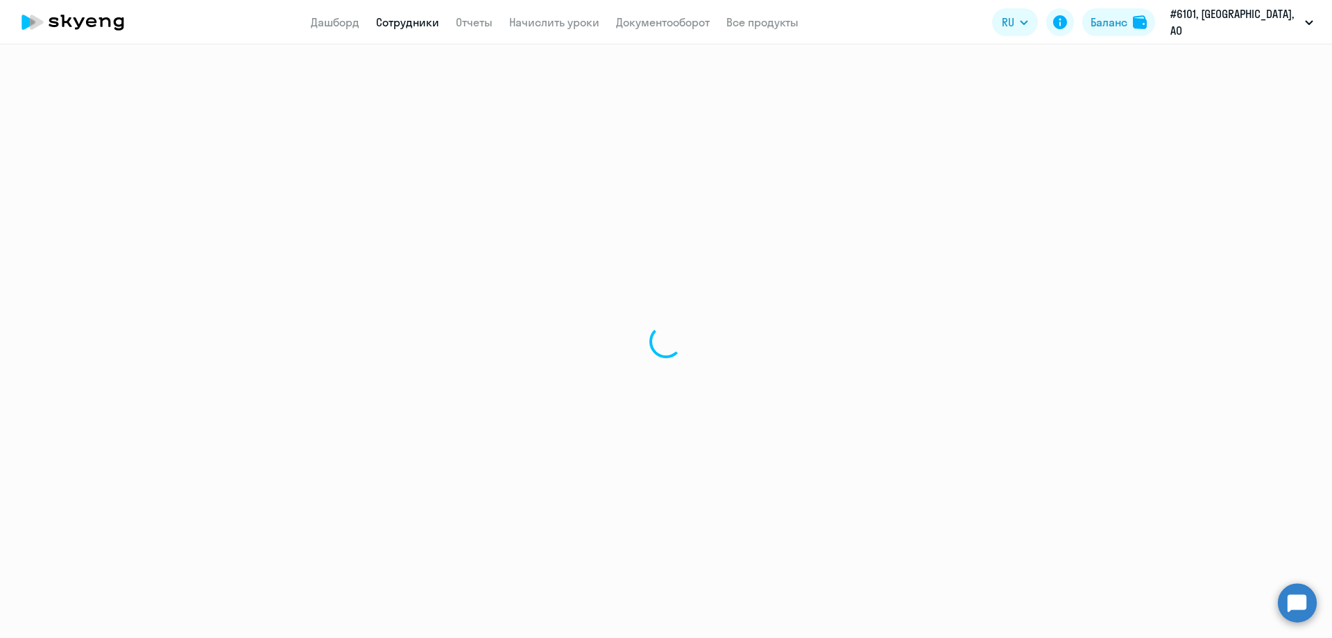
select select "30"
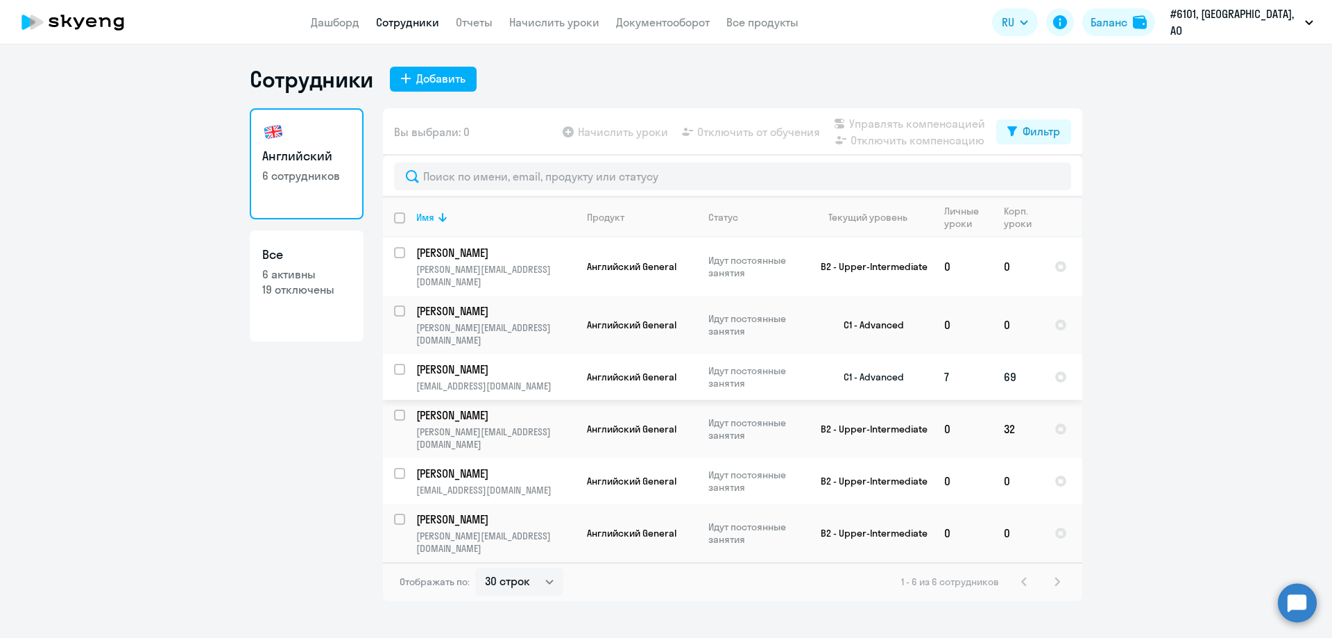
click at [1003, 365] on td "69" at bounding box center [1018, 377] width 51 height 46
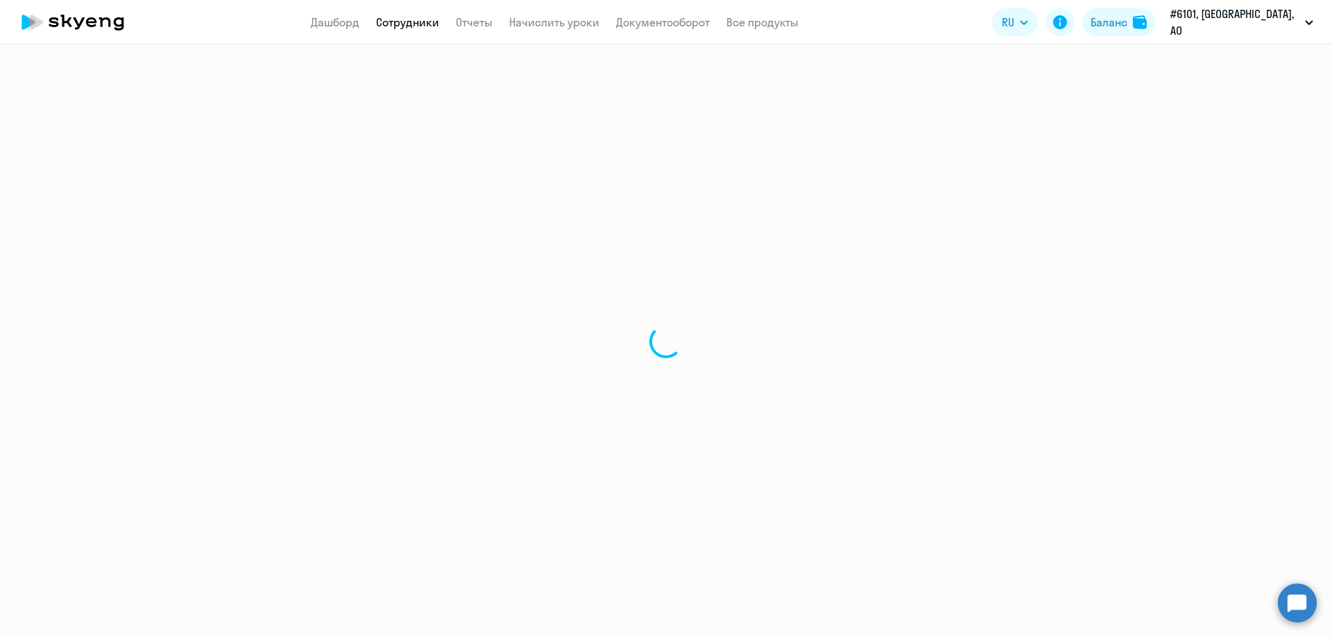
select select "english"
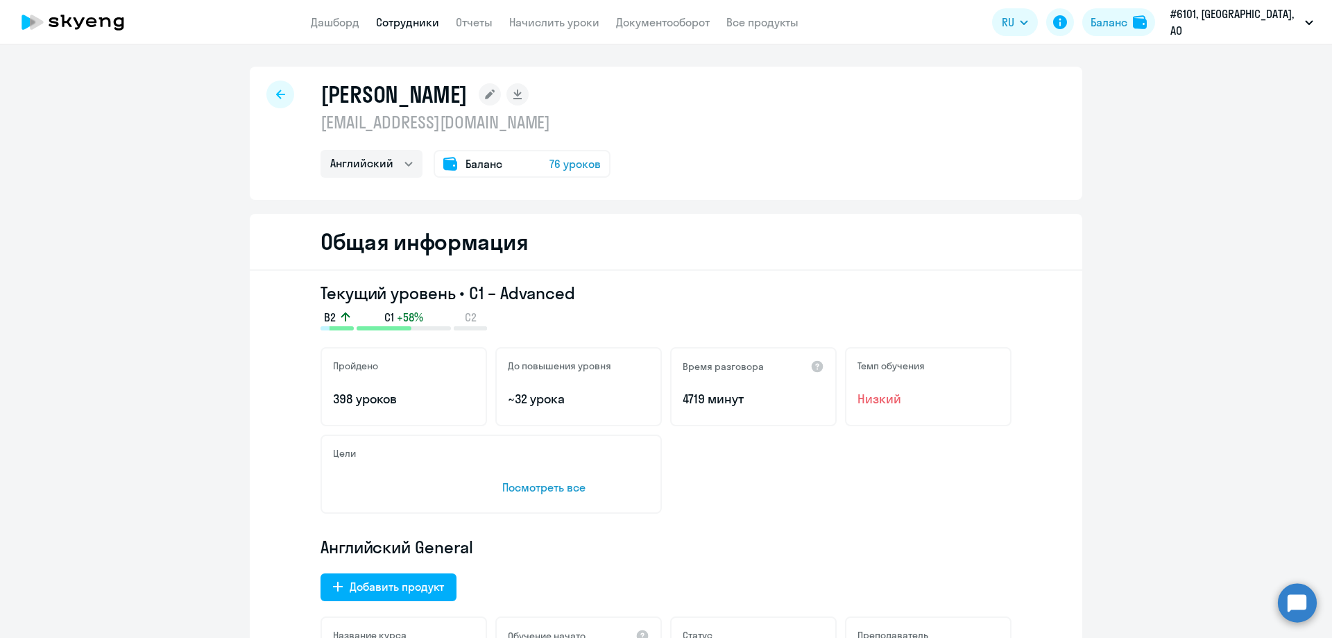
click at [277, 98] on icon at bounding box center [280, 94] width 9 height 10
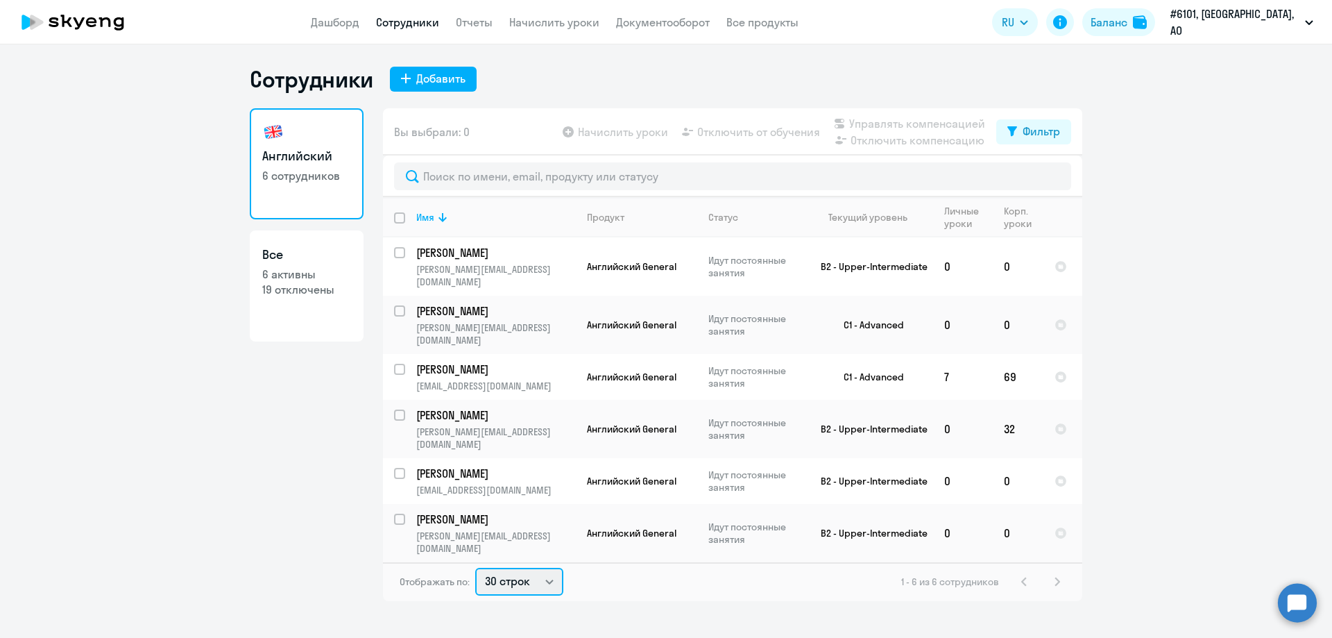
click at [549, 570] on select "30 строк 50 строк 100 строк" at bounding box center [519, 582] width 88 height 28
click at [617, 570] on div "Отображать по: 30 строк 50 строк 100 строк 1 - 6 из 6 сотрудников" at bounding box center [732, 581] width 699 height 39
click at [556, 568] on select "30 строк 50 строк 100 строк" at bounding box center [519, 582] width 88 height 28
select select "50"
click at [475, 568] on select "30 строк 50 строк 100 строк" at bounding box center [519, 582] width 88 height 28
